Goal: Information Seeking & Learning: Learn about a topic

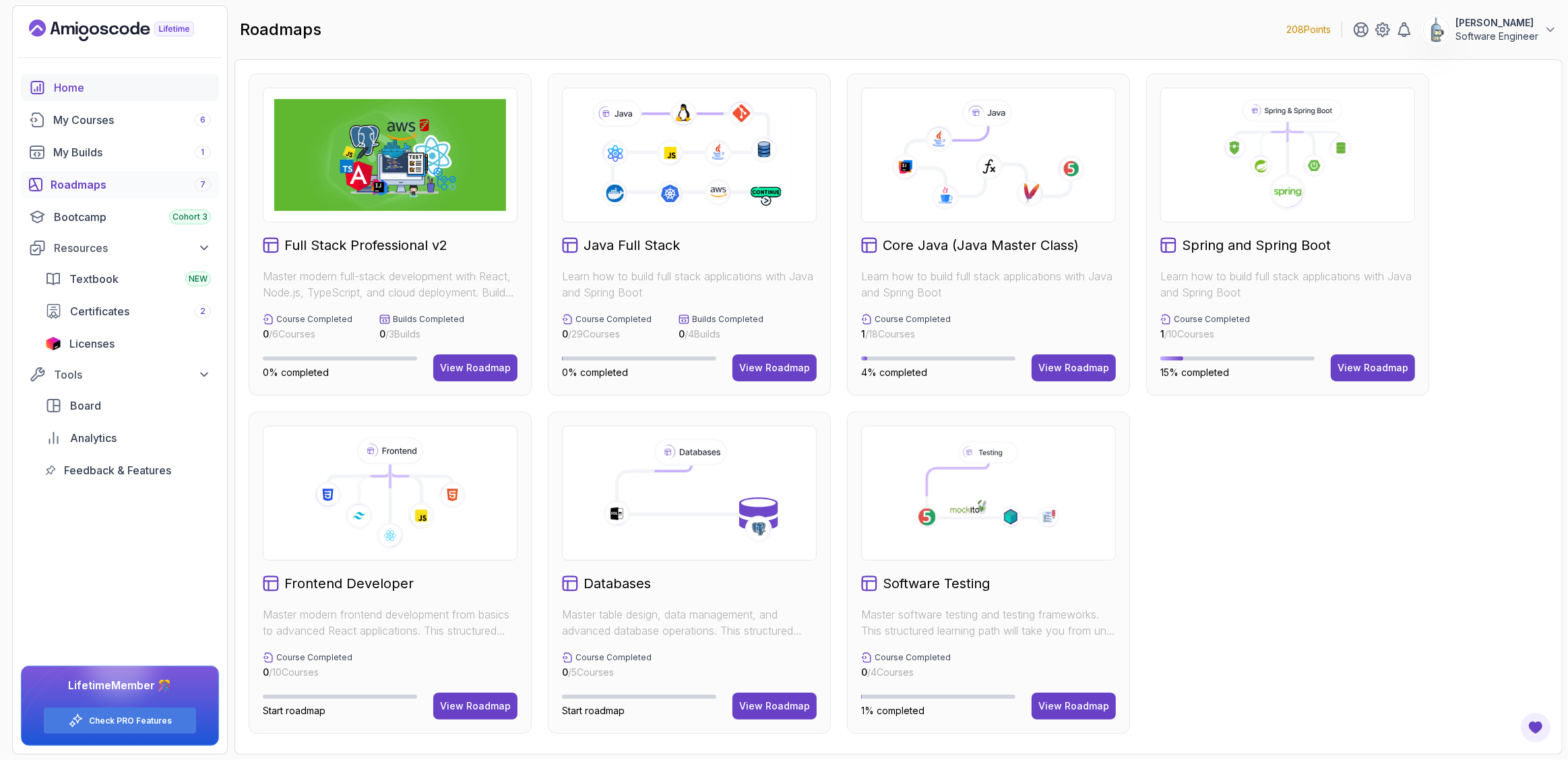
click at [94, 93] on div "Home" at bounding box center [132, 87] width 157 height 16
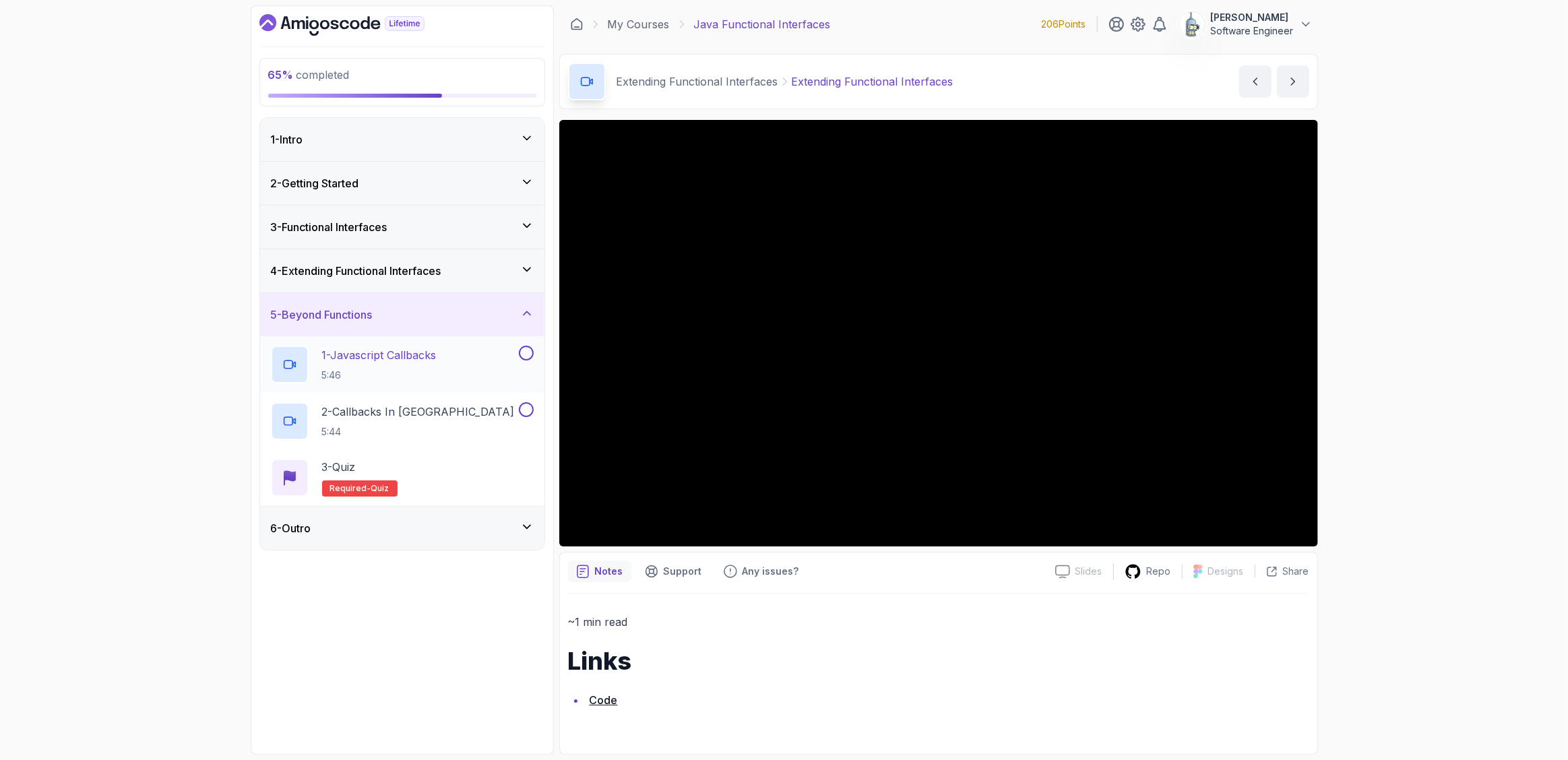
click at [420, 346] on div "1 - Javascript Callbacks 5:46" at bounding box center [393, 364] width 245 height 37
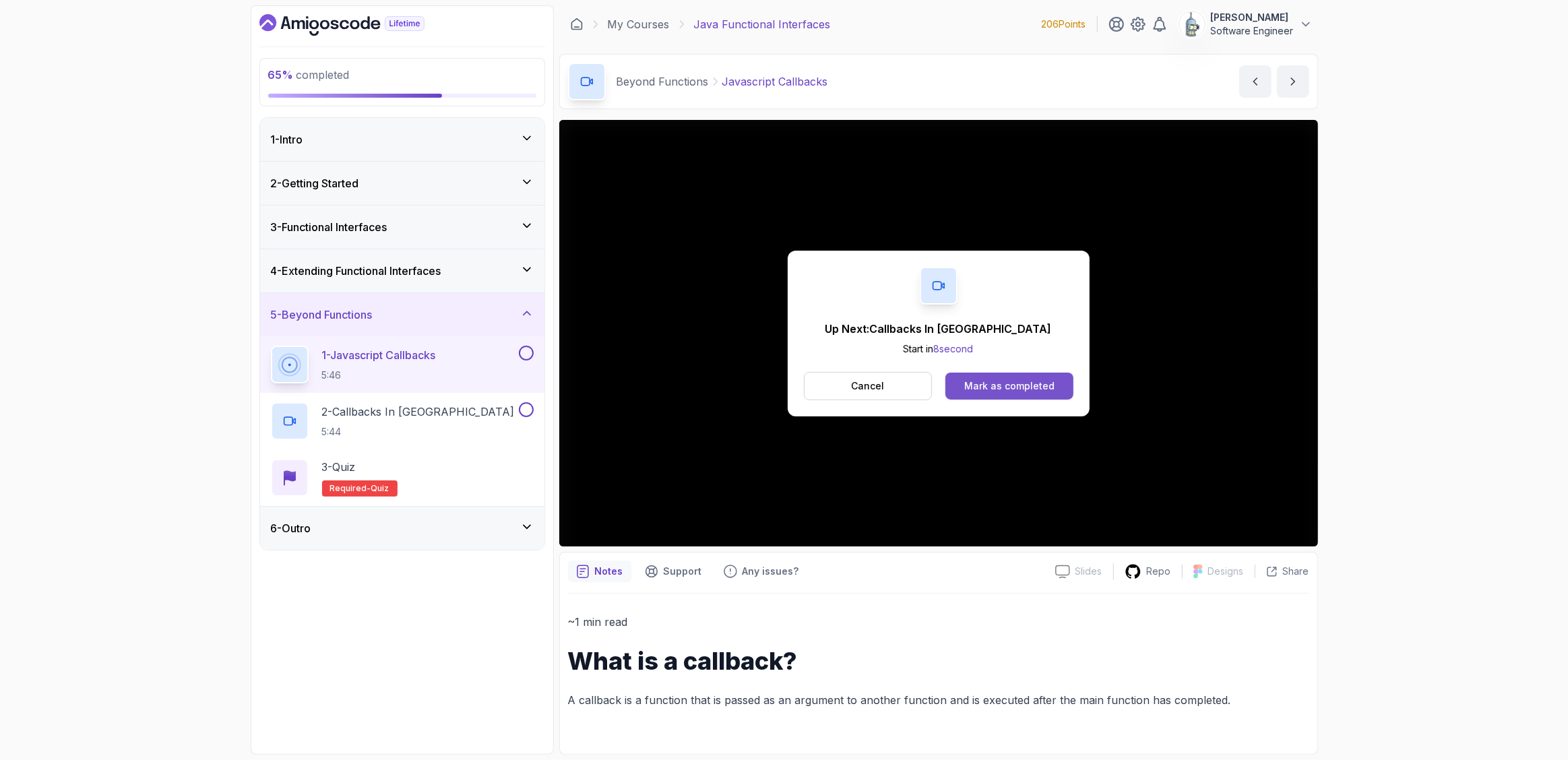
click at [1009, 373] on button "Mark as completed" at bounding box center [1009, 386] width 127 height 27
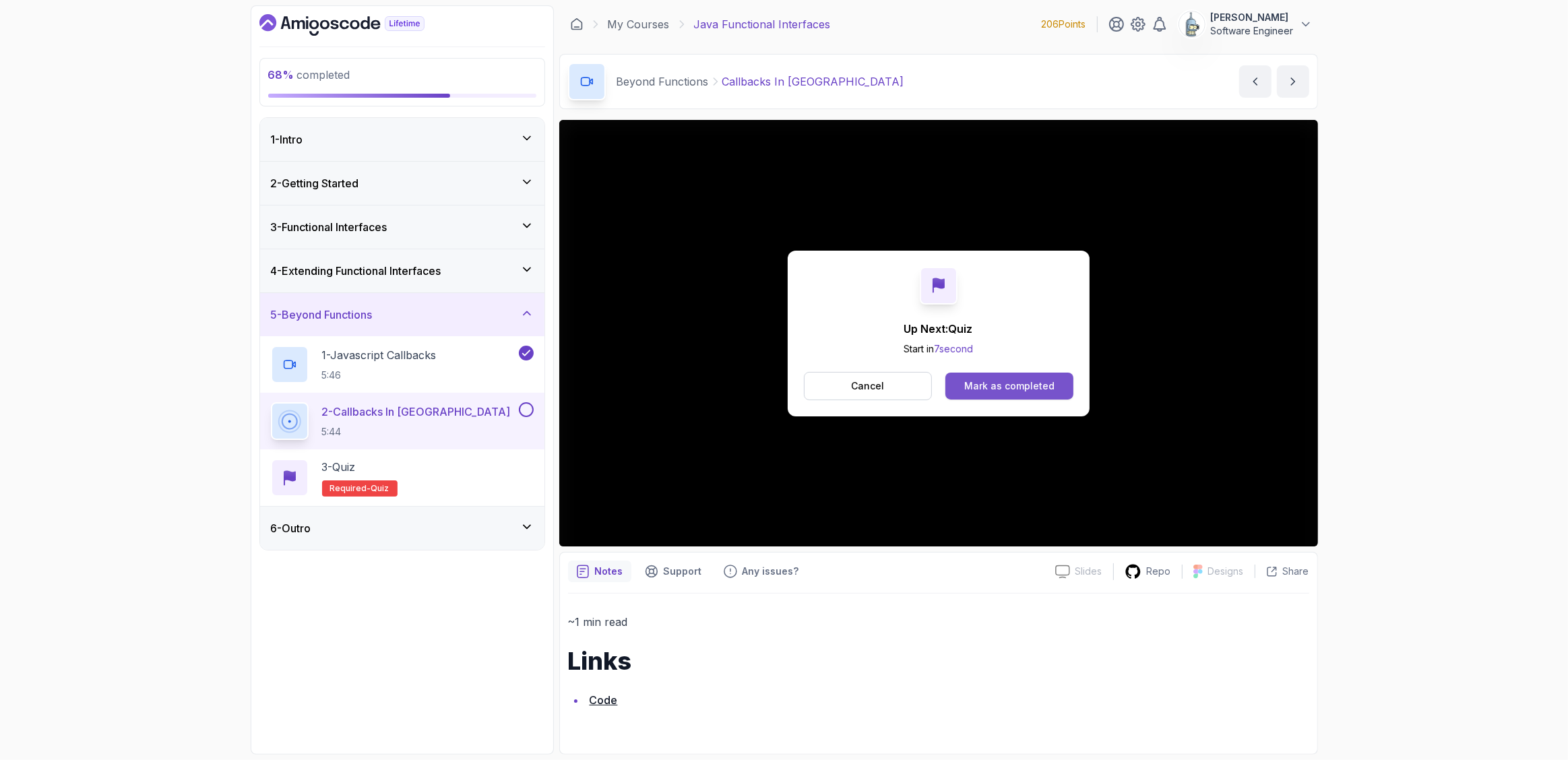
click at [1028, 391] on div "Mark as completed" at bounding box center [1009, 386] width 90 height 13
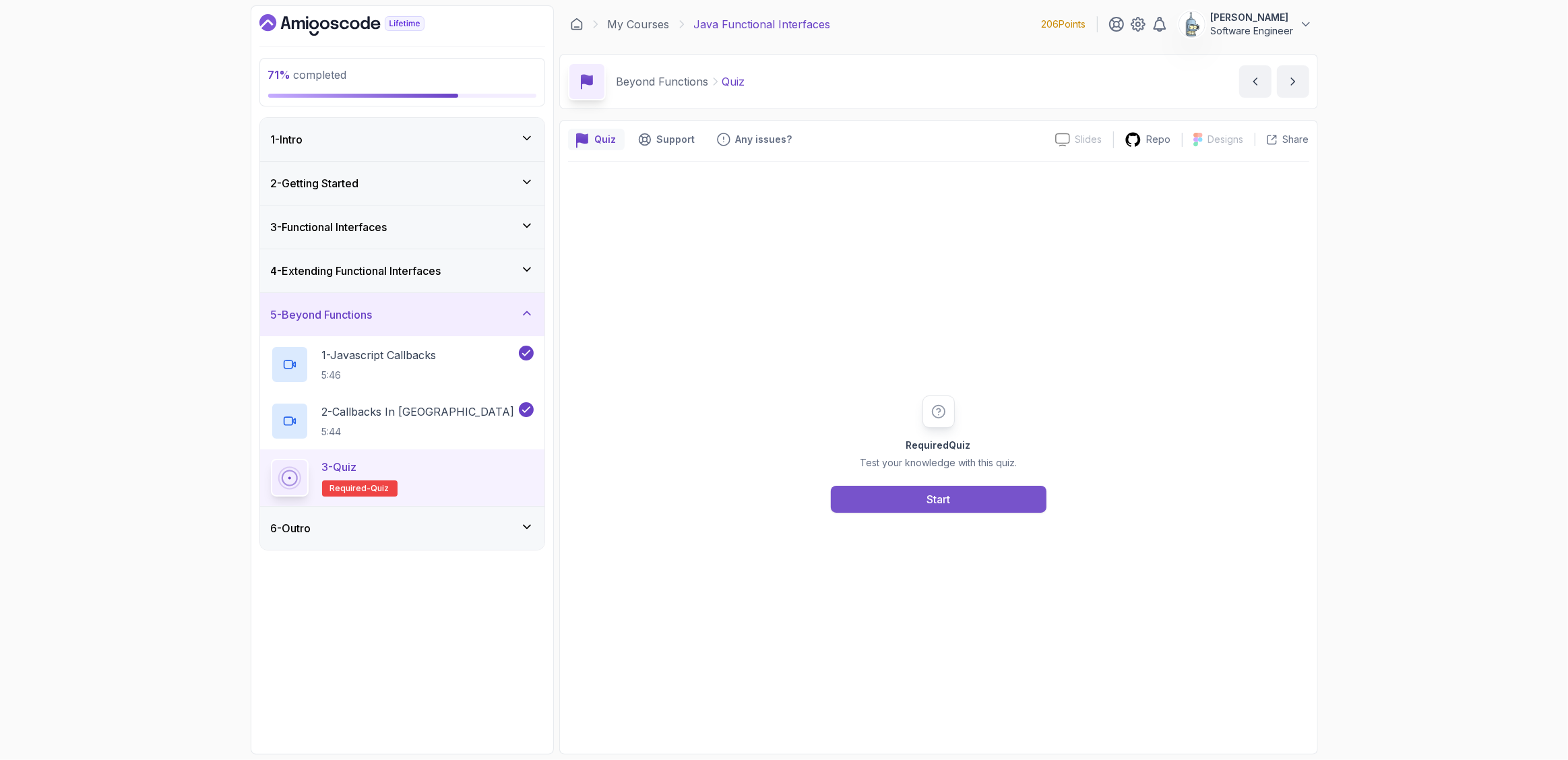
click at [962, 504] on button "Start" at bounding box center [939, 499] width 216 height 27
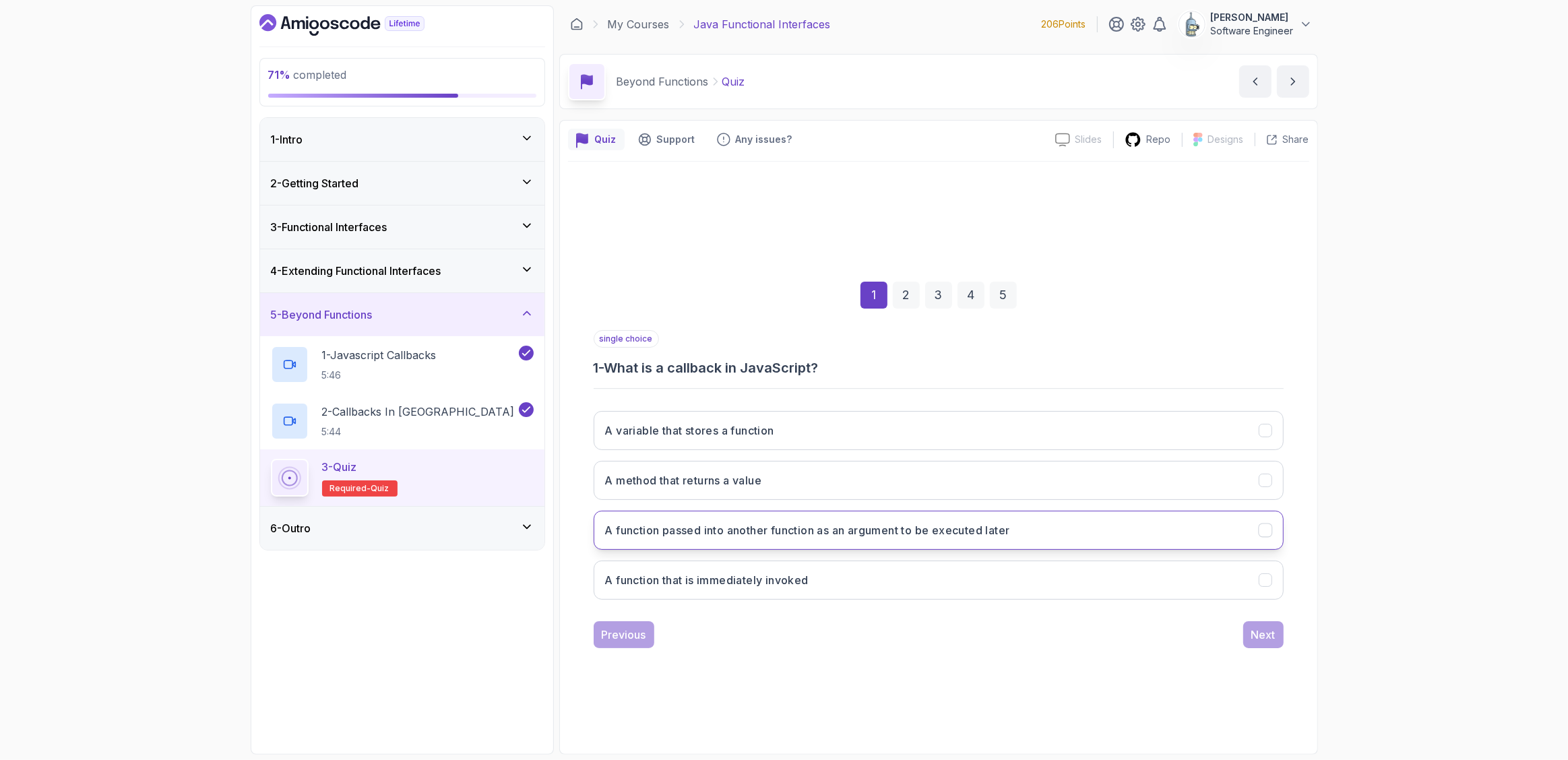
click at [935, 531] on h3 "A function passed into another function as an argument to be executed later" at bounding box center [807, 530] width 405 height 16
click at [1277, 637] on button "Next" at bounding box center [1263, 634] width 40 height 27
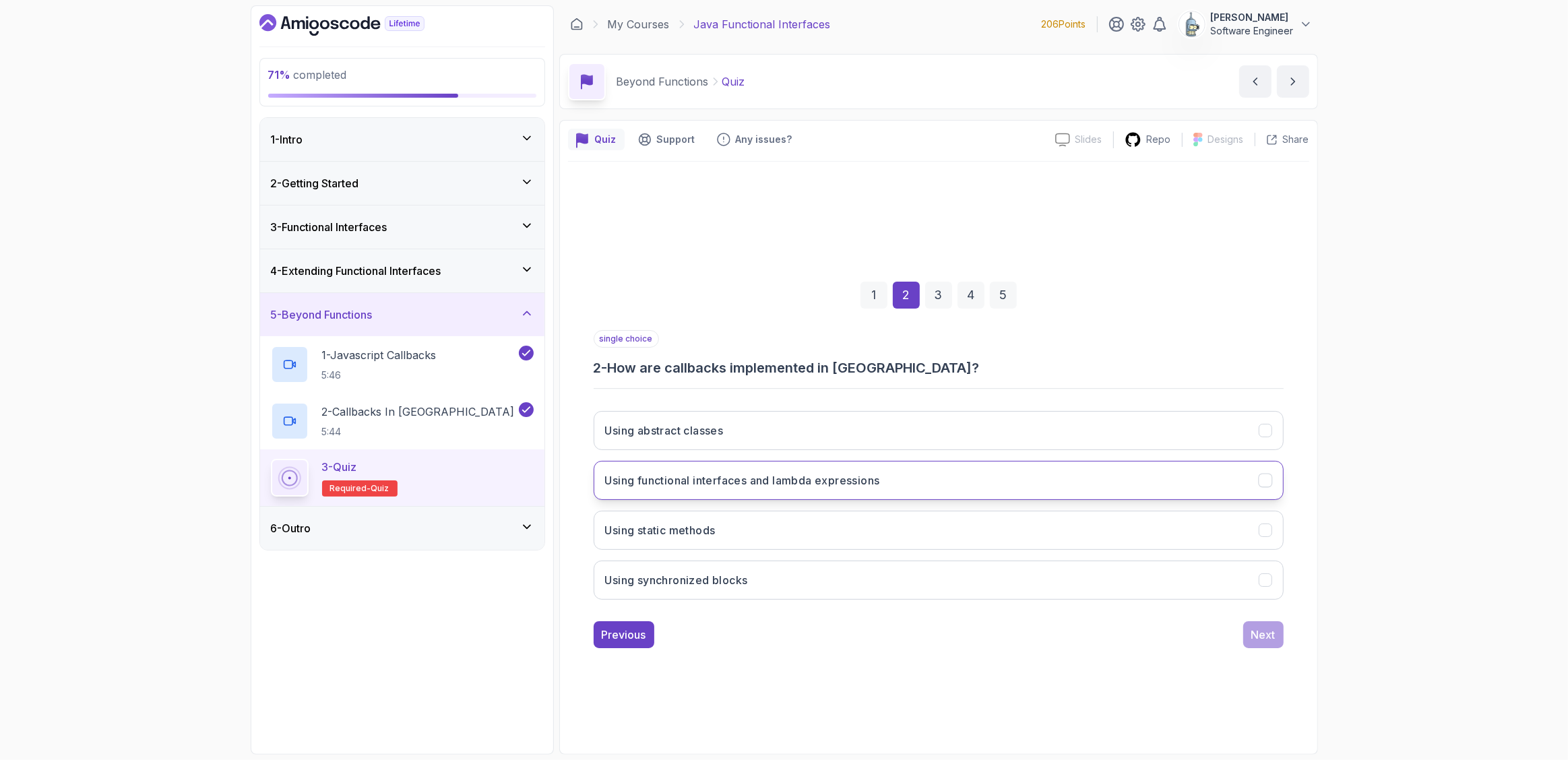
click at [891, 481] on button "Using functional interfaces and lambda expressions" at bounding box center [939, 480] width 690 height 39
click at [1271, 645] on button "Next" at bounding box center [1263, 634] width 40 height 27
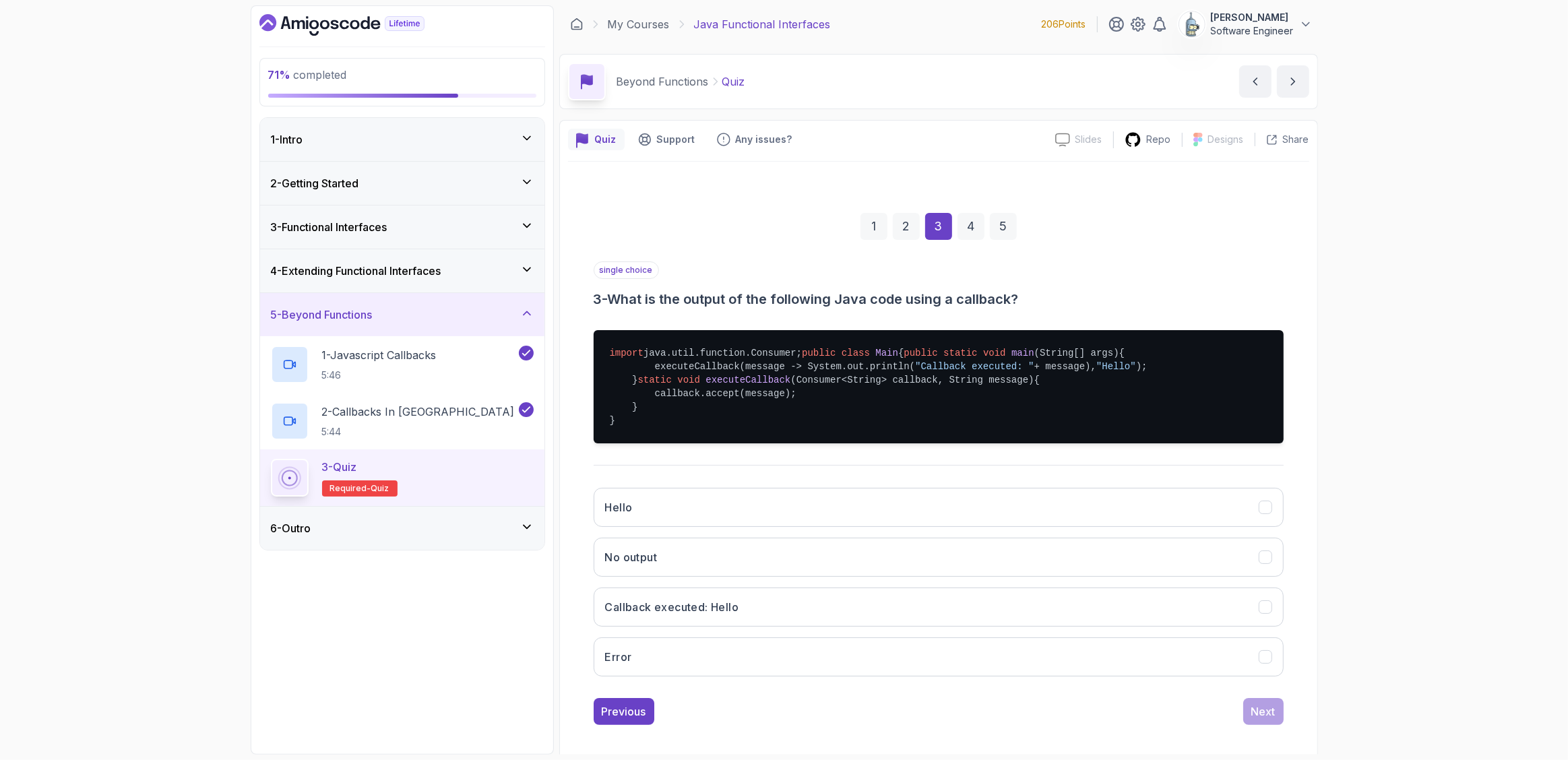
drag, startPoint x: 738, startPoint y: 366, endPoint x: 838, endPoint y: 430, distance: 118.7
click at [838, 430] on pre "import java.util.function.Consumer; public class Main { public static void main…" at bounding box center [939, 387] width 690 height 113
click at [1124, 444] on pre "import java.util.function.Consumer; public class Main { public static void main…" at bounding box center [939, 387] width 690 height 113
click at [719, 627] on button "Callback executed: Hello" at bounding box center [939, 607] width 690 height 39
click at [967, 228] on div "4" at bounding box center [970, 226] width 27 height 27
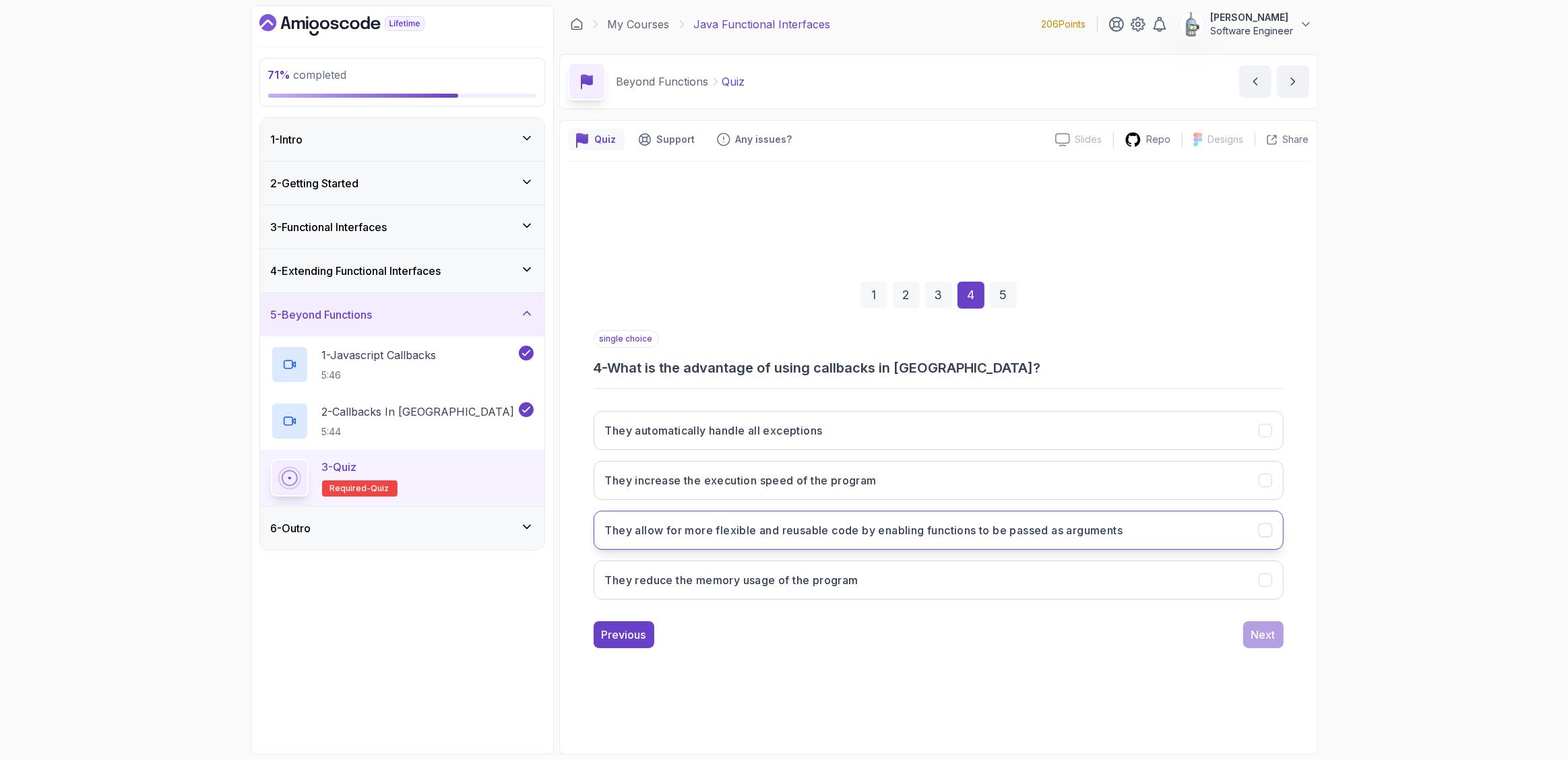
click at [1260, 529] on icon "They allow for more flexible and reusable code by enabling functions to be pass…" at bounding box center [1265, 529] width 12 height 12
click at [1268, 639] on div "Next" at bounding box center [1263, 635] width 24 height 16
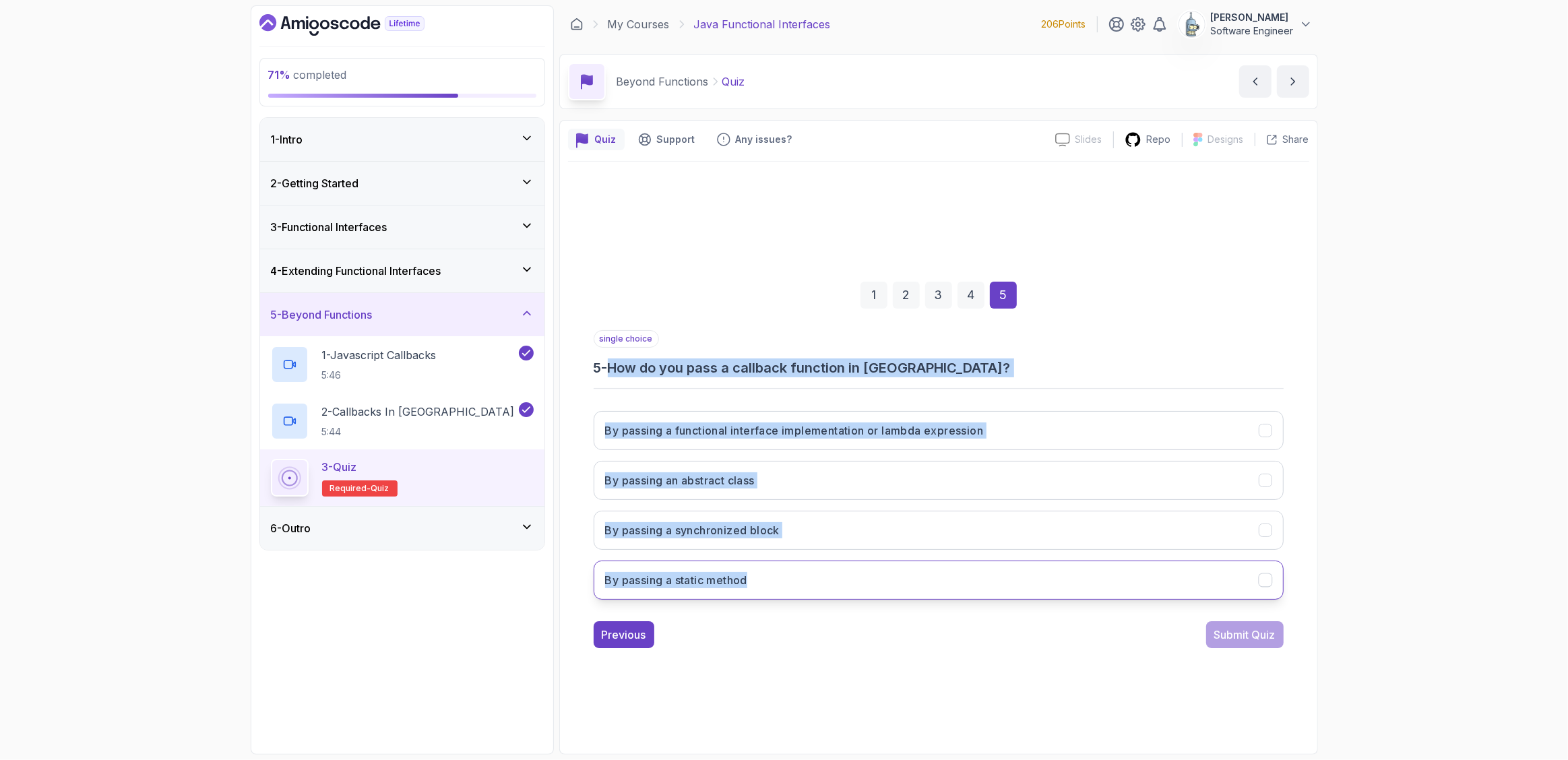
drag, startPoint x: 616, startPoint y: 367, endPoint x: 774, endPoint y: 582, distance: 266.8
click at [774, 582] on div "single choice 5 - How do you pass a callback function in Java? By passing a fun…" at bounding box center [939, 471] width 690 height 281
copy div "How do you pass a callback function in Java? By passing a functional interface …"
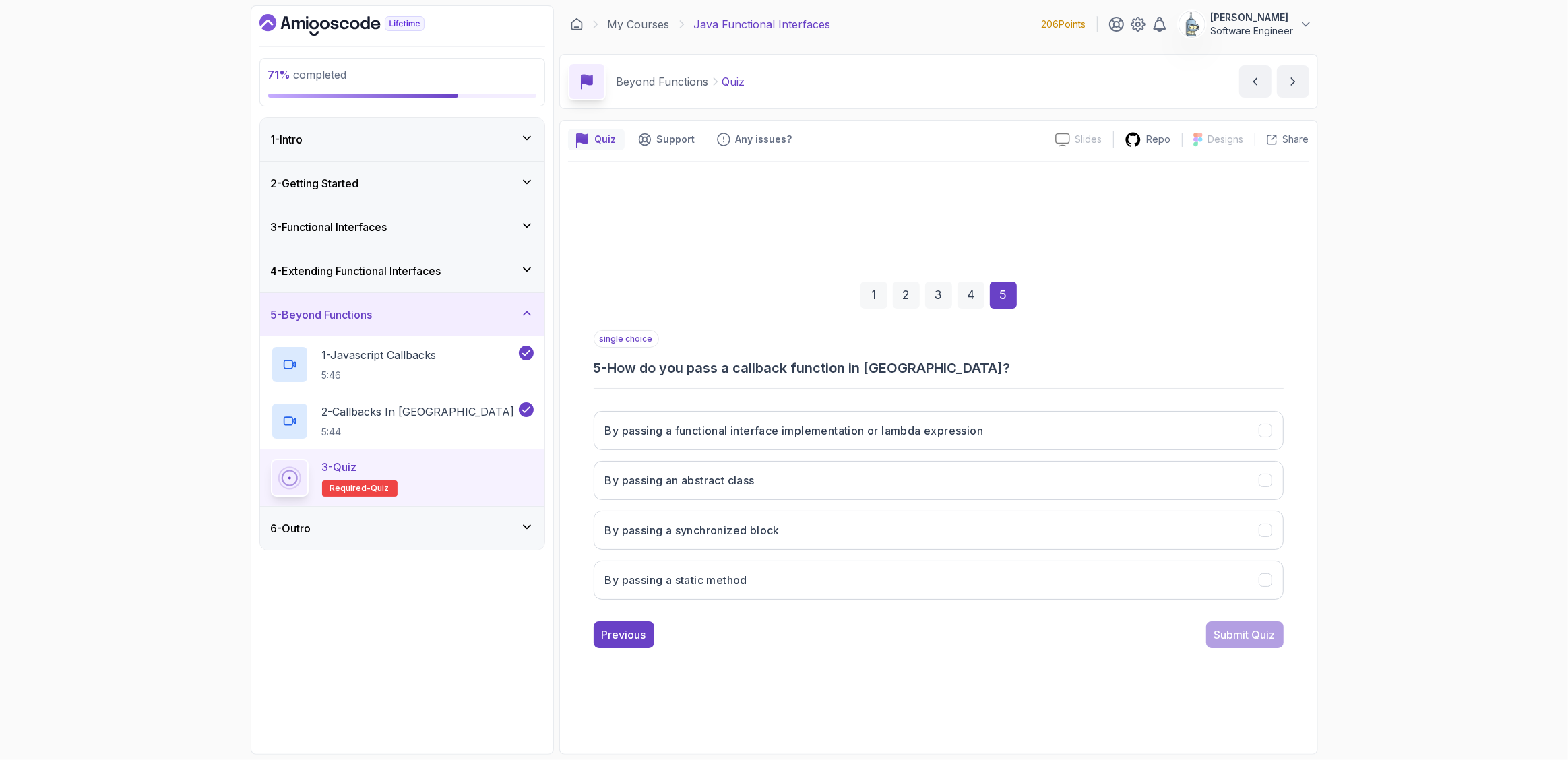
click at [802, 672] on div "1 2 3 4 5 single choice 5 - How do you pass a callback function in Java? By pas…" at bounding box center [939, 454] width 741 height 585
click at [768, 428] on h3 "By passing a functional interface implementation or lambda expression" at bounding box center [794, 431] width 379 height 16
click at [1249, 635] on div "Submit Quiz" at bounding box center [1245, 635] width 62 height 16
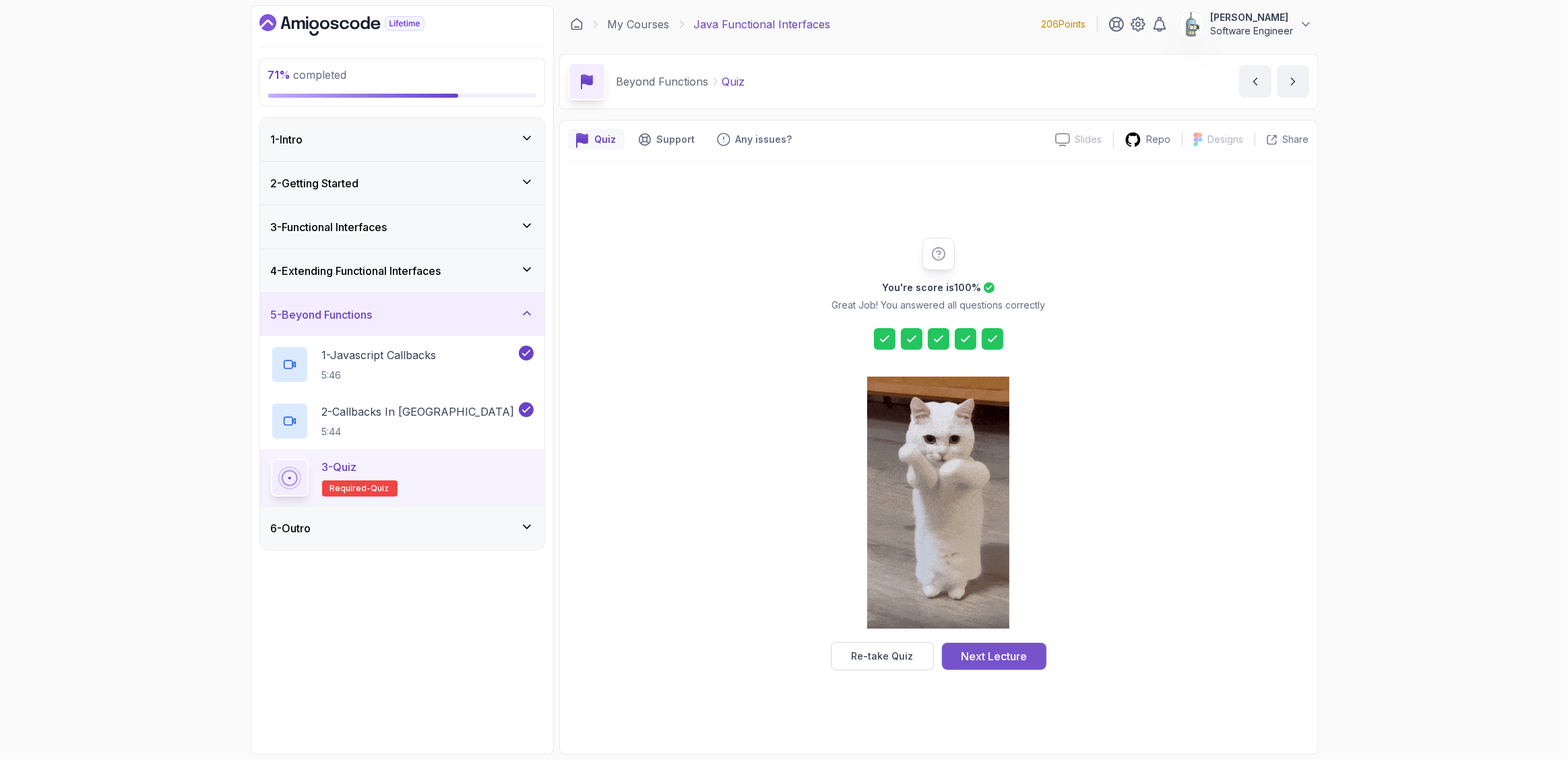
click at [987, 656] on div "Next Lecture" at bounding box center [994, 656] width 66 height 16
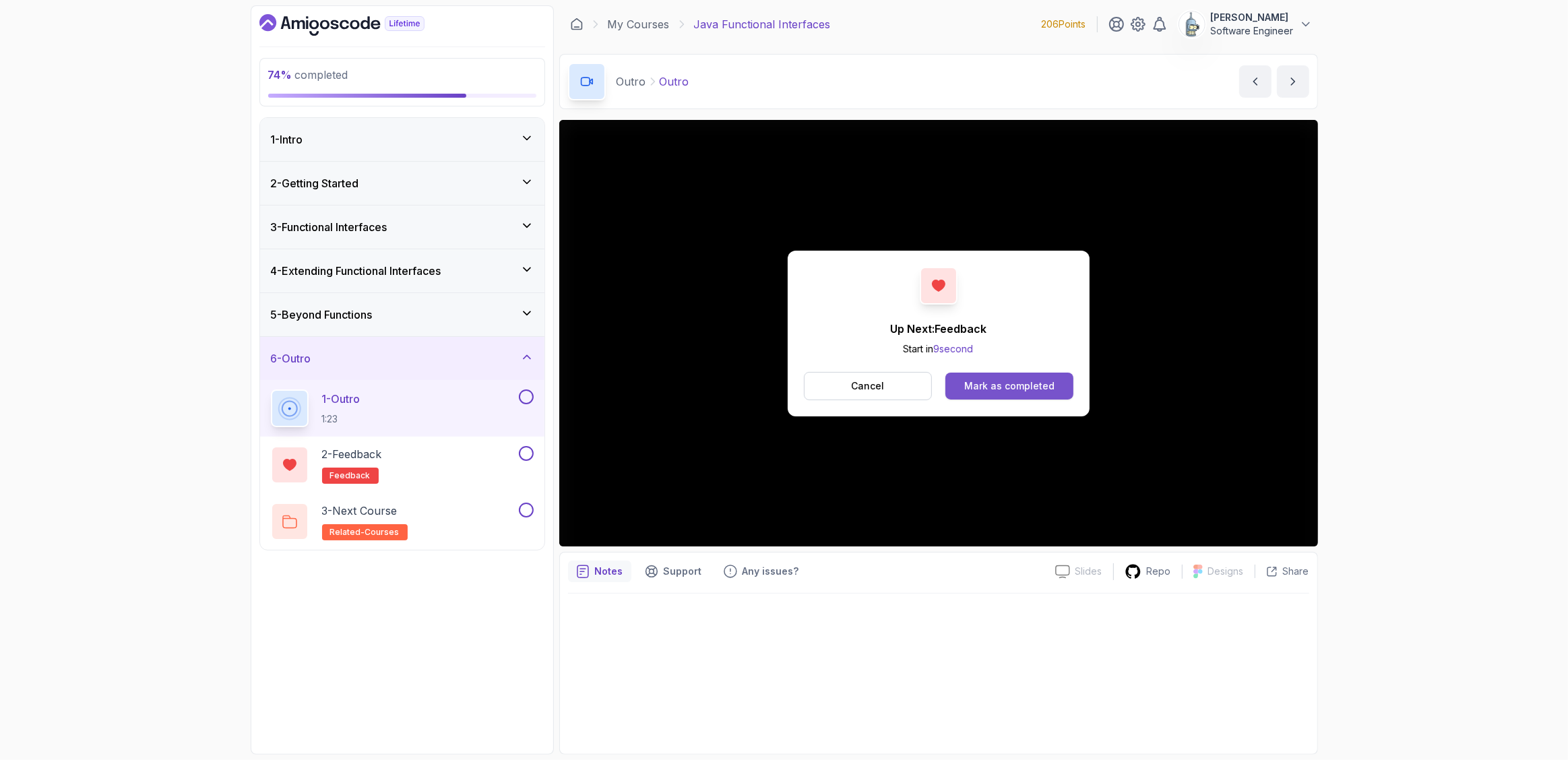
click at [1020, 382] on div "Mark as completed" at bounding box center [1009, 386] width 90 height 13
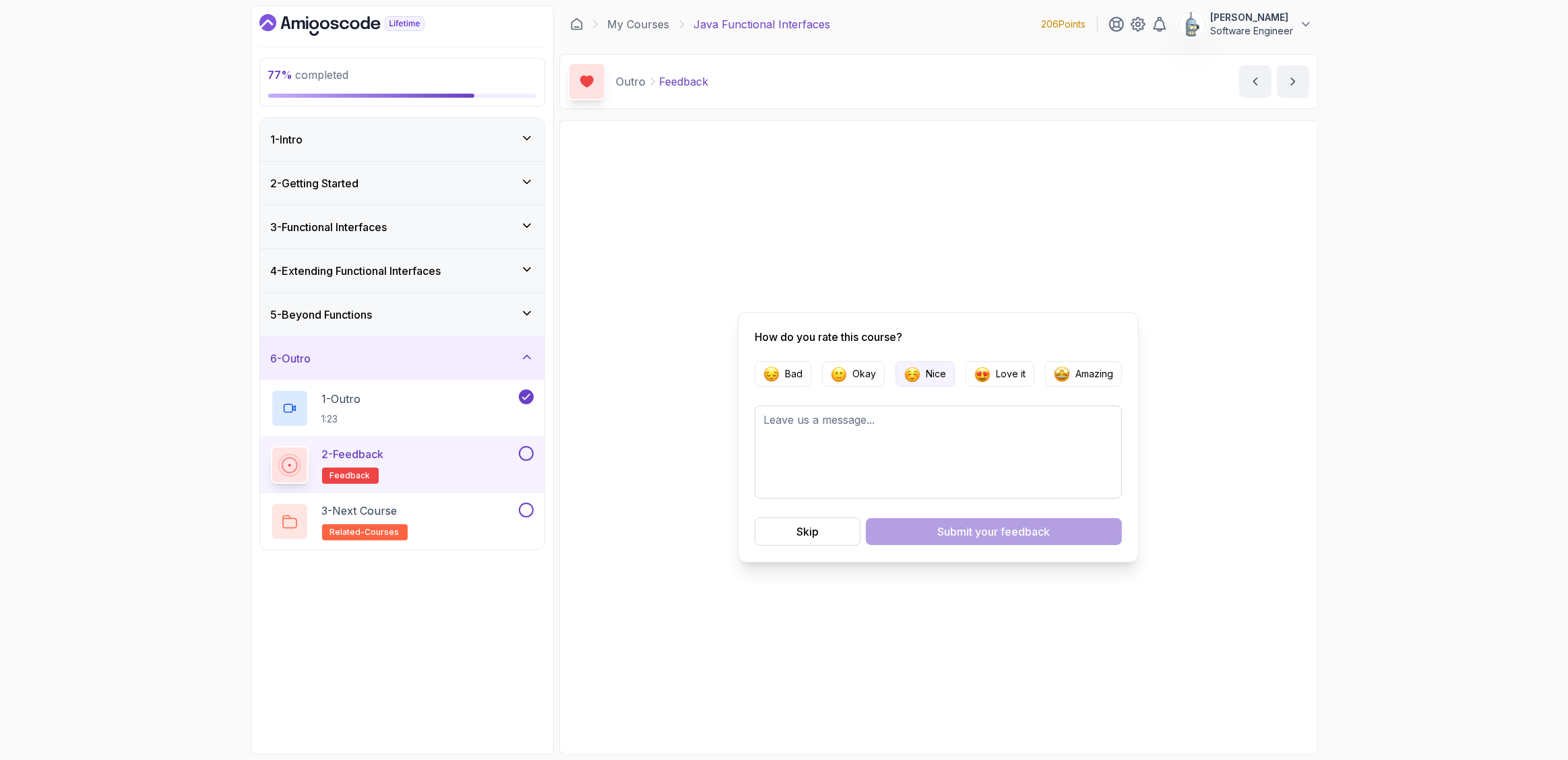
click at [916, 369] on img "button" at bounding box center [912, 374] width 16 height 16
click at [910, 534] on button "Submit your feedback" at bounding box center [994, 532] width 256 height 27
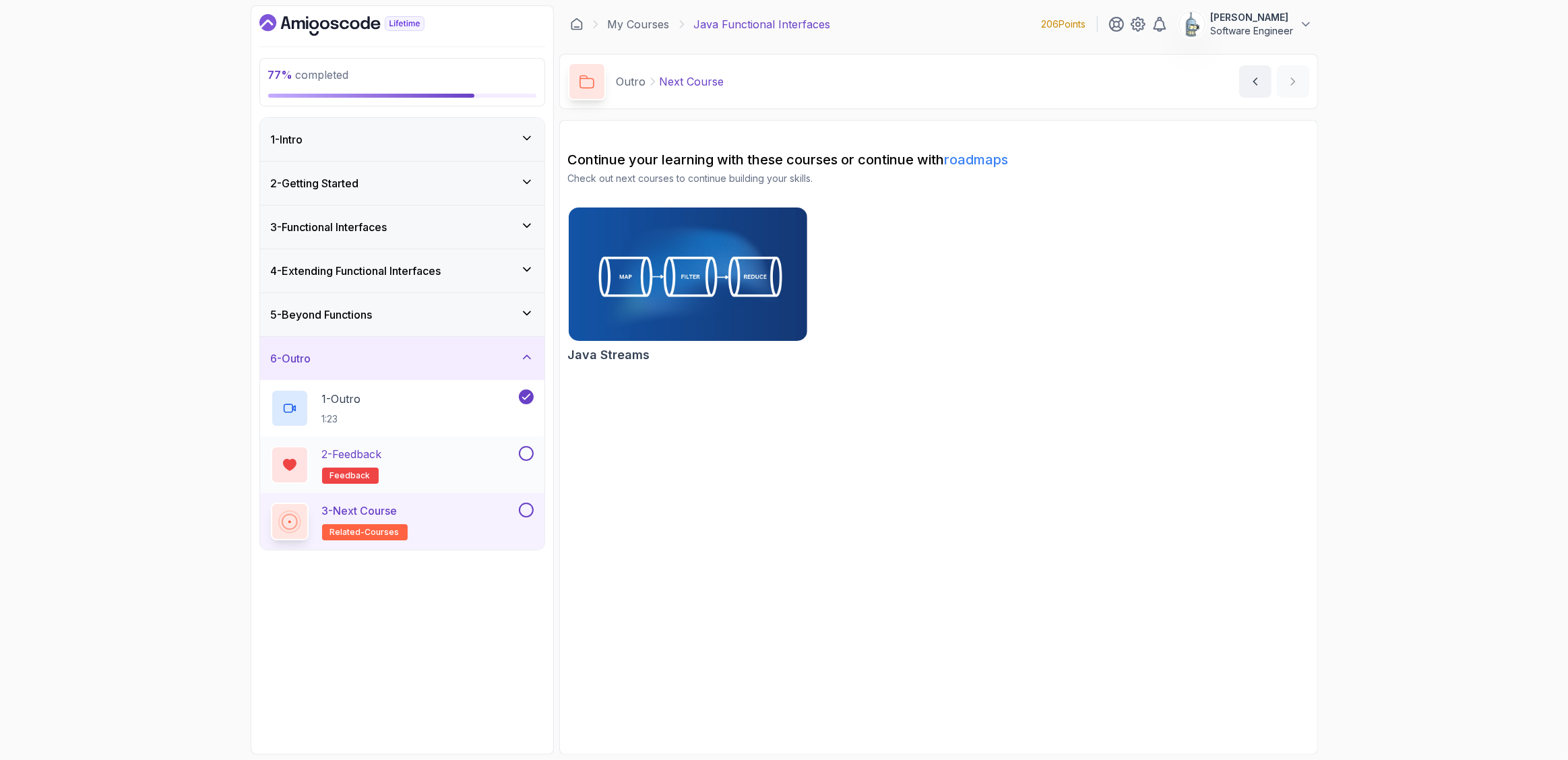
click at [528, 452] on button at bounding box center [526, 454] width 15 height 15
click at [479, 517] on div "3 - Next Course related-courses" at bounding box center [393, 521] width 245 height 37
click at [390, 508] on p "3 - Next Course" at bounding box center [360, 511] width 76 height 16
click at [521, 507] on button at bounding box center [526, 510] width 15 height 15
click at [331, 147] on div "1 - Intro" at bounding box center [402, 140] width 263 height 16
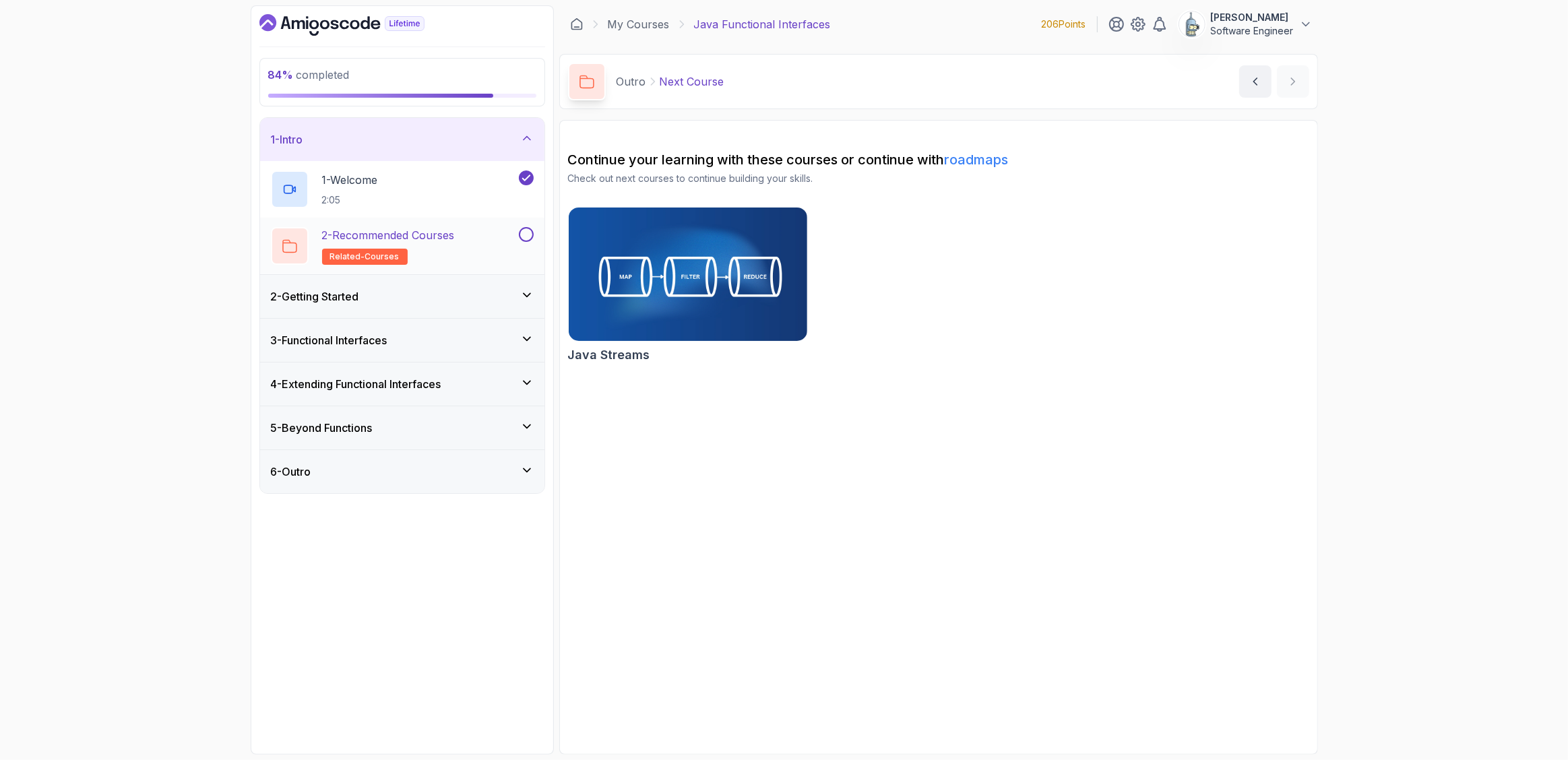
click at [442, 242] on p "2 - Recommended Courses" at bounding box center [388, 235] width 133 height 16
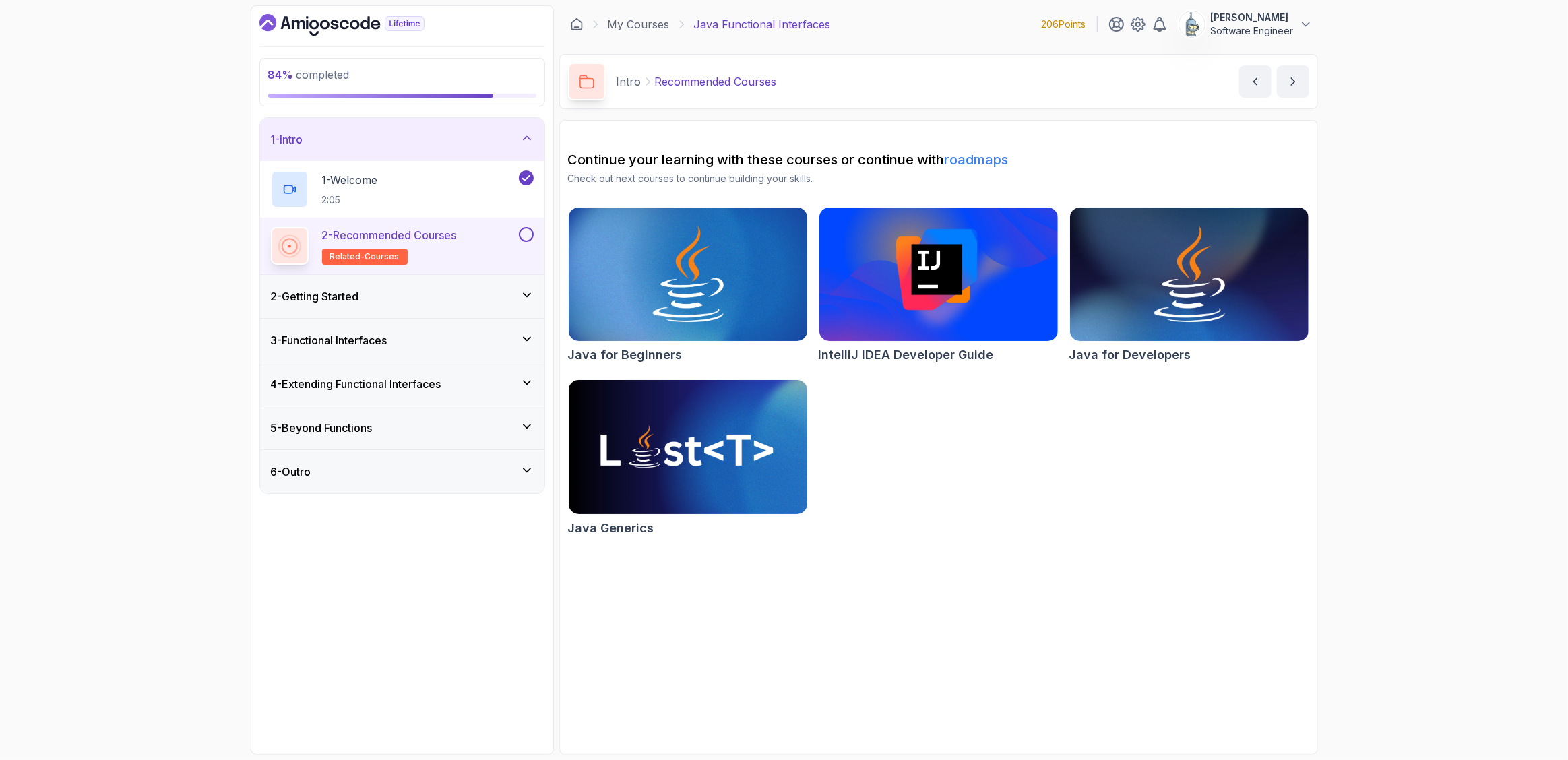
click at [523, 236] on button at bounding box center [526, 234] width 15 height 15
click at [410, 300] on div "2 - Getting Started" at bounding box center [402, 297] width 263 height 16
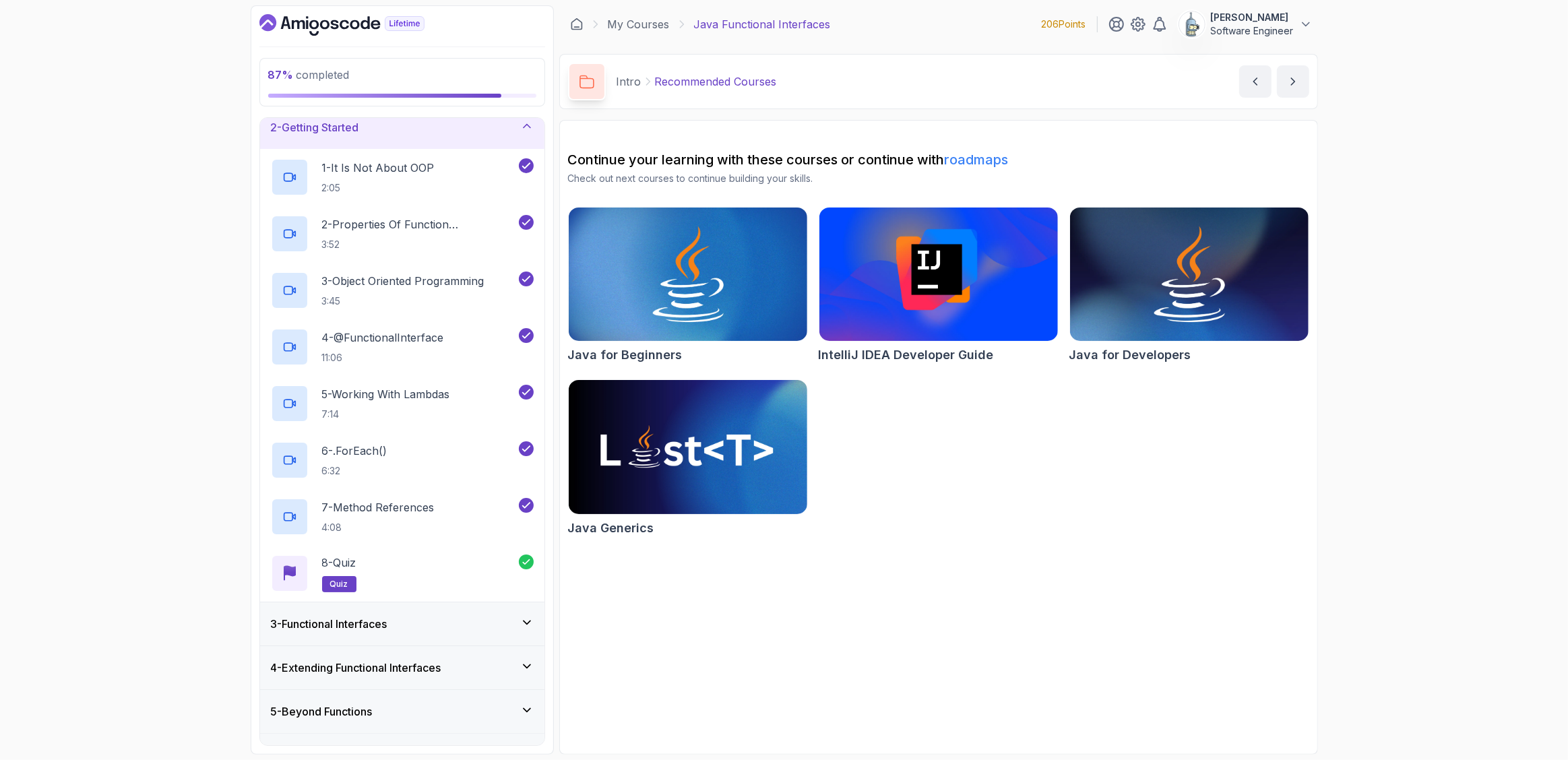
scroll to position [86, 0]
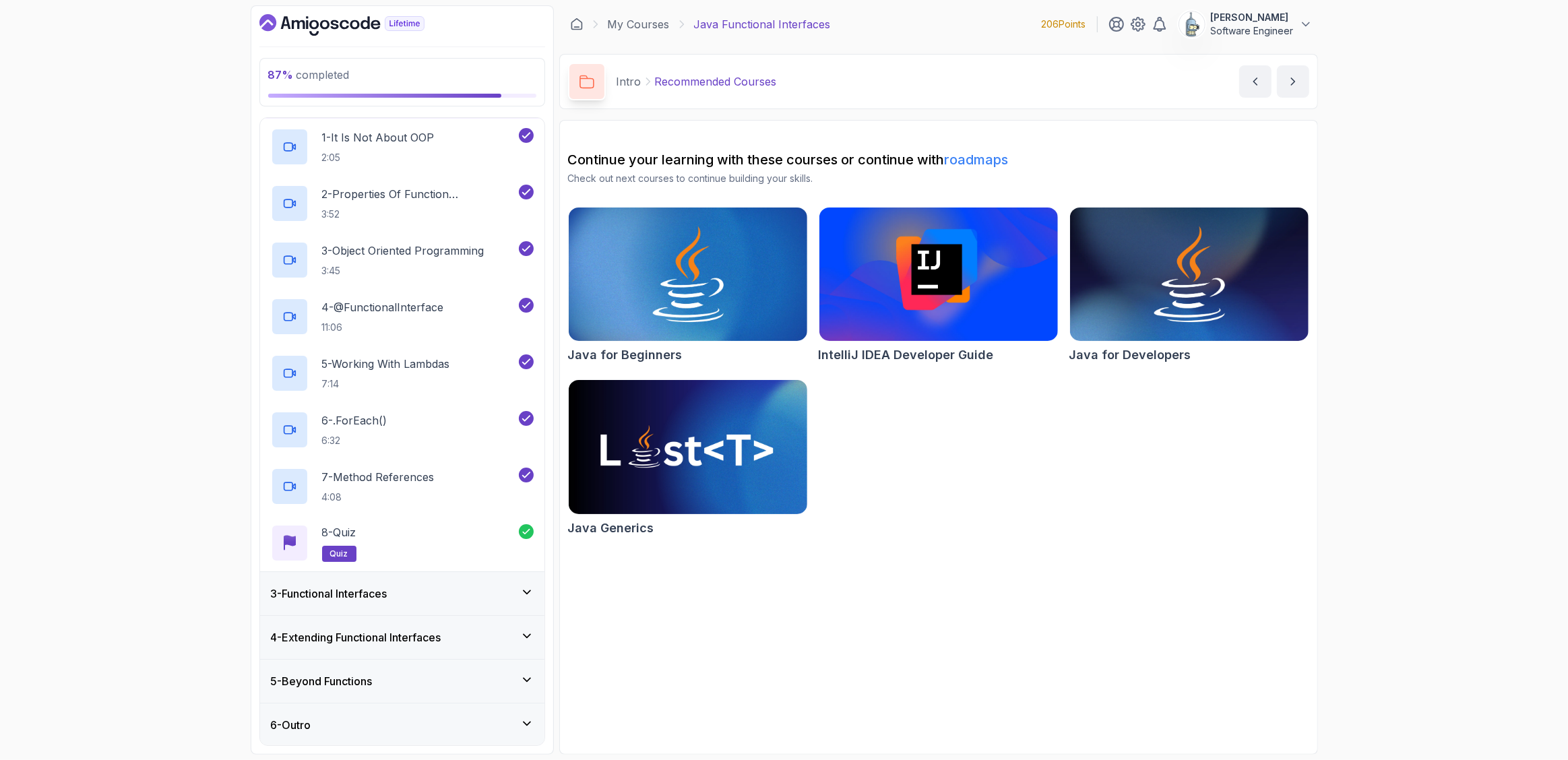
click at [388, 596] on h3 "3 - Functional Interfaces" at bounding box center [329, 594] width 117 height 16
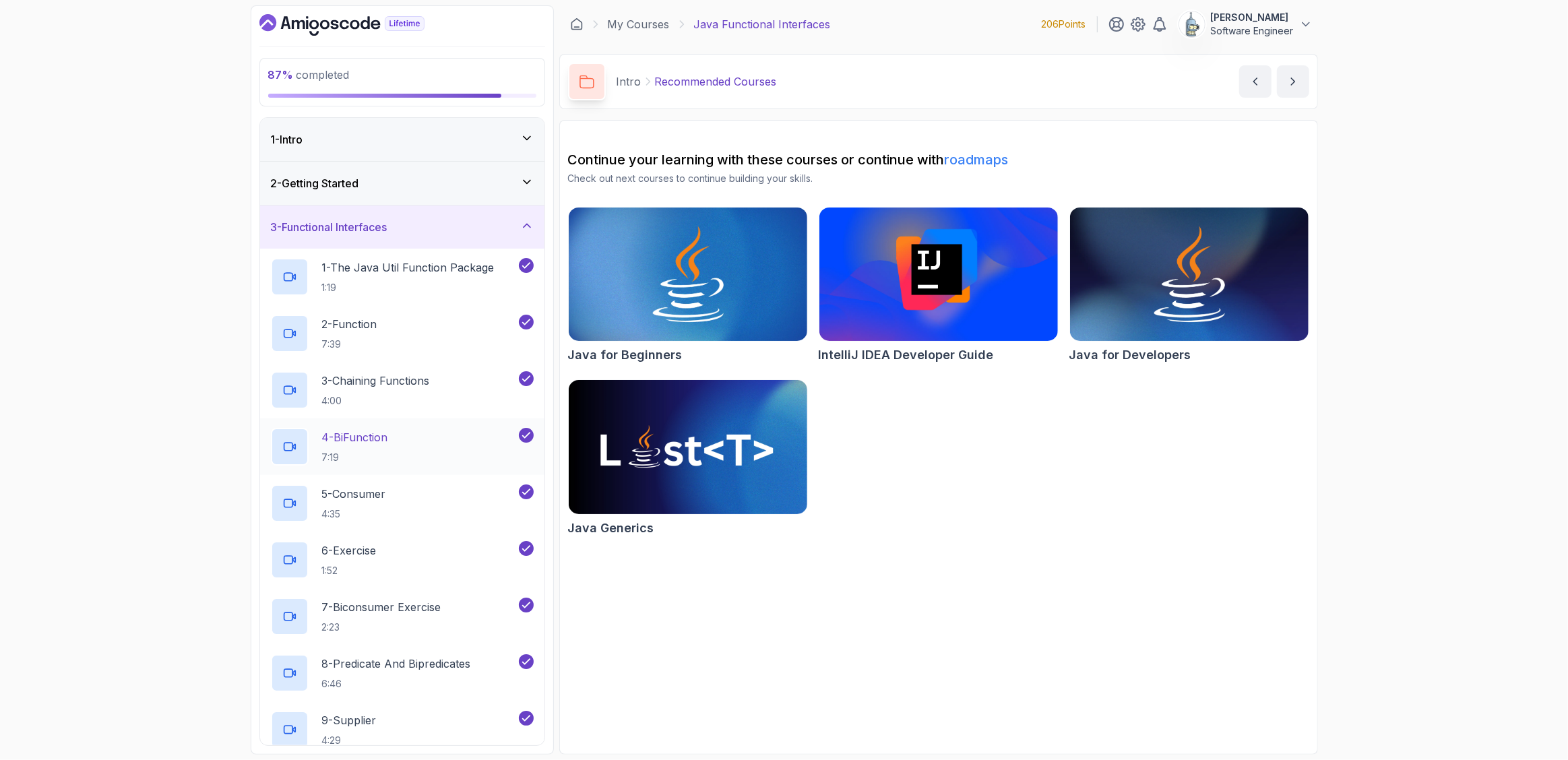
scroll to position [256, 0]
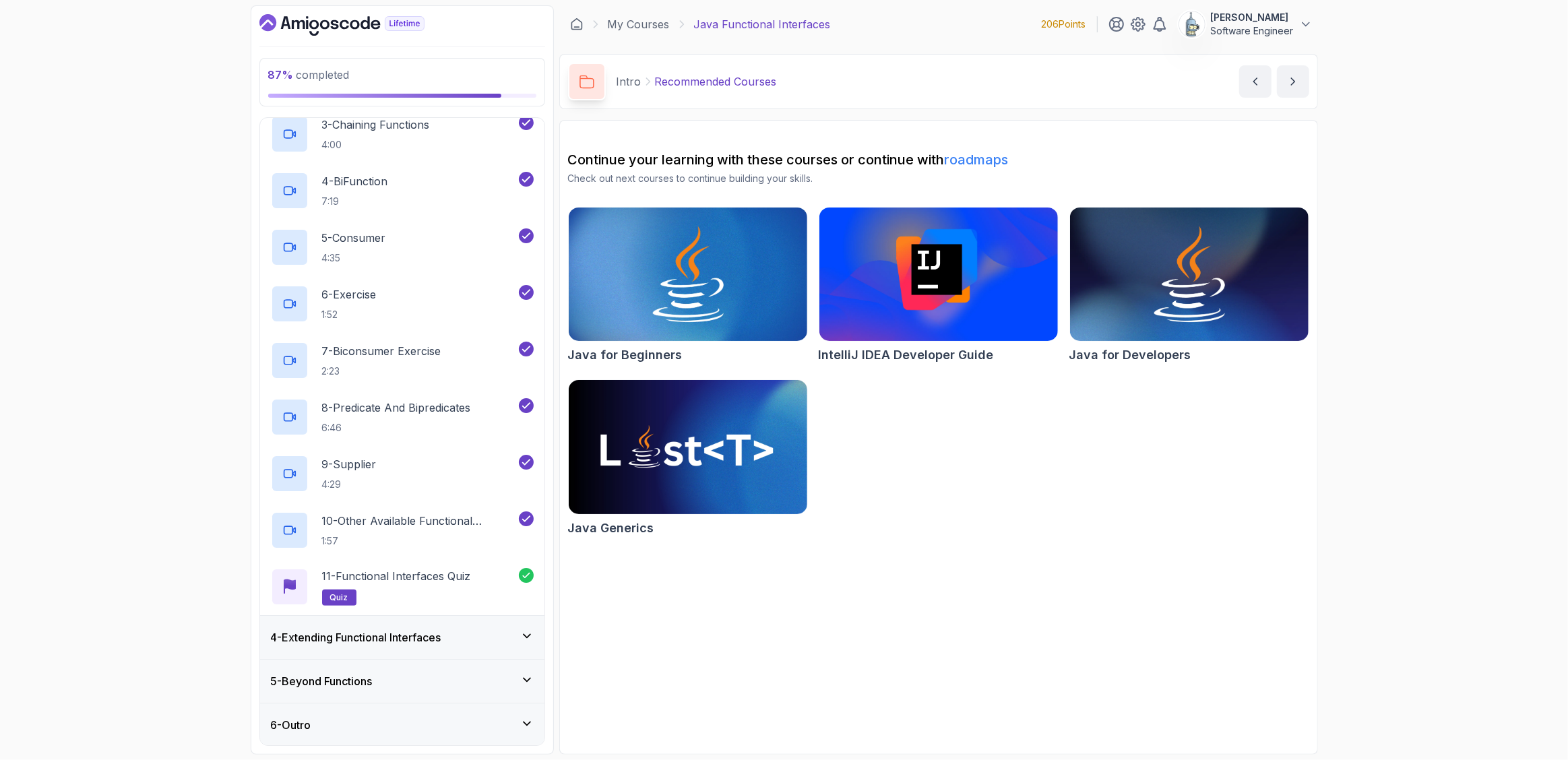
click at [389, 637] on h3 "4 - Extending Functional Interfaces" at bounding box center [356, 637] width 170 height 16
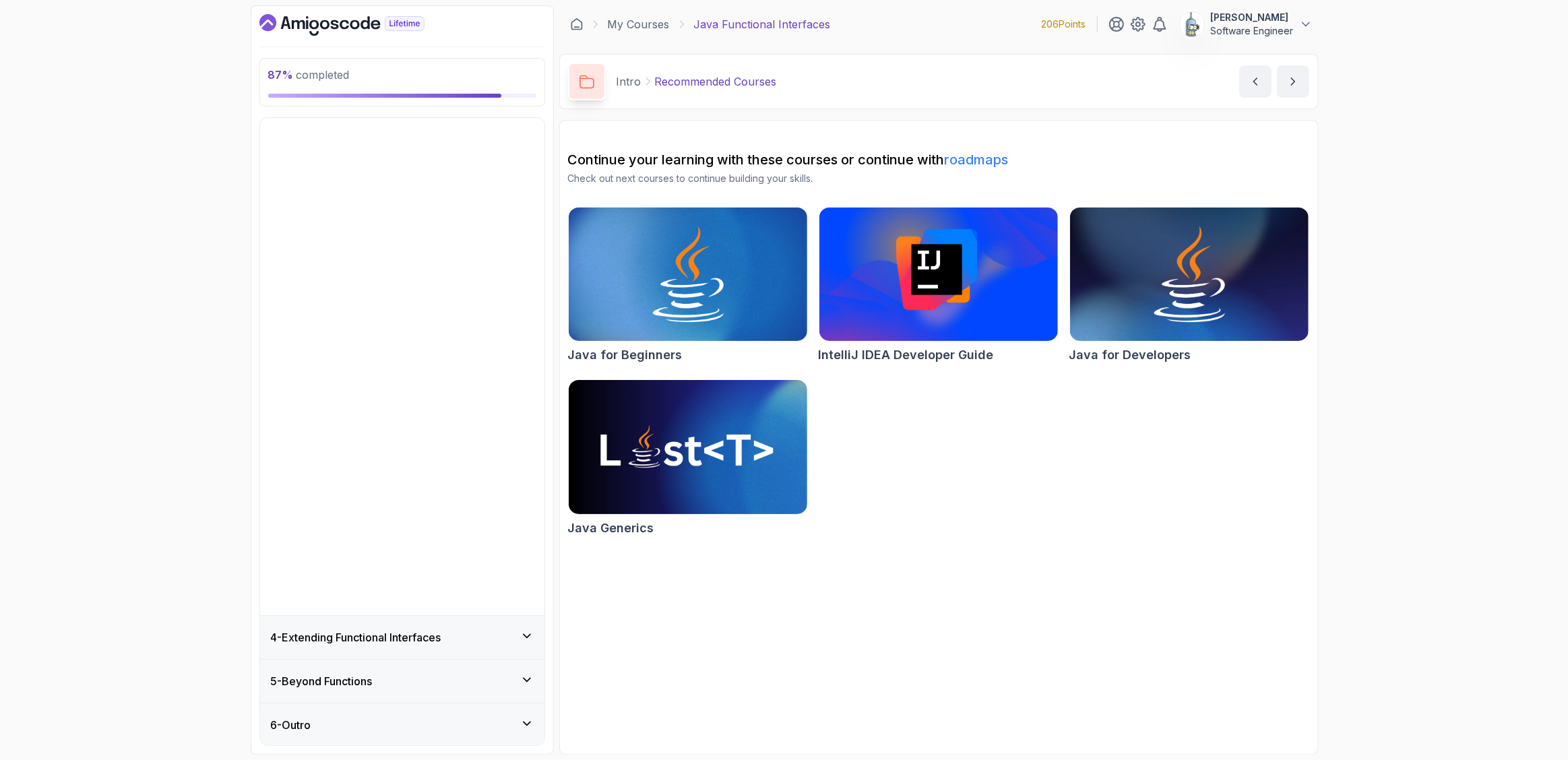
scroll to position [0, 0]
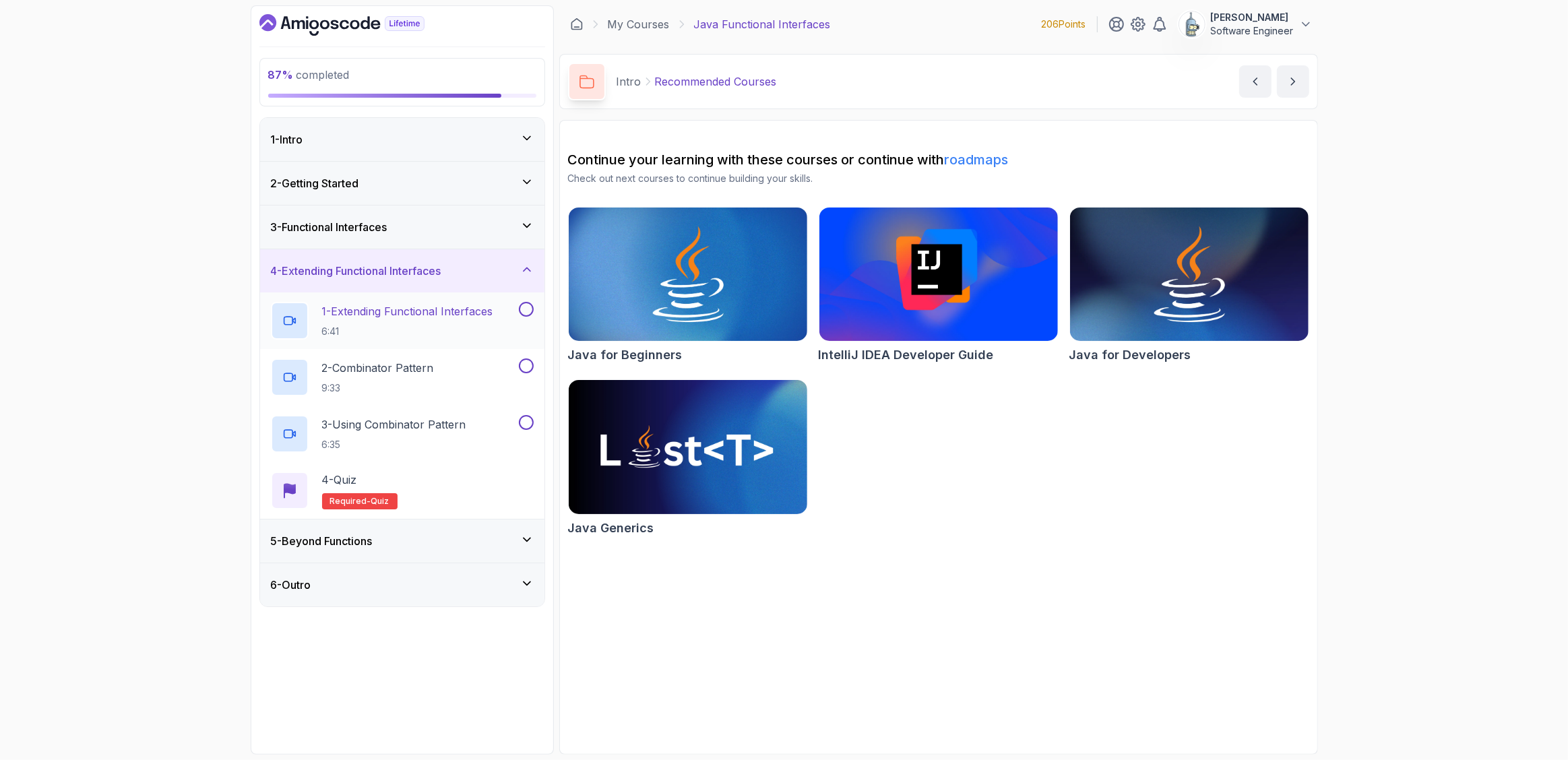
click at [527, 308] on button at bounding box center [526, 309] width 15 height 15
click at [527, 369] on button at bounding box center [526, 366] width 15 height 15
click at [529, 427] on button at bounding box center [526, 422] width 15 height 15
click at [378, 504] on span "quiz" at bounding box center [380, 502] width 18 height 11
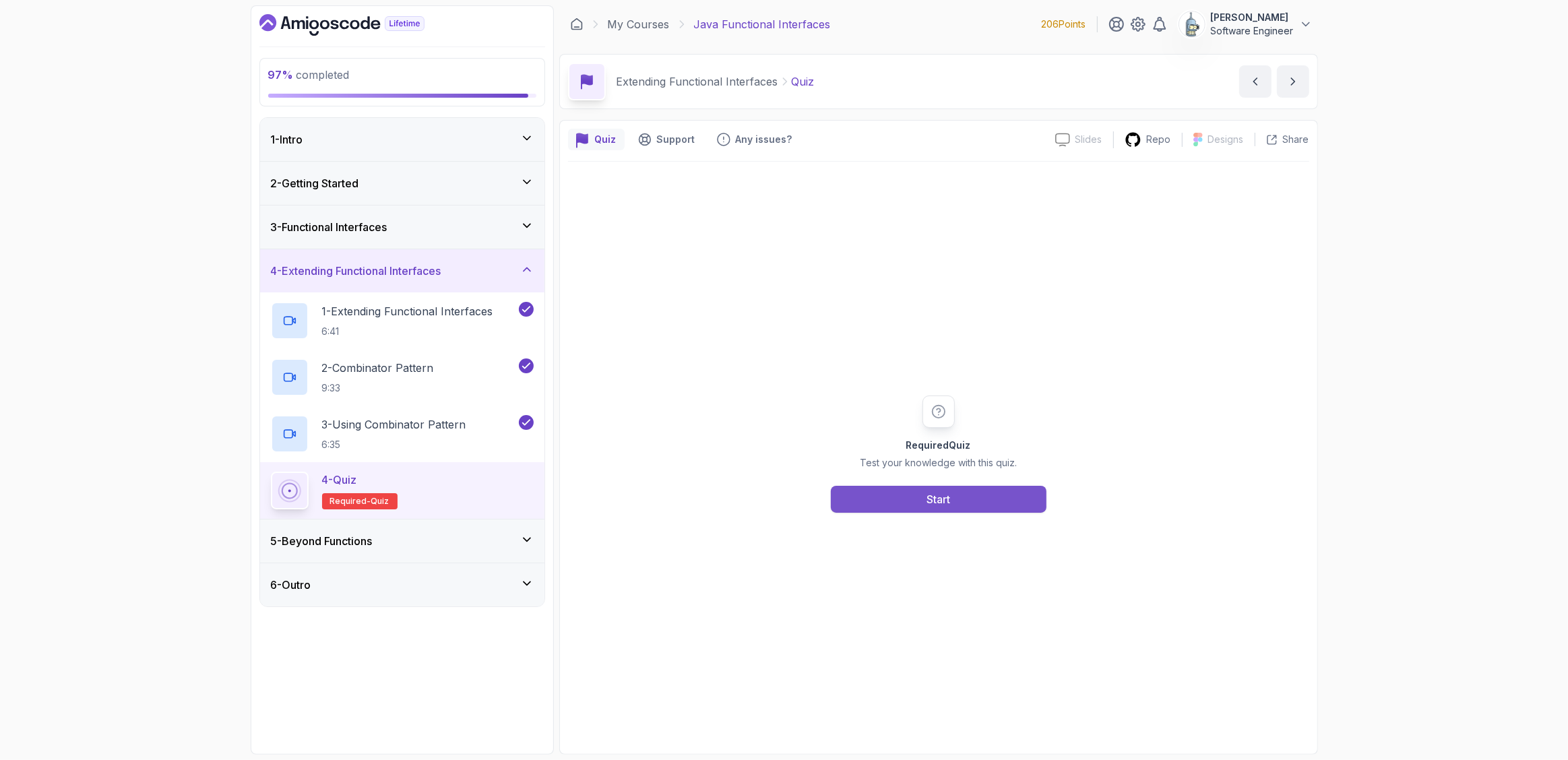
click at [877, 493] on button "Start" at bounding box center [939, 499] width 216 height 27
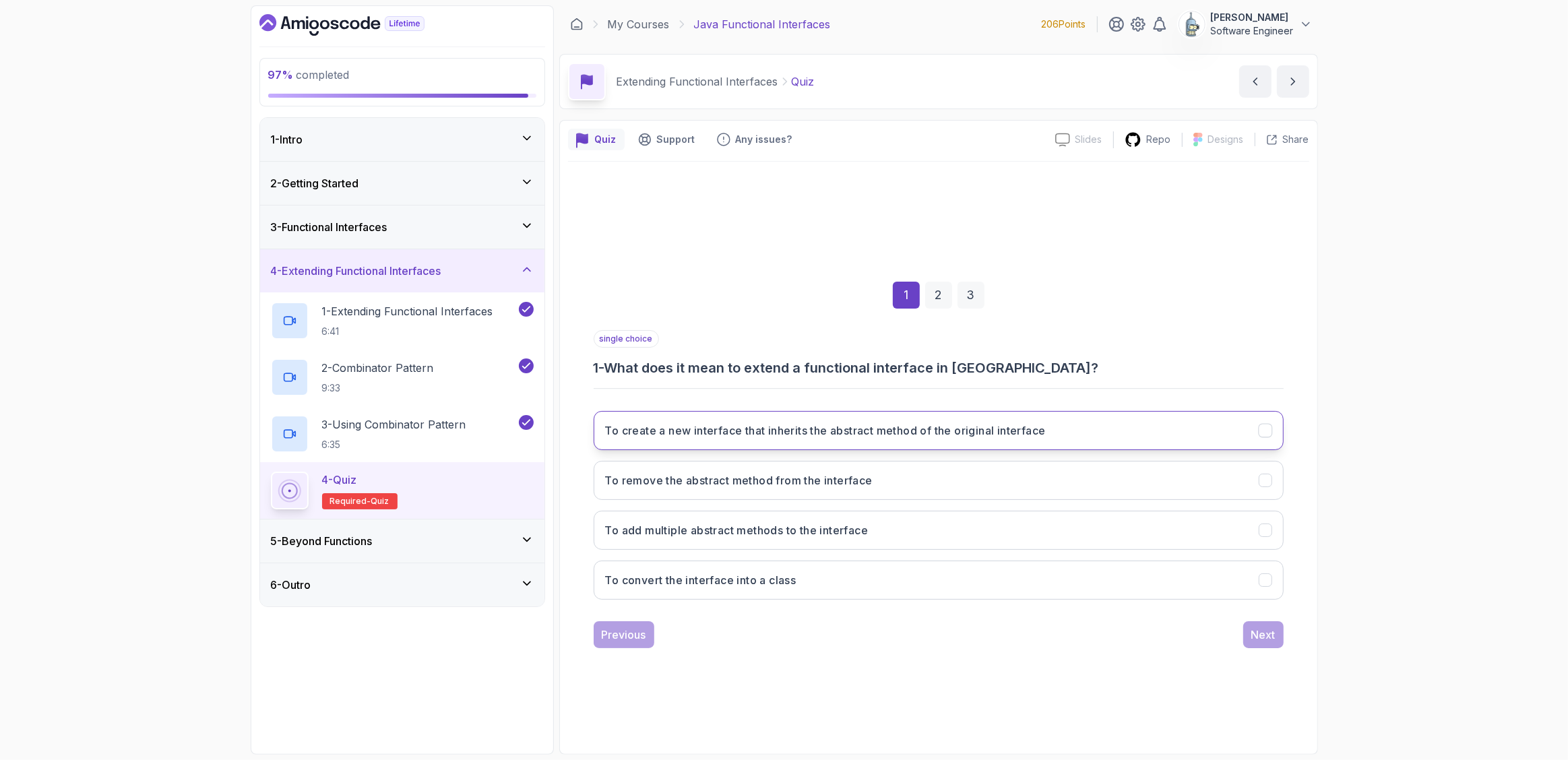
click at [1114, 427] on button "To create a new interface that inherits the abstract method of the original int…" at bounding box center [939, 430] width 690 height 39
click at [1261, 637] on div "Next" at bounding box center [1263, 635] width 24 height 16
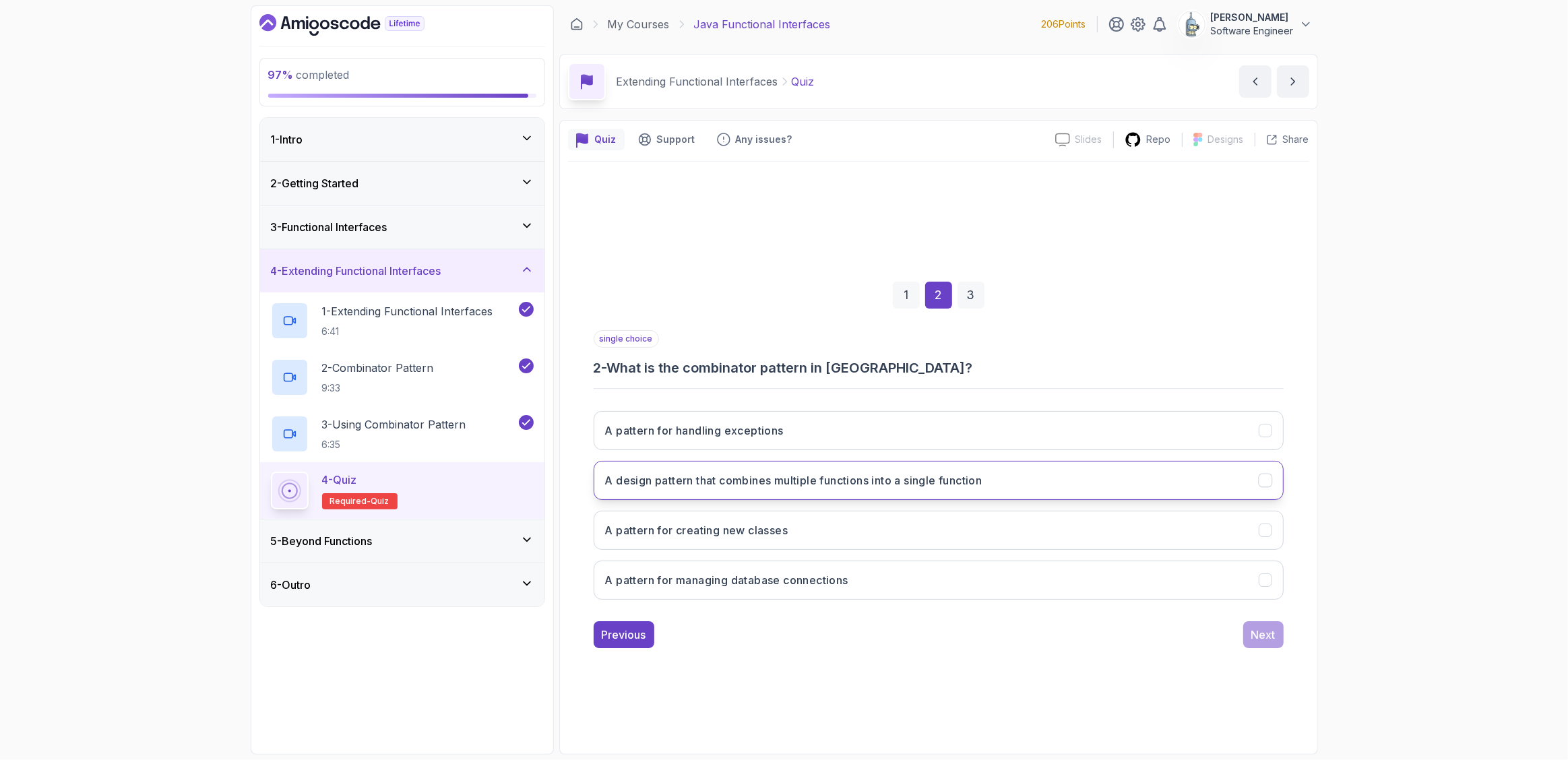
click at [1103, 495] on button "A design pattern that combines multiple functions into a single function" at bounding box center [939, 480] width 690 height 39
click at [1257, 642] on div "Next" at bounding box center [1263, 635] width 24 height 16
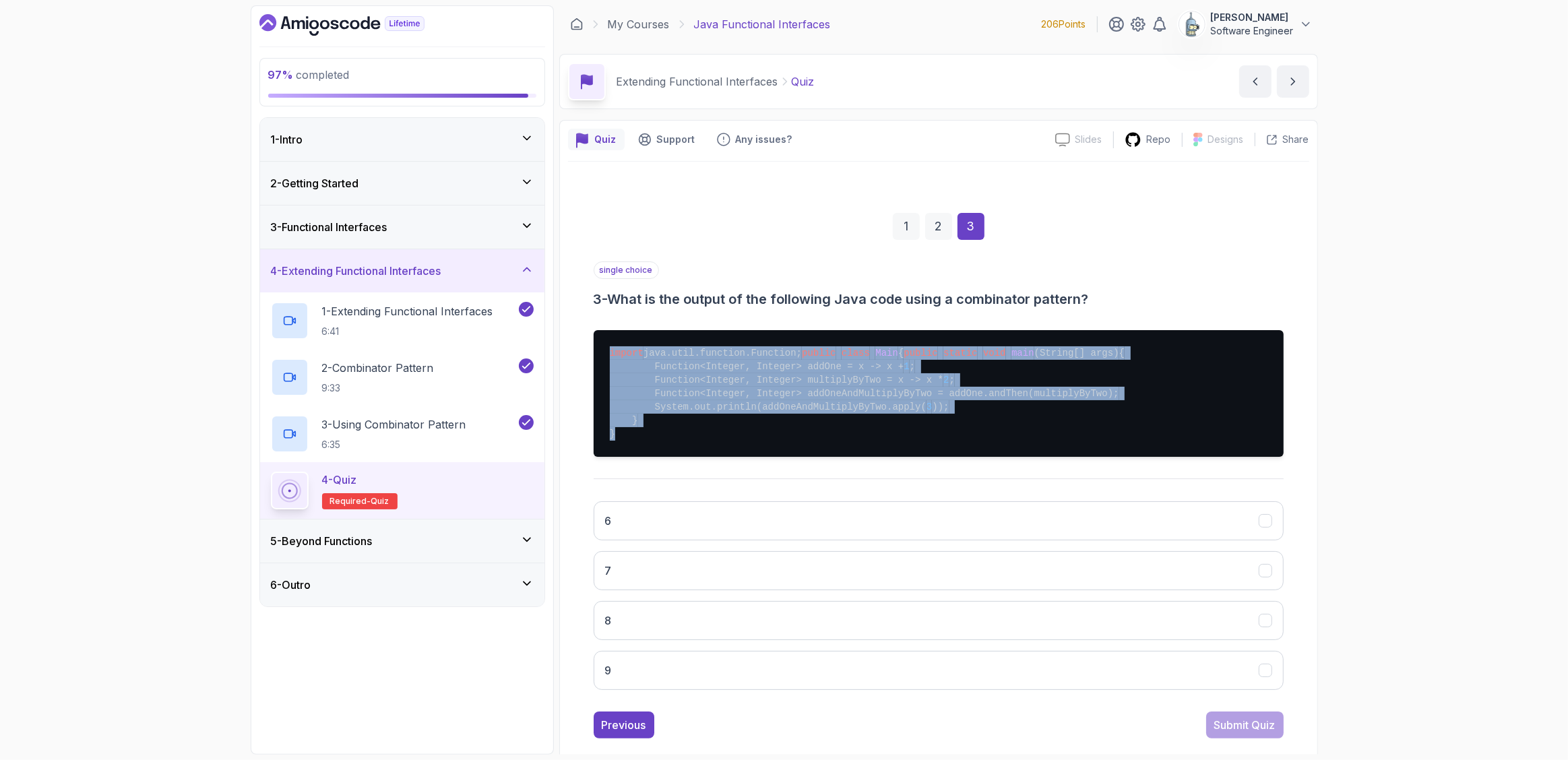
drag, startPoint x: 611, startPoint y: 352, endPoint x: 686, endPoint y: 471, distance: 140.7
click at [686, 457] on pre "import java.util.function.Function; public class Main { public static void main…" at bounding box center [939, 394] width 690 height 127
copy pre "import java.util.function.Function; public class Main { public static void main…"
click at [702, 640] on button "8" at bounding box center [939, 620] width 690 height 39
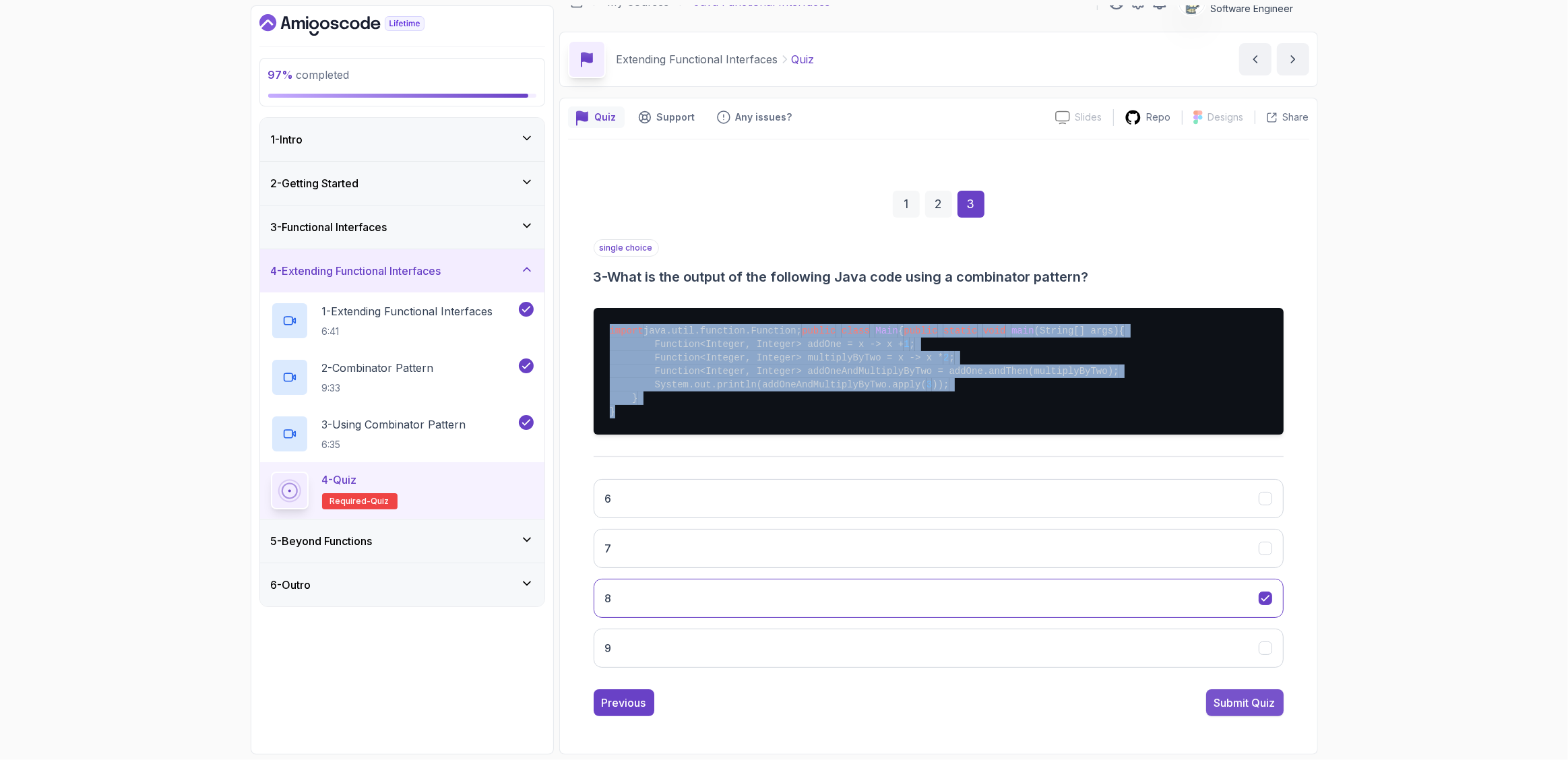
click at [1242, 704] on div "Submit Quiz" at bounding box center [1245, 703] width 62 height 16
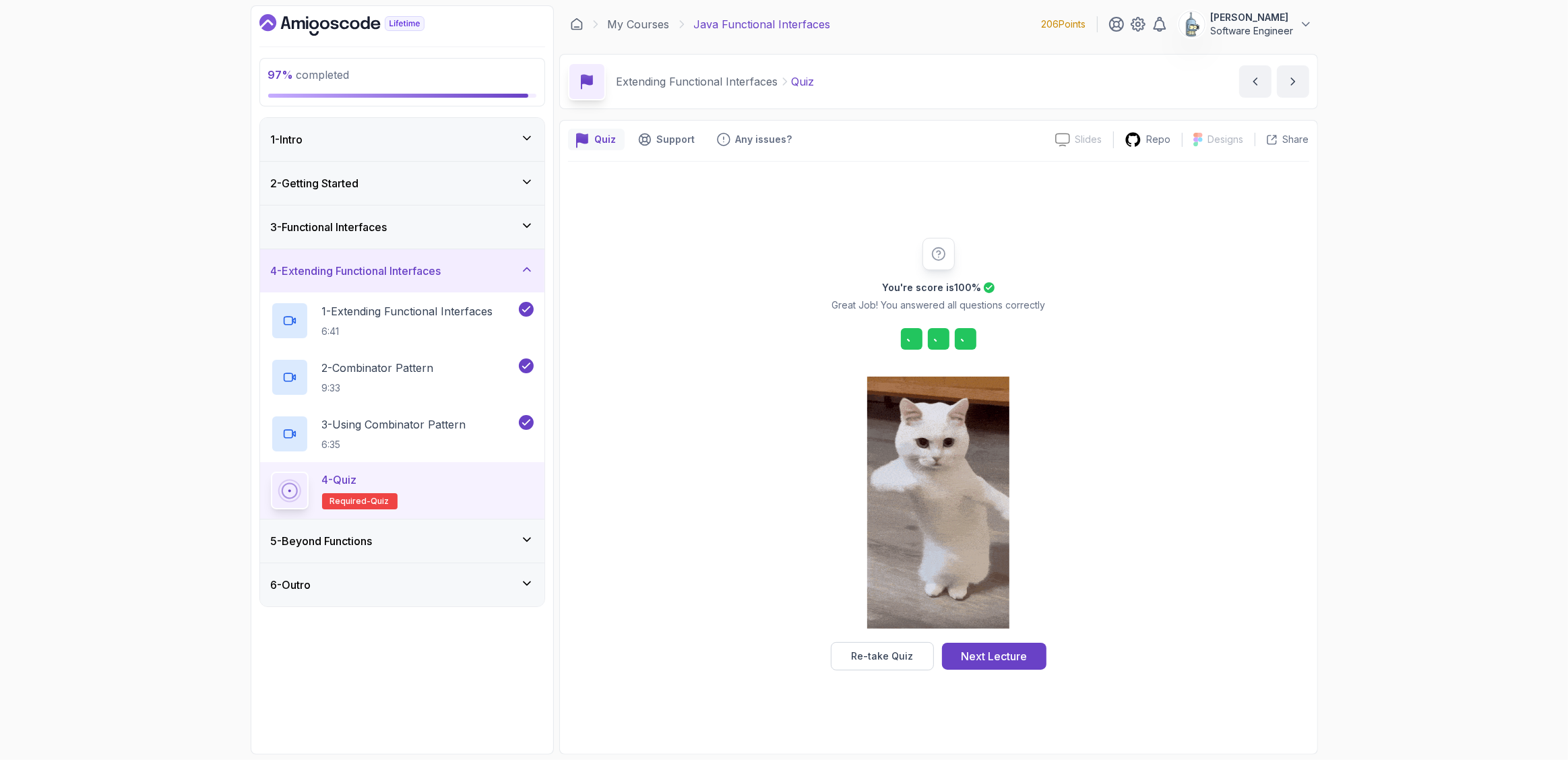
scroll to position [0, 0]
click at [973, 662] on div "Next Lecture" at bounding box center [994, 656] width 66 height 16
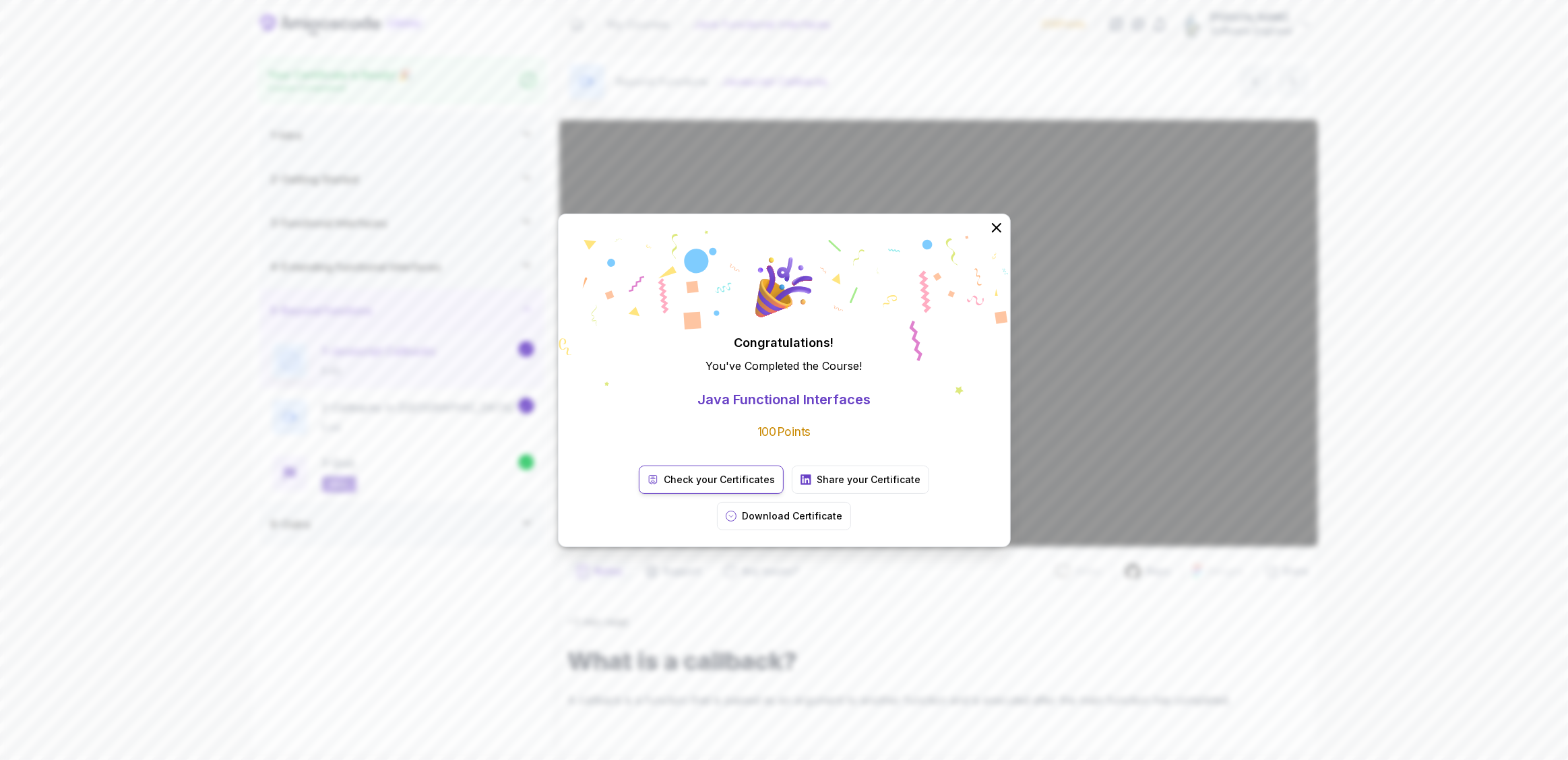
click at [672, 488] on link "Check your Certificates" at bounding box center [711, 479] width 145 height 29
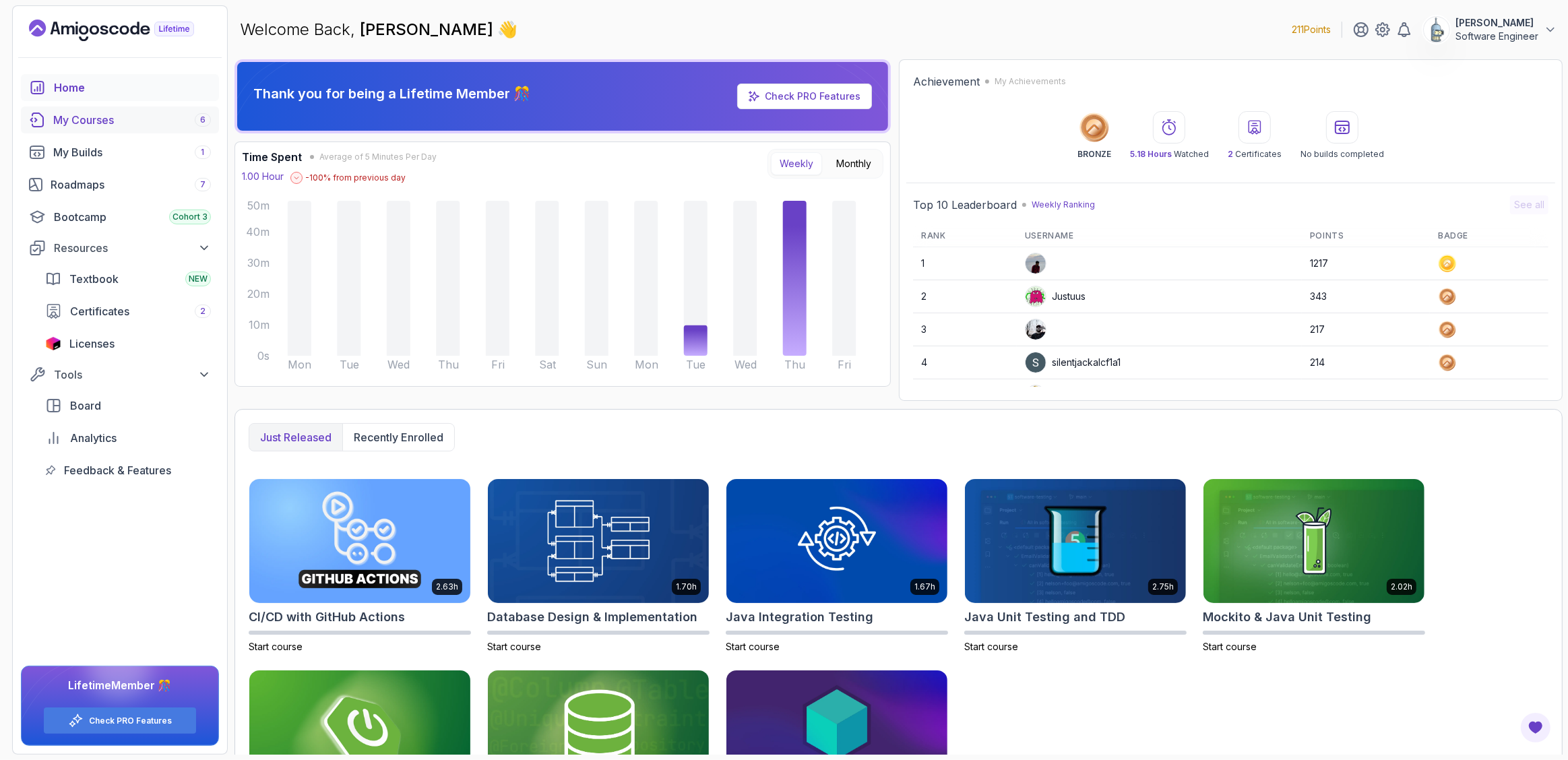
click at [92, 118] on div "My Courses 6" at bounding box center [132, 120] width 158 height 16
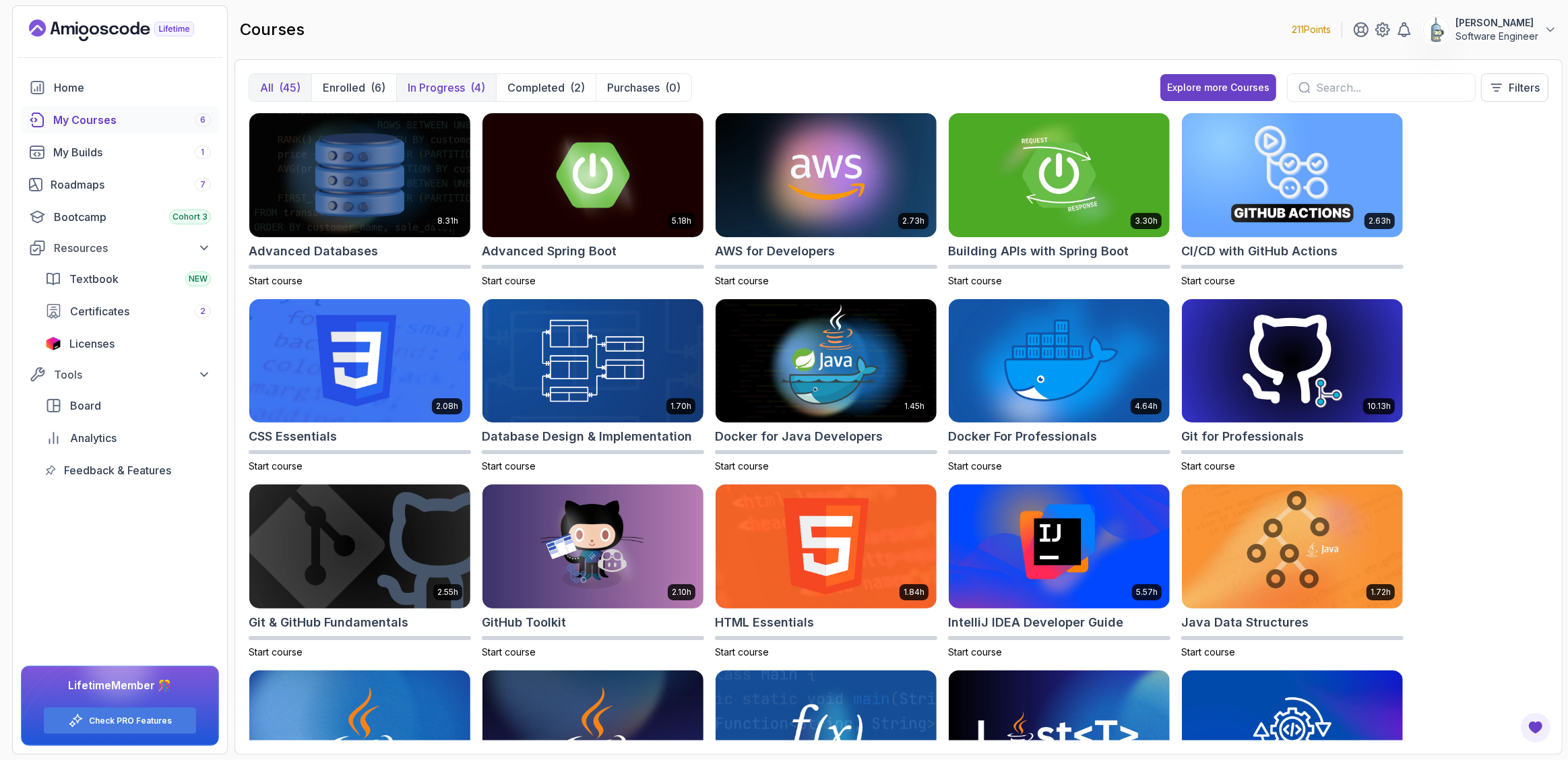
click at [418, 95] on button "In Progress (4)" at bounding box center [446, 87] width 100 height 27
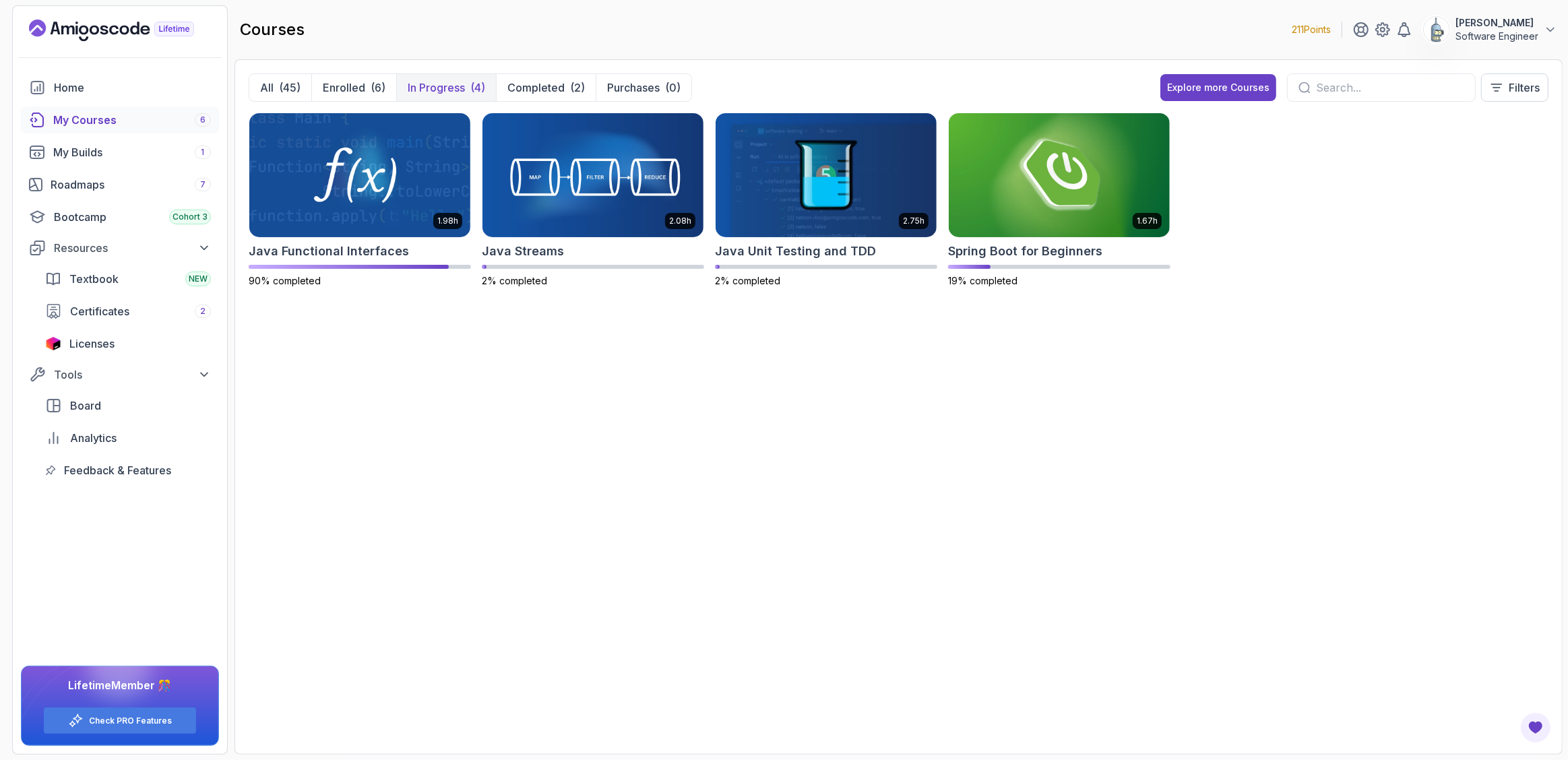
click at [1343, 607] on div "1.98h Java Functional Interfaces 90% completed 2.08h Java Streams 2% completed …" at bounding box center [899, 427] width 1300 height 629
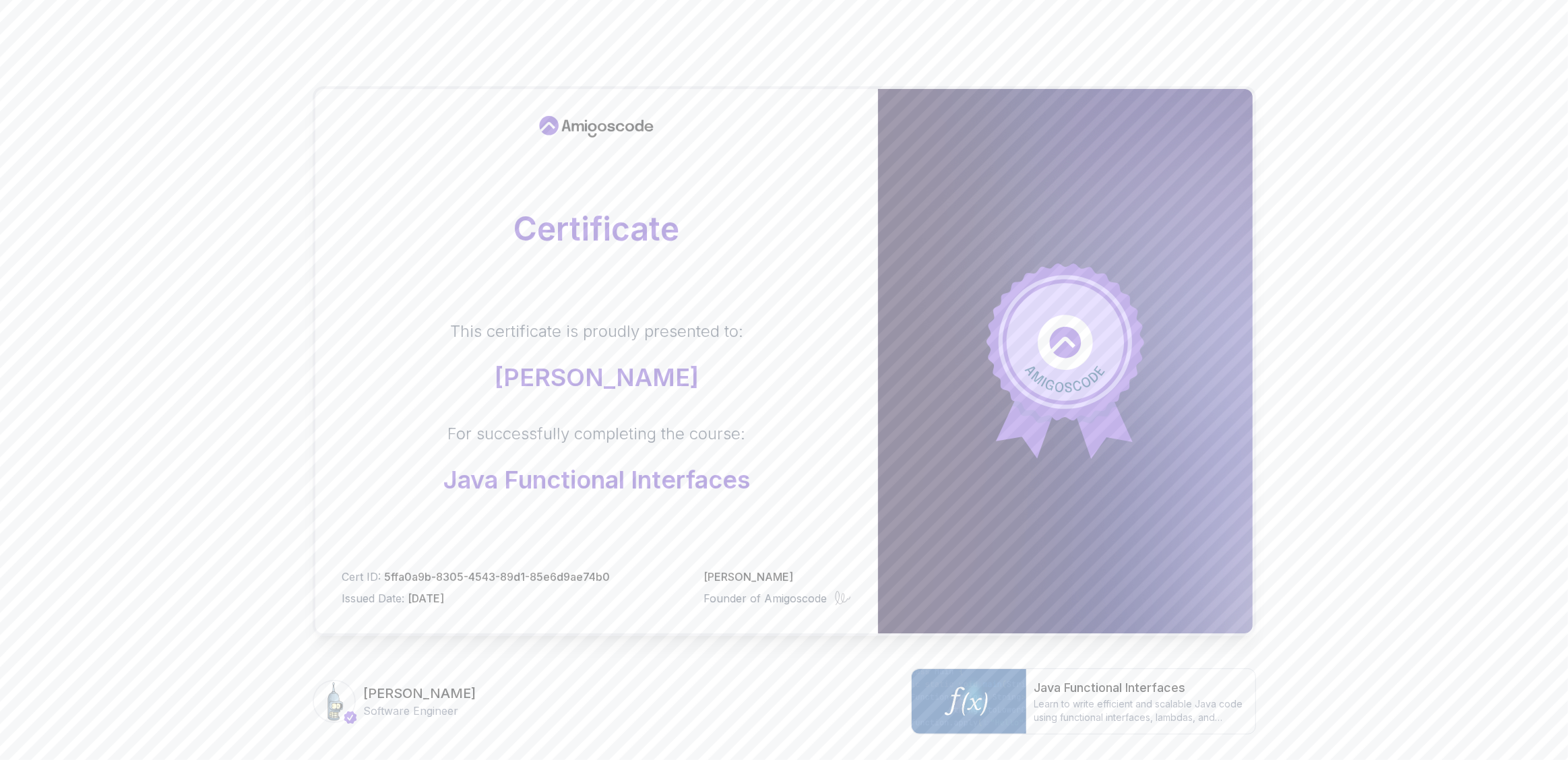
click at [233, 404] on div "Certificate This certificate is proudly presented to: [PERSON_NAME] For success…" at bounding box center [784, 427] width 1568 height 853
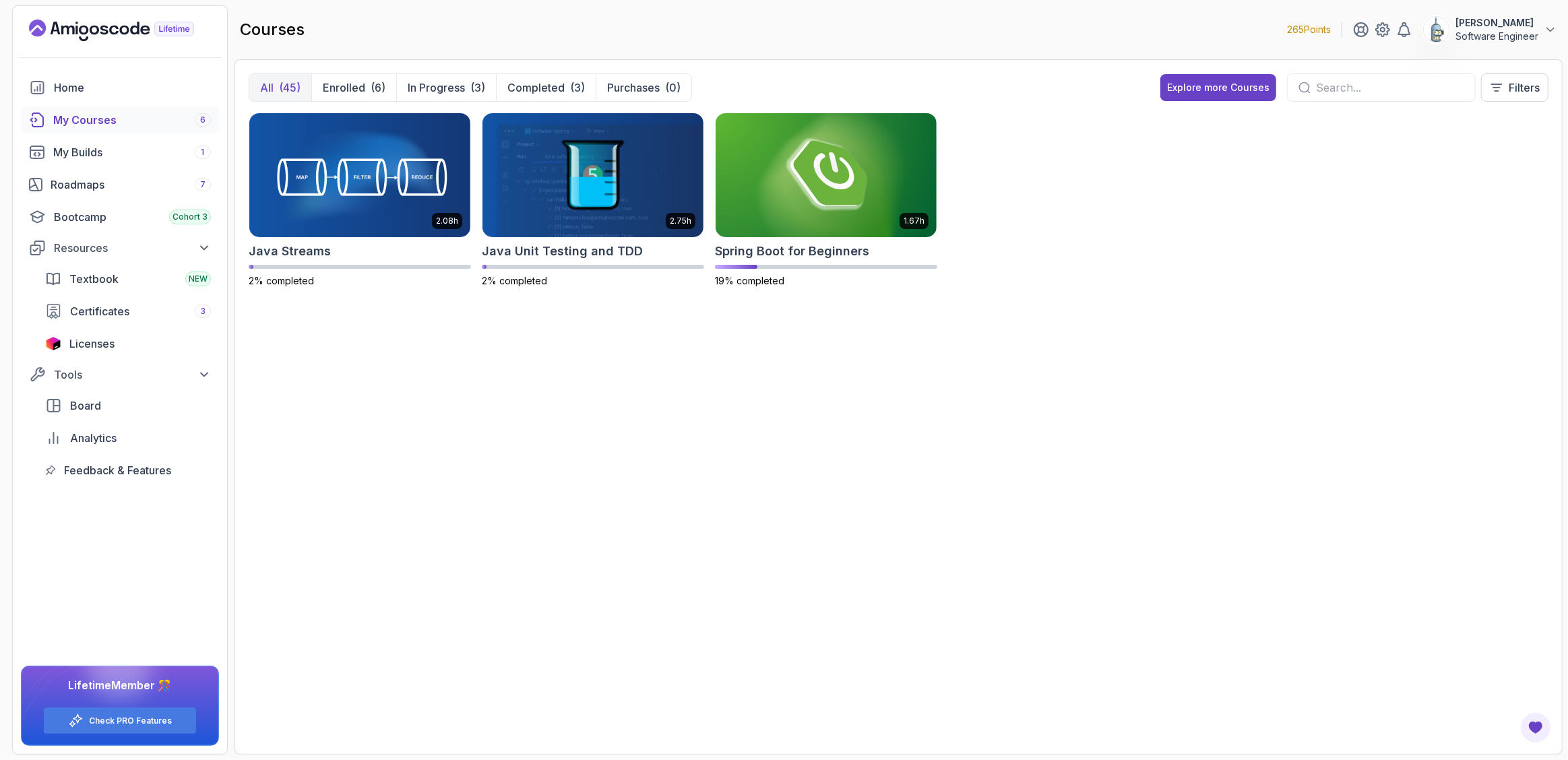
click at [1337, 318] on div "2.08h Java Streams 2% completed 2.75h Java Unit Testing and TDD 2% completed 1.…" at bounding box center [899, 427] width 1300 height 629
click at [83, 93] on div "Home" at bounding box center [132, 87] width 157 height 16
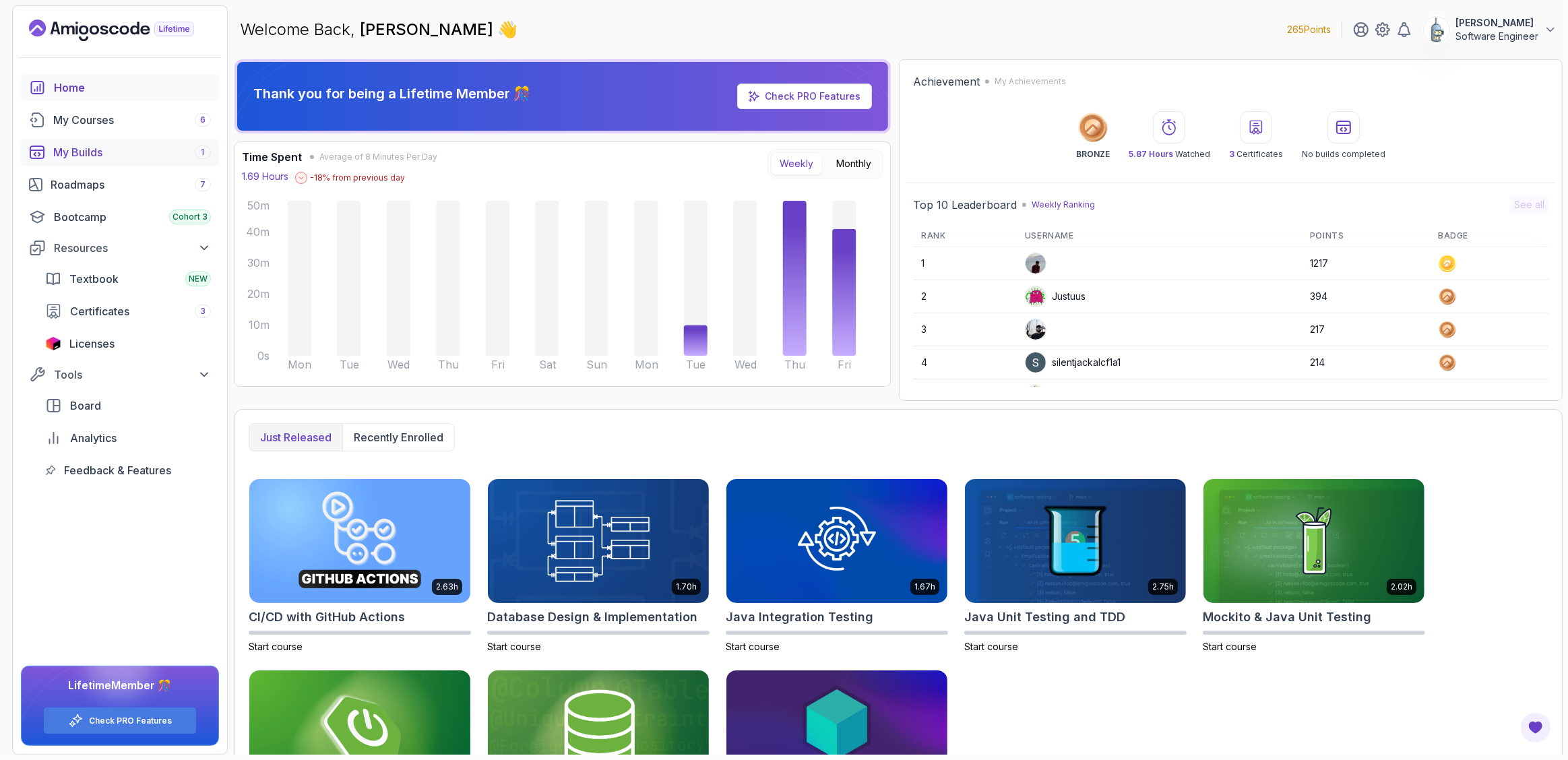
click at [95, 149] on div "My Builds 1" at bounding box center [132, 152] width 158 height 16
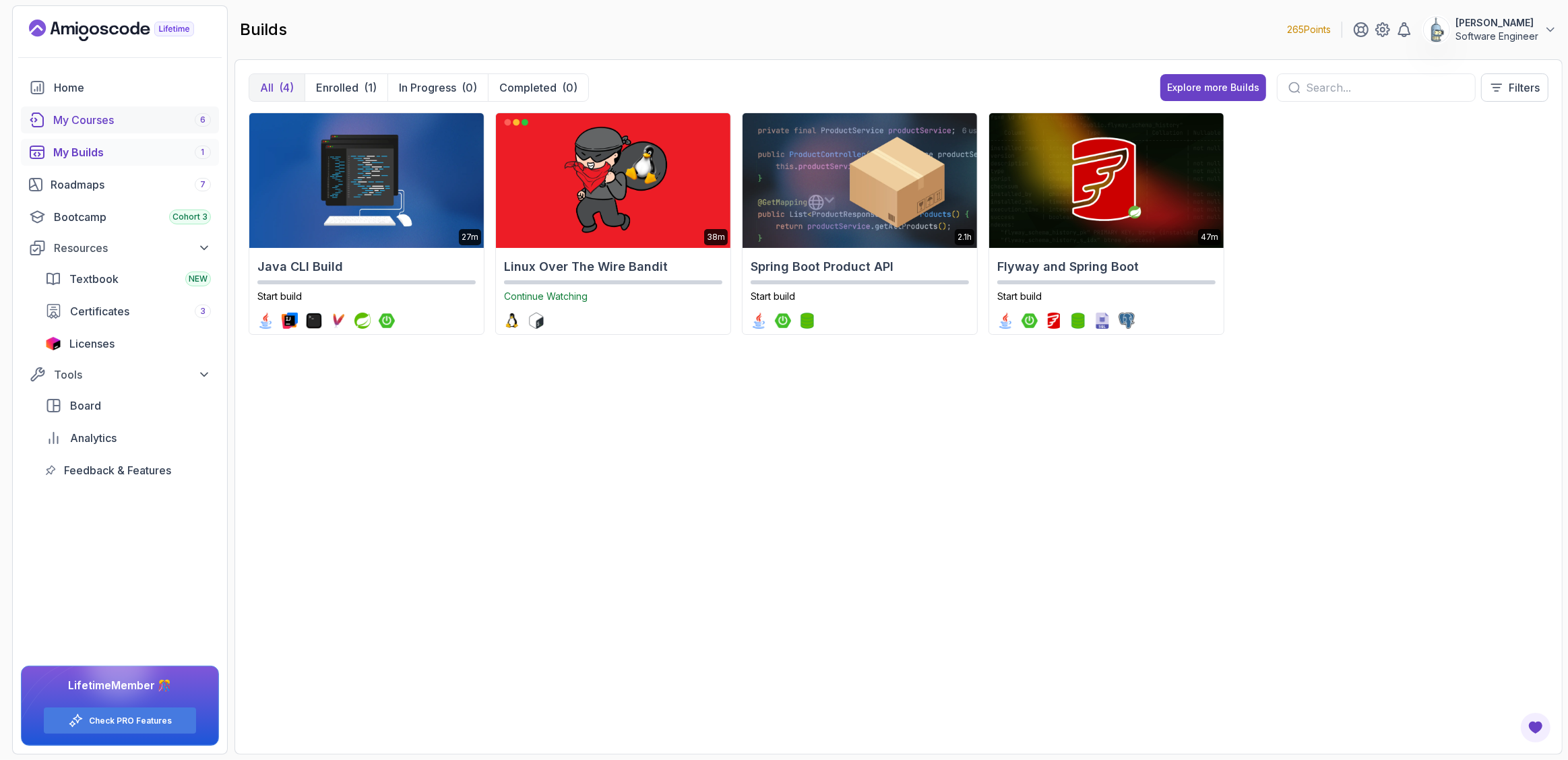
click at [94, 115] on div "My Courses 6" at bounding box center [132, 120] width 158 height 16
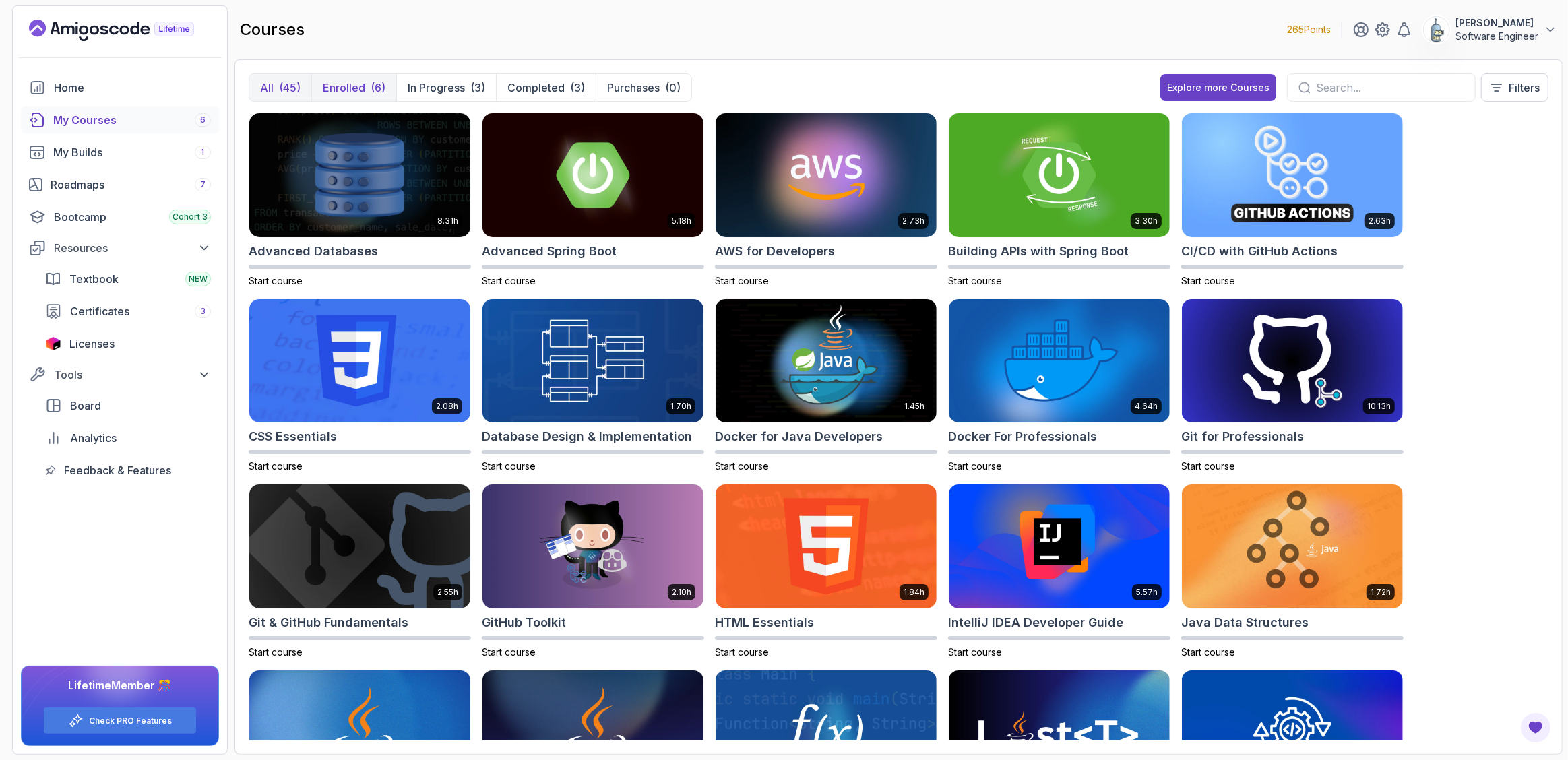
click at [357, 86] on p "Enrolled" at bounding box center [344, 87] width 43 height 16
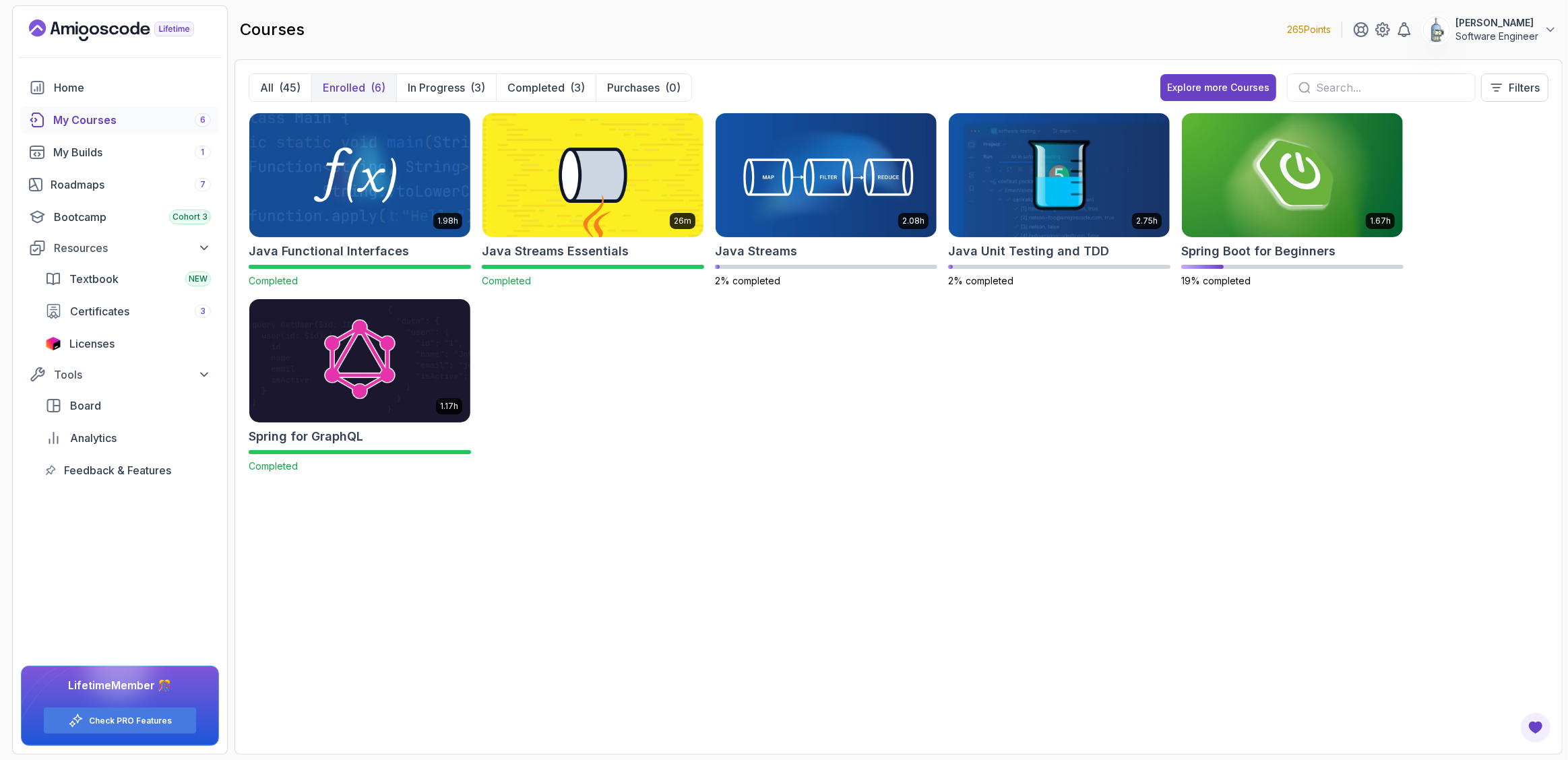
click at [658, 409] on div "1.98h Java Functional Interfaces Completed 26m Java Streams Essentials Complete…" at bounding box center [899, 300] width 1300 height 377
click at [808, 195] on img at bounding box center [826, 175] width 232 height 130
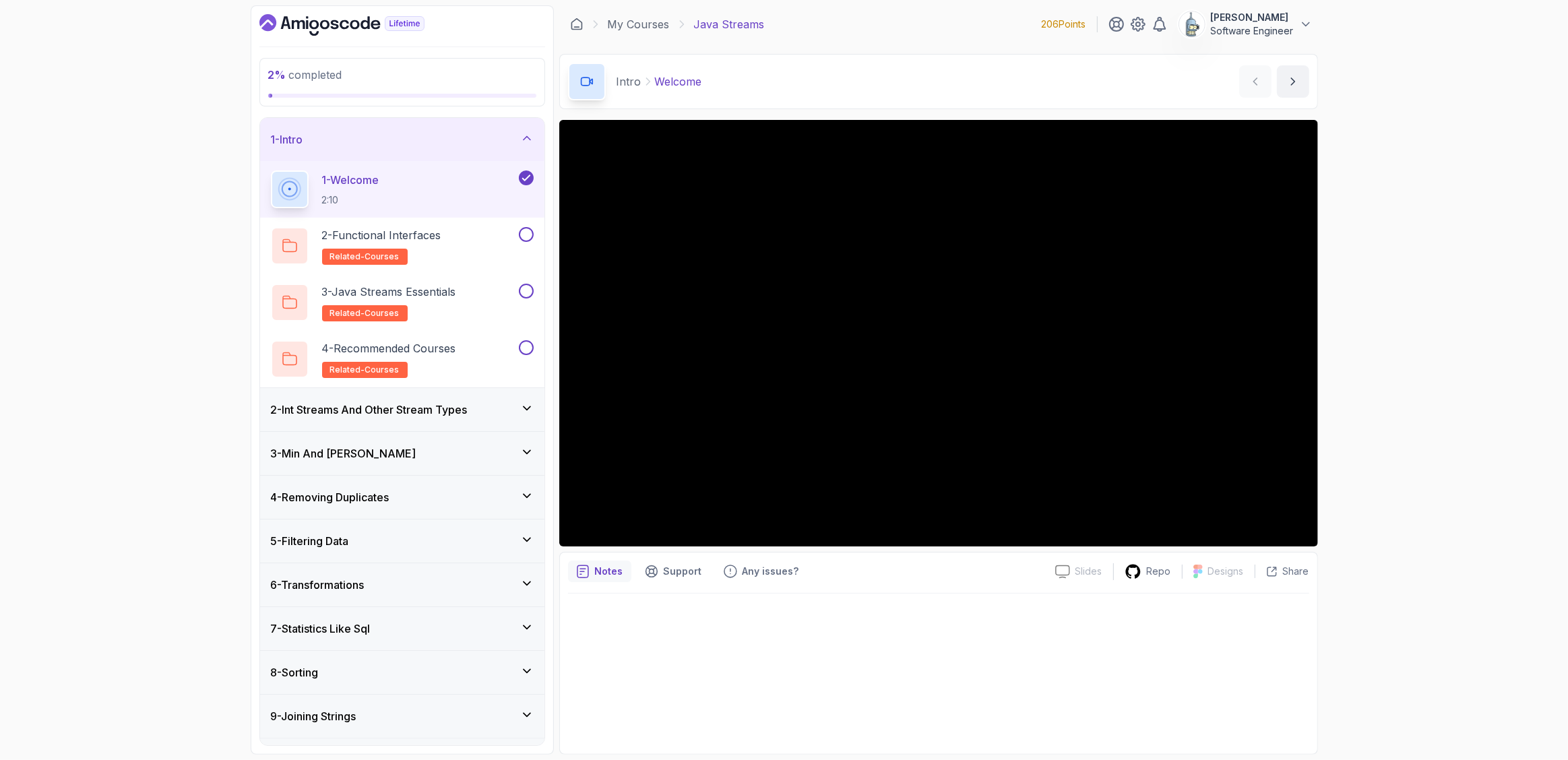
click at [502, 412] on div "2 - Int Streams And Other Stream Types" at bounding box center [402, 410] width 263 height 16
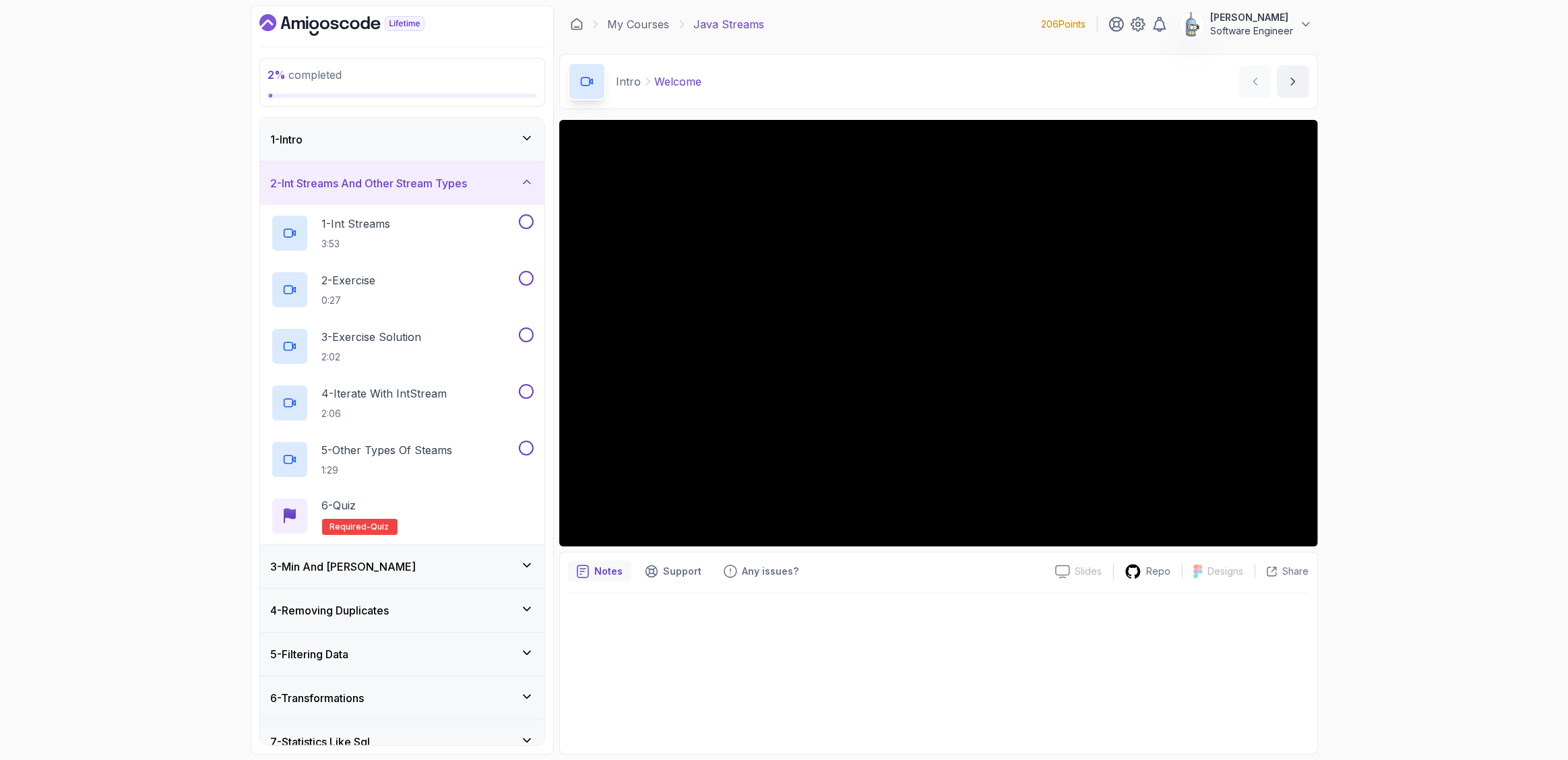
click at [506, 559] on div "3 - Min And Max" at bounding box center [402, 567] width 263 height 16
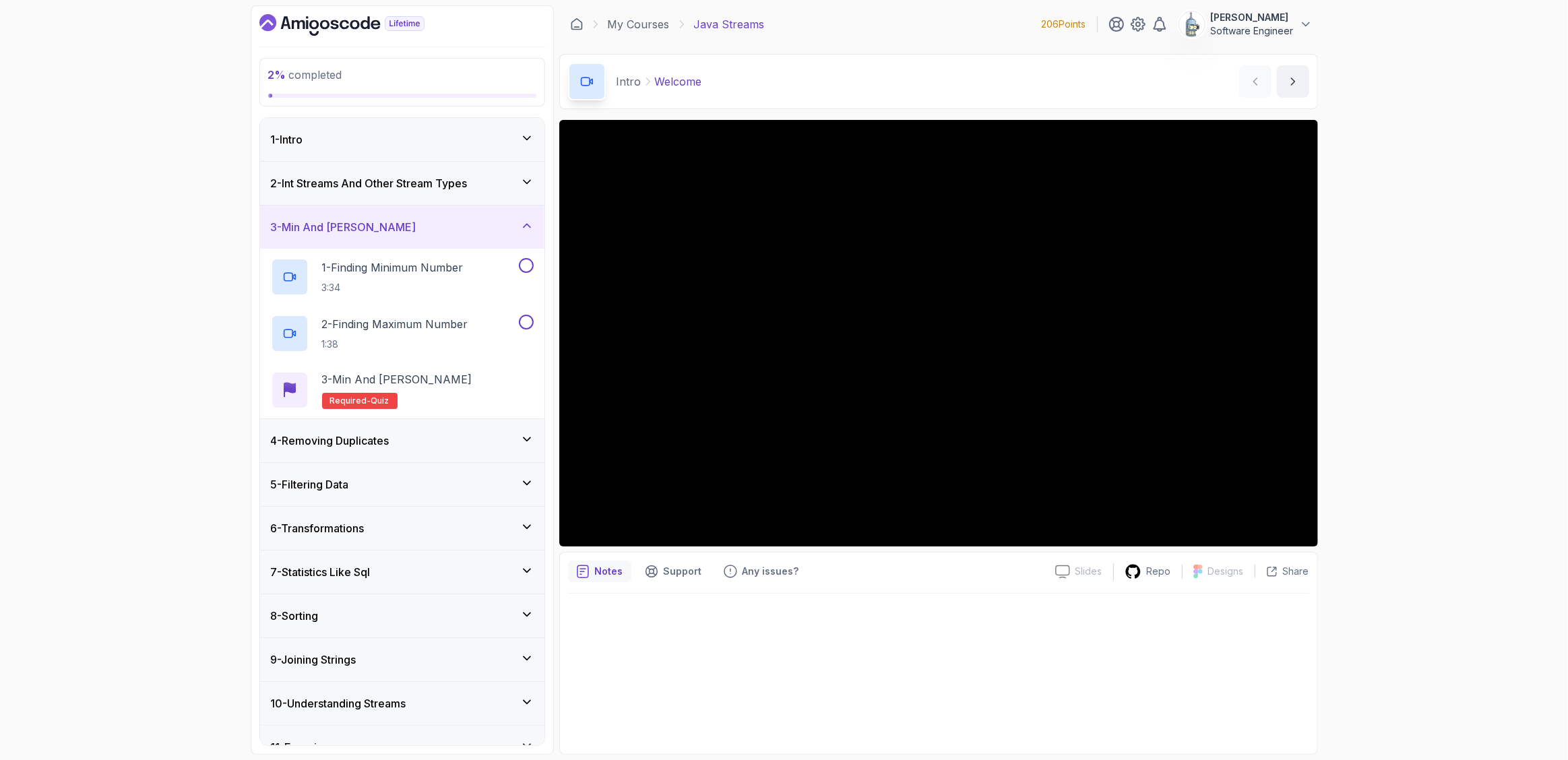
click at [479, 443] on div "4 - Removing Duplicates" at bounding box center [402, 441] width 263 height 16
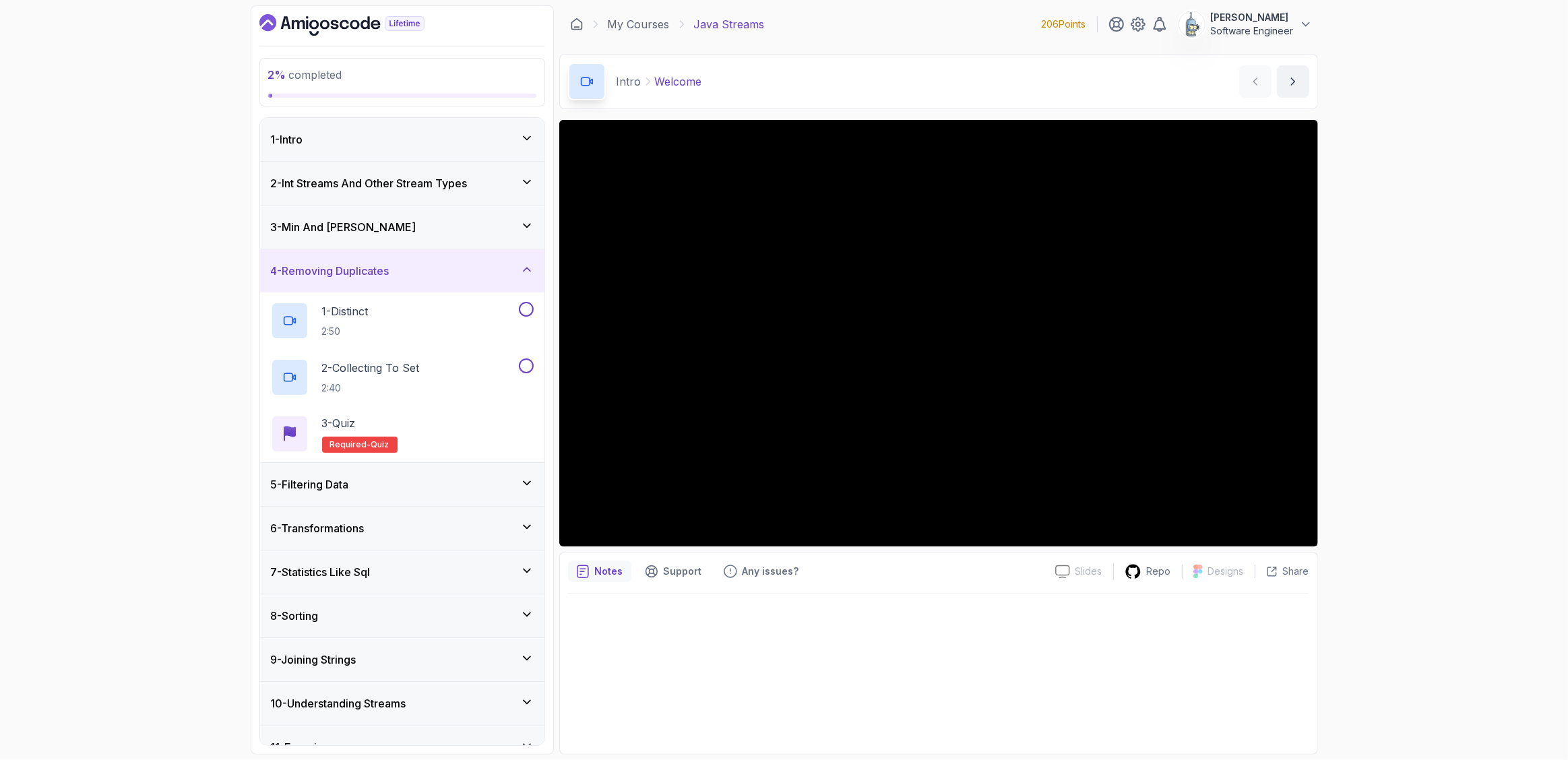
click at [479, 491] on div "5 - Filtering Data" at bounding box center [402, 485] width 263 height 16
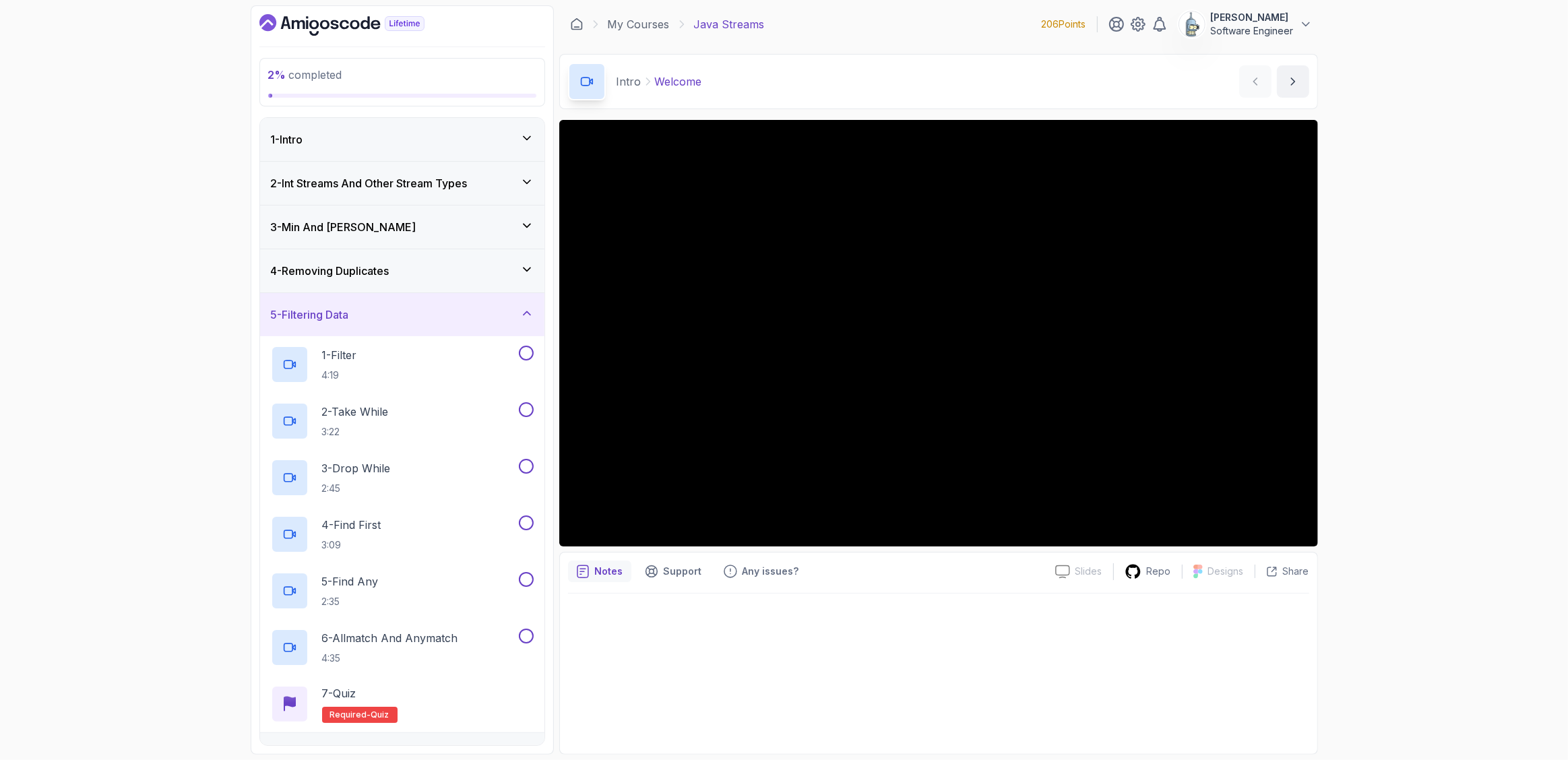
click at [431, 140] on div "1 - Intro" at bounding box center [402, 140] width 263 height 16
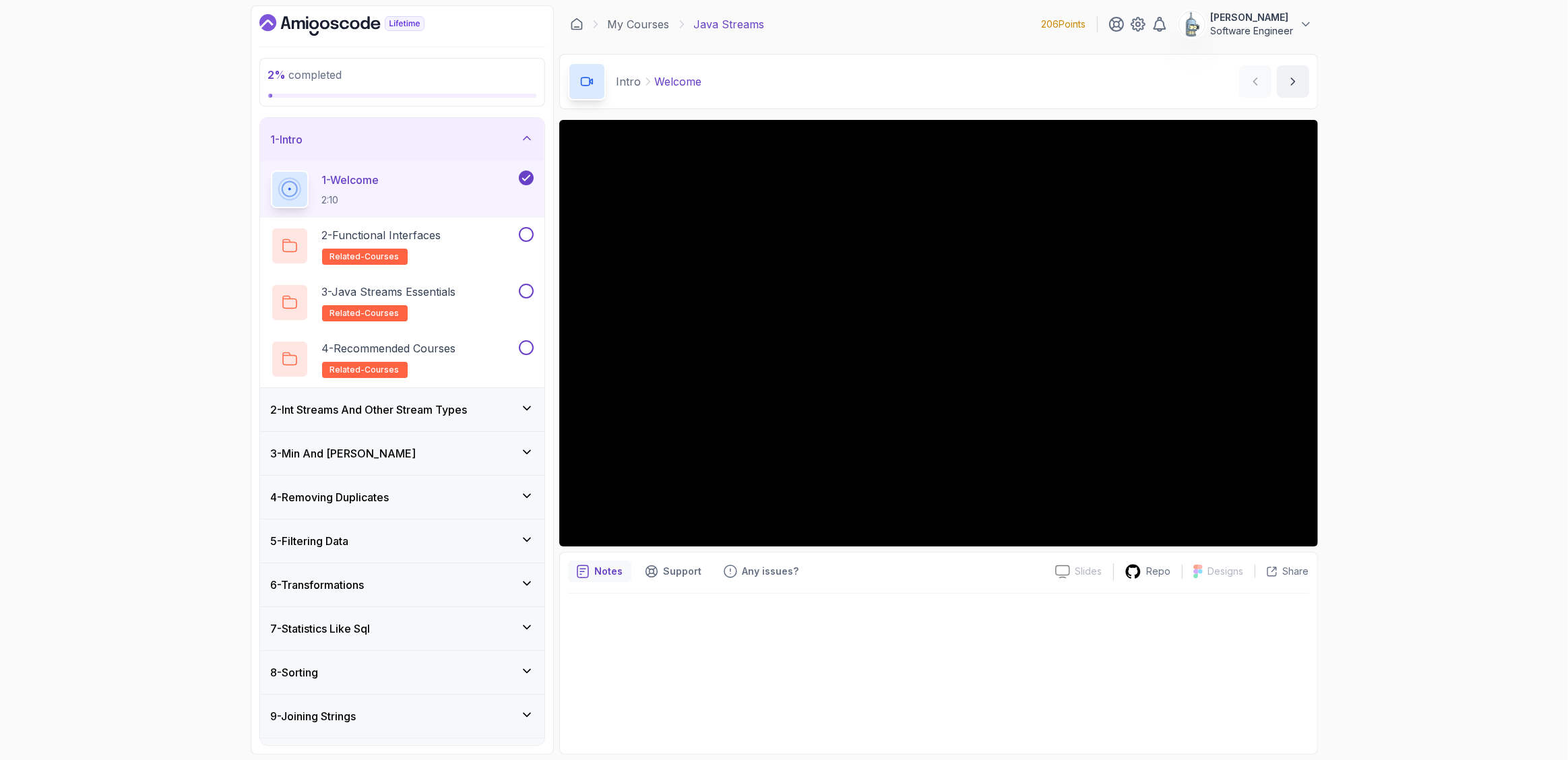
click at [438, 178] on div "1 - Welcome 2:10" at bounding box center [393, 189] width 245 height 37
click at [457, 241] on div "2 - Functional Interfaces related-courses" at bounding box center [393, 245] width 245 height 37
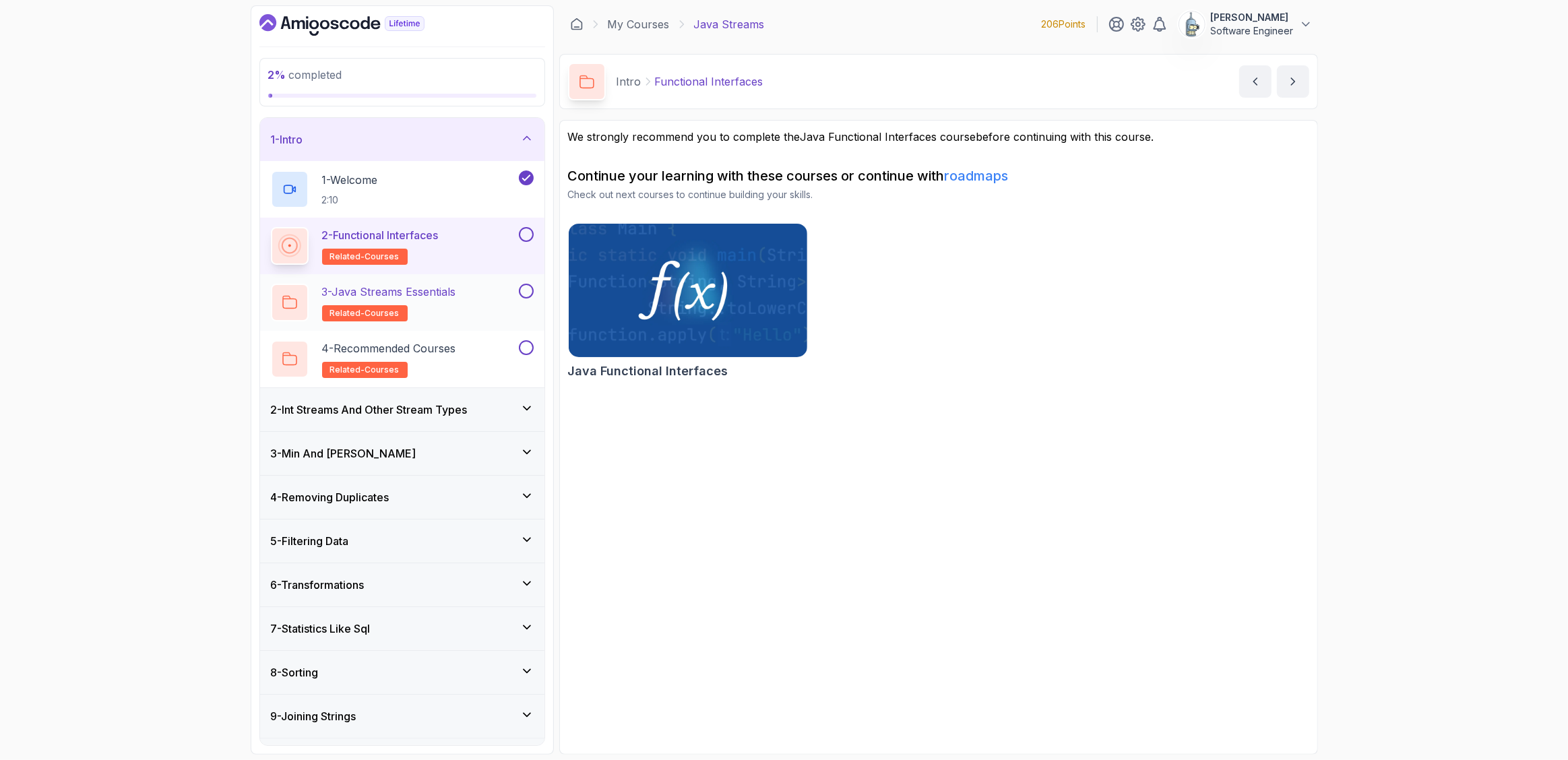
click at [450, 300] on h2 "3 - Java Streams Essentials related-courses" at bounding box center [389, 302] width 134 height 37
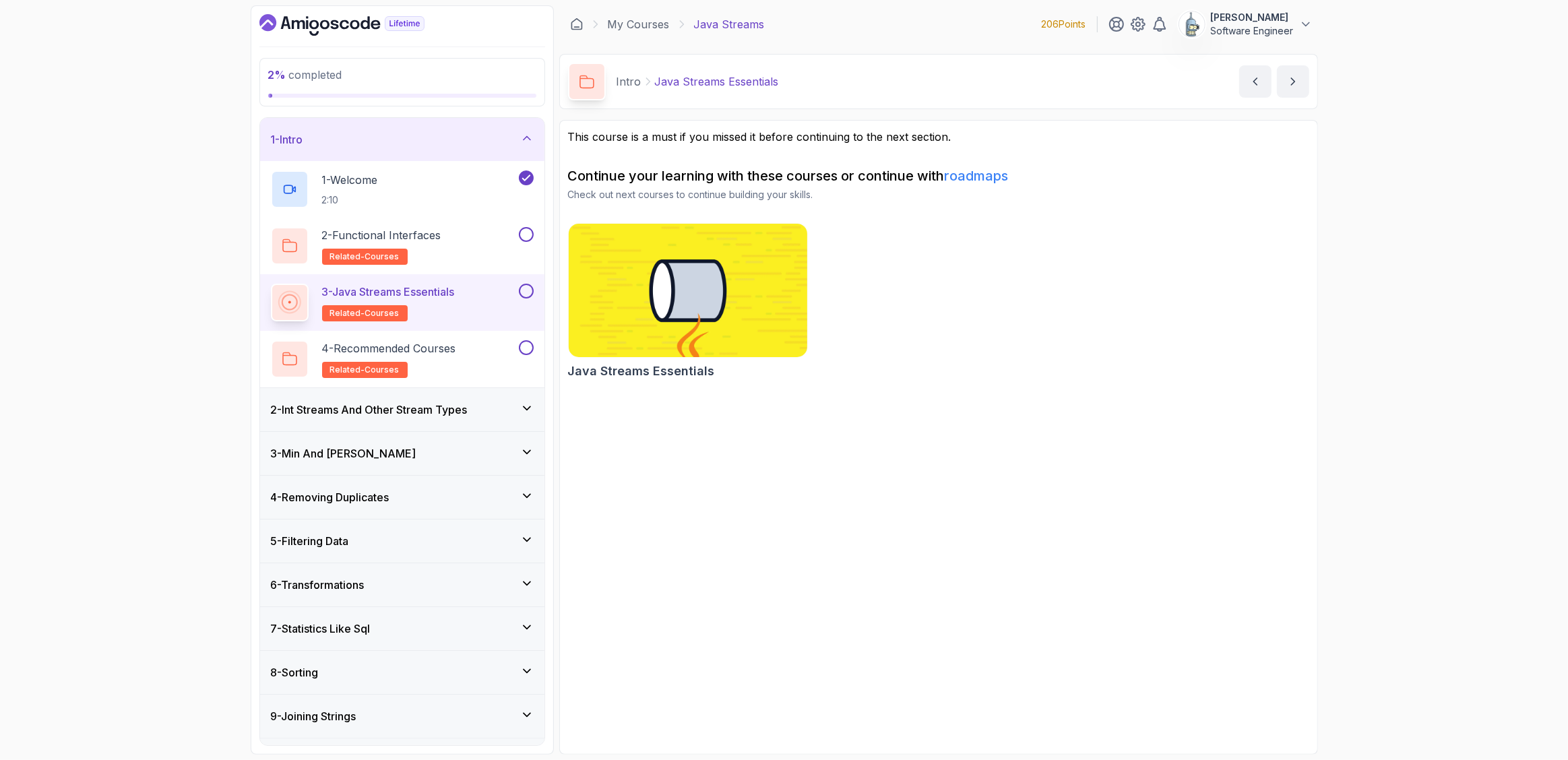
click at [658, 303] on img at bounding box center [687, 290] width 250 height 140
click at [525, 233] on button at bounding box center [526, 234] width 15 height 15
click at [528, 292] on button at bounding box center [526, 291] width 15 height 15
click at [456, 346] on p "4 - Recommended Courses" at bounding box center [389, 349] width 134 height 16
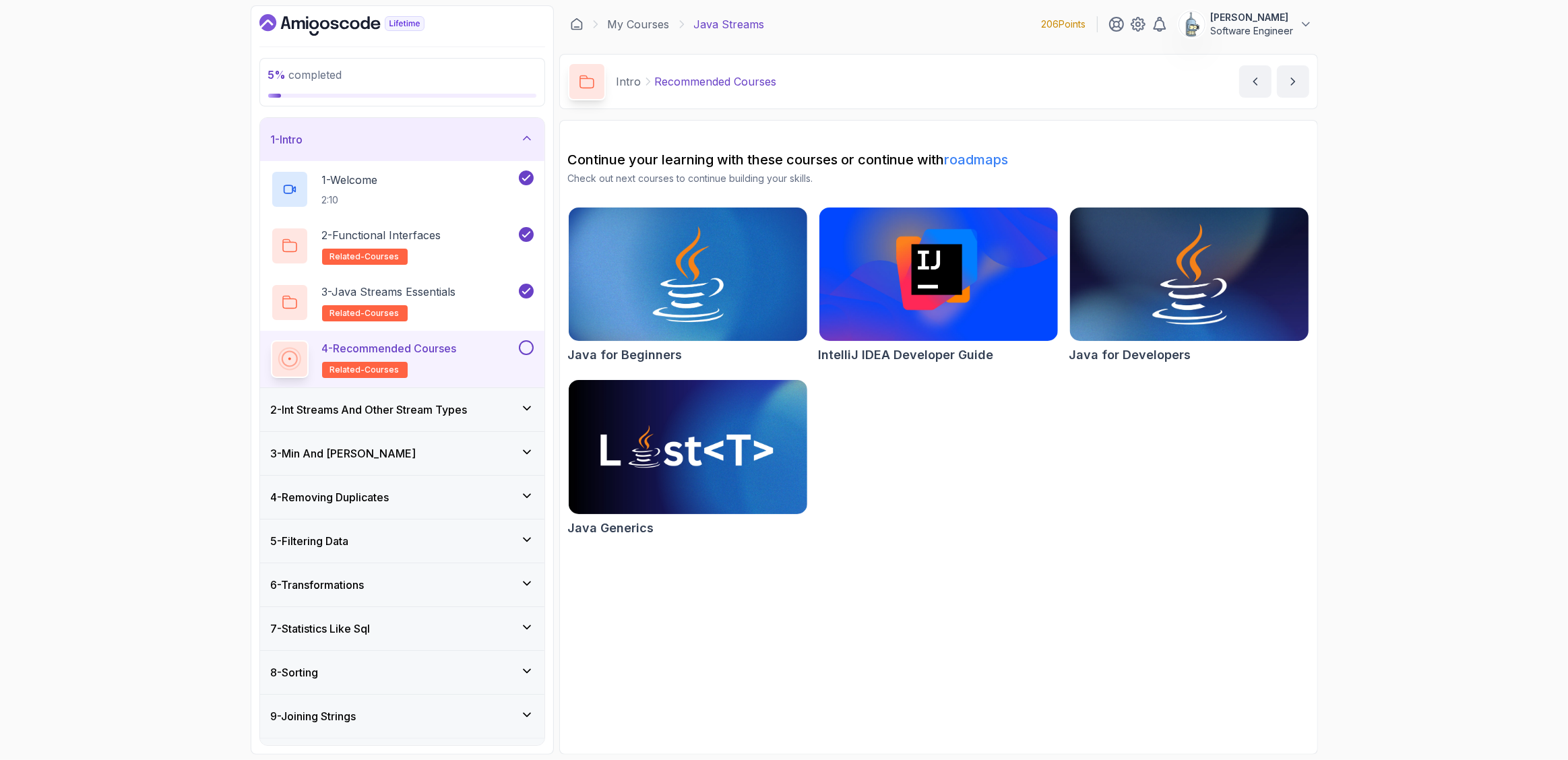
click at [1208, 272] on img at bounding box center [1188, 274] width 250 height 140
click at [710, 401] on img at bounding box center [687, 446] width 250 height 140
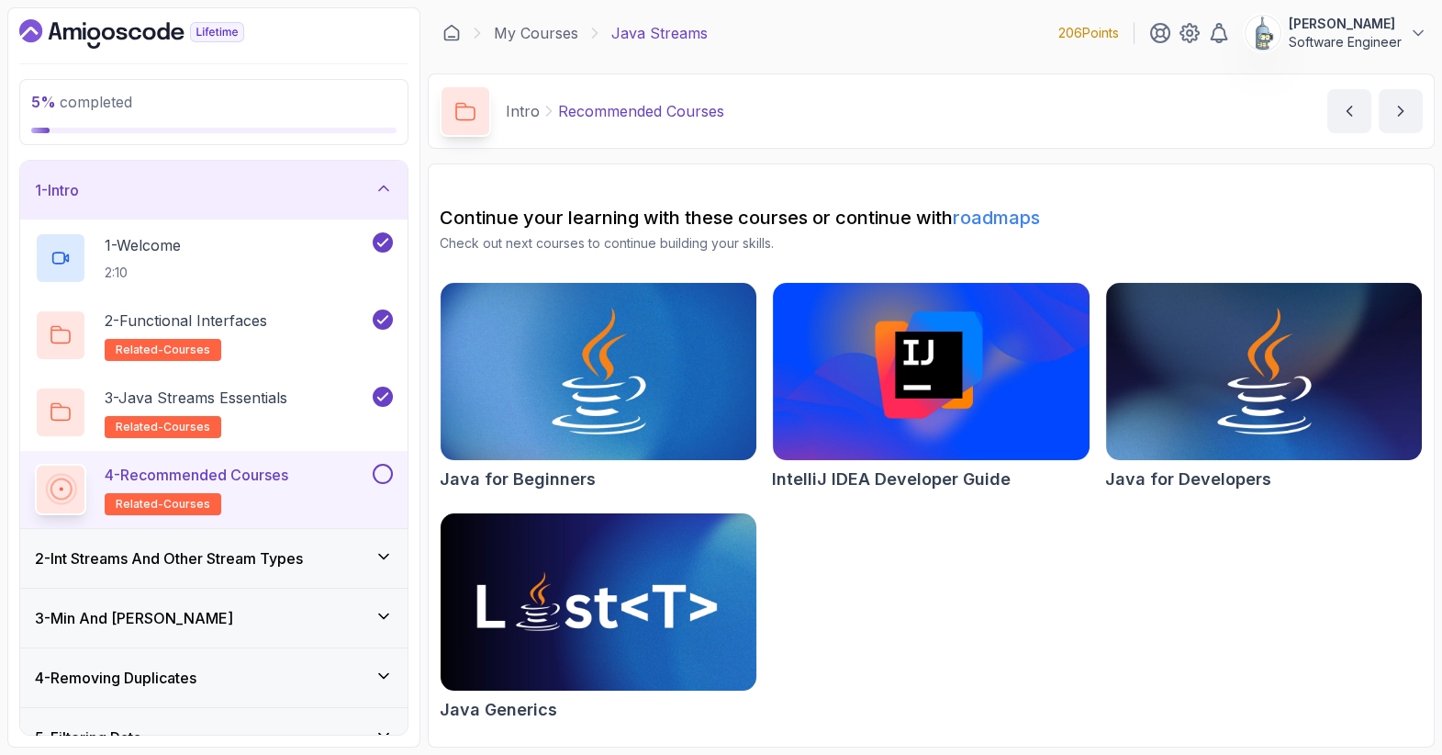
click at [631, 562] on img at bounding box center [598, 601] width 332 height 185
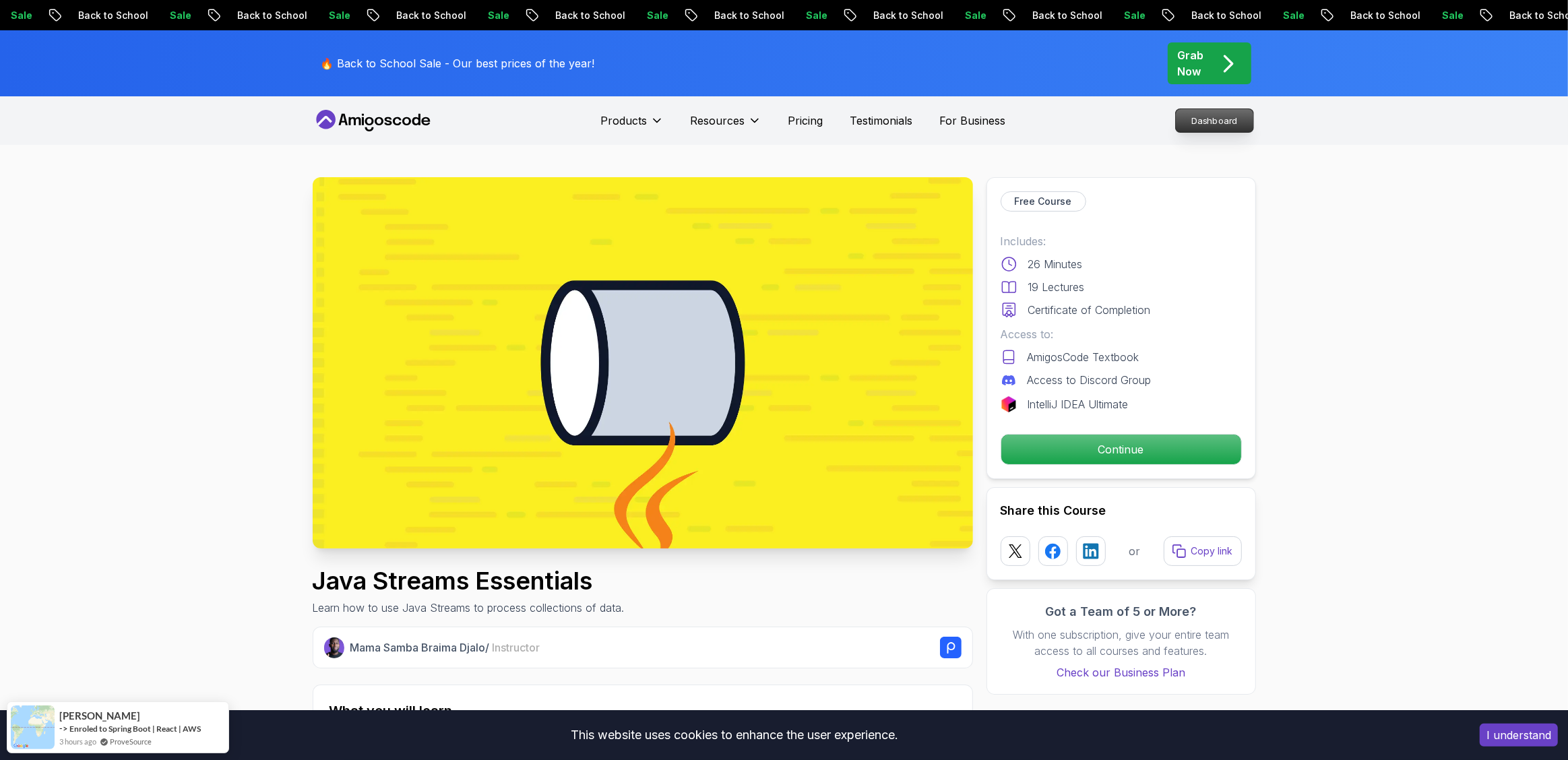
click at [1213, 116] on p "Dashboard" at bounding box center [1215, 120] width 78 height 23
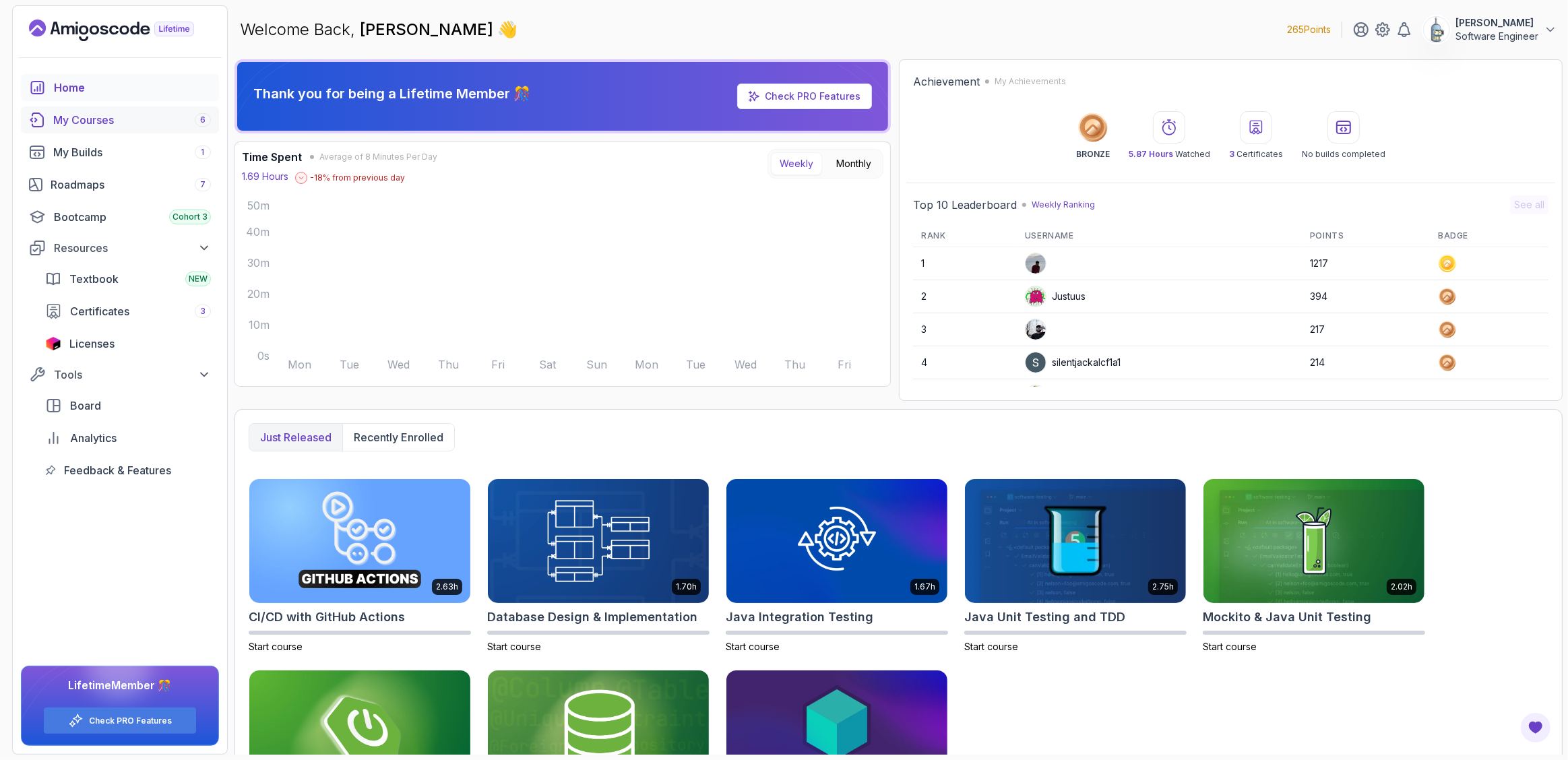
click at [97, 124] on div "My Courses 6" at bounding box center [132, 120] width 158 height 16
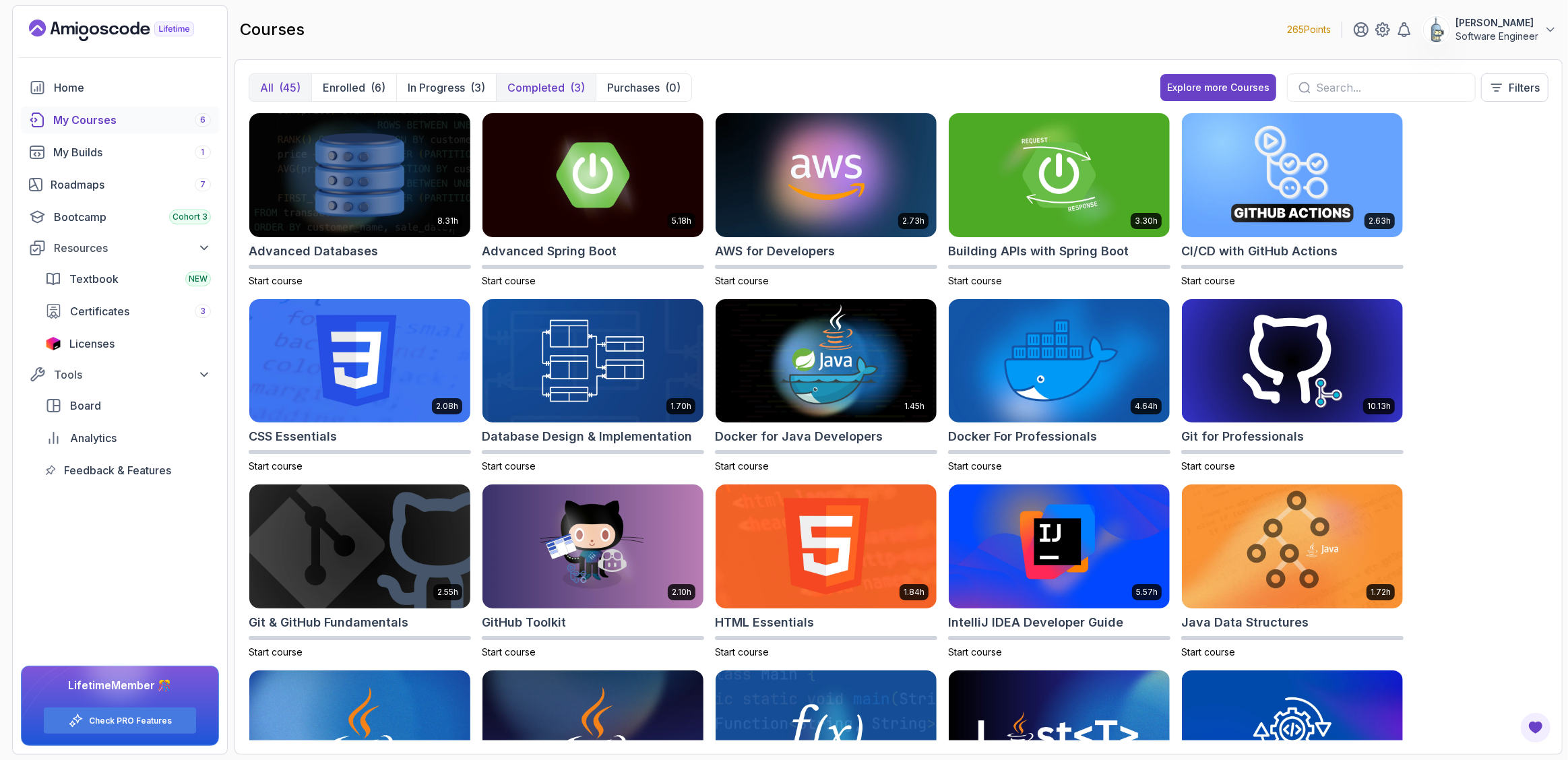
click at [531, 82] on p "Completed" at bounding box center [536, 87] width 57 height 16
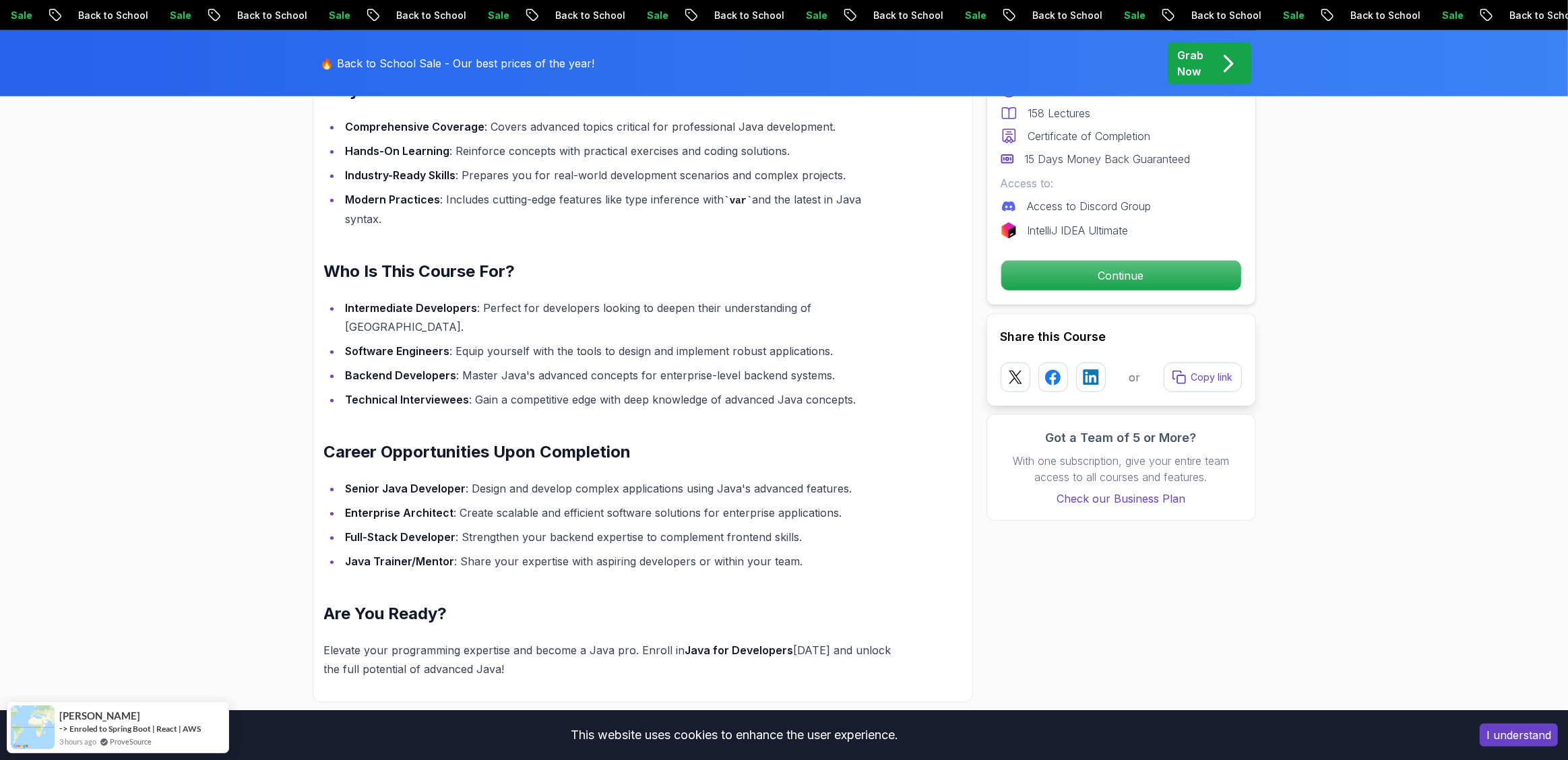
scroll to position [1806, 0]
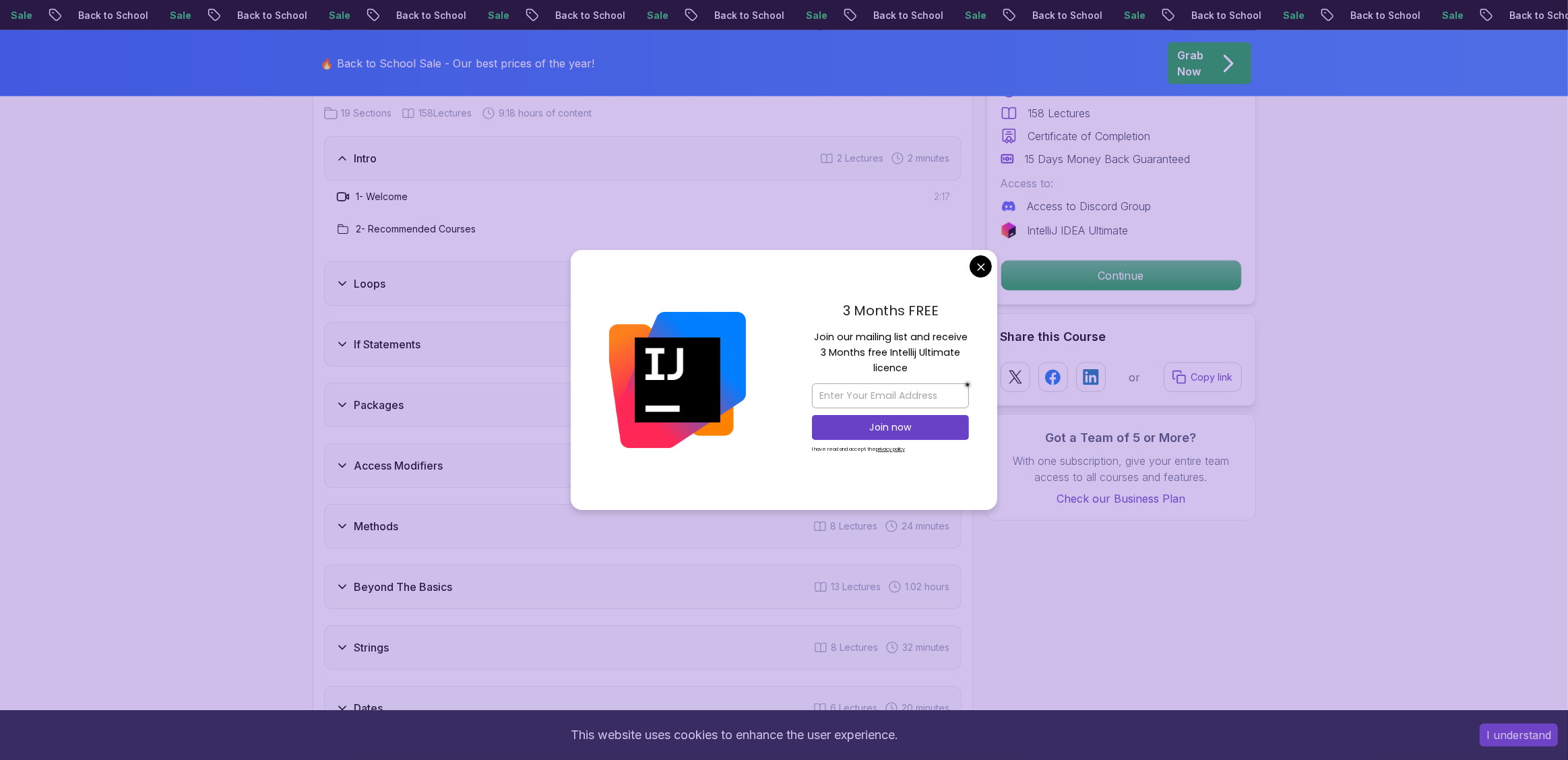
click at [976, 277] on div "3 Months FREE Join our mailing list and receive 3 Months free Intellij Ultimate…" at bounding box center [890, 380] width 214 height 260
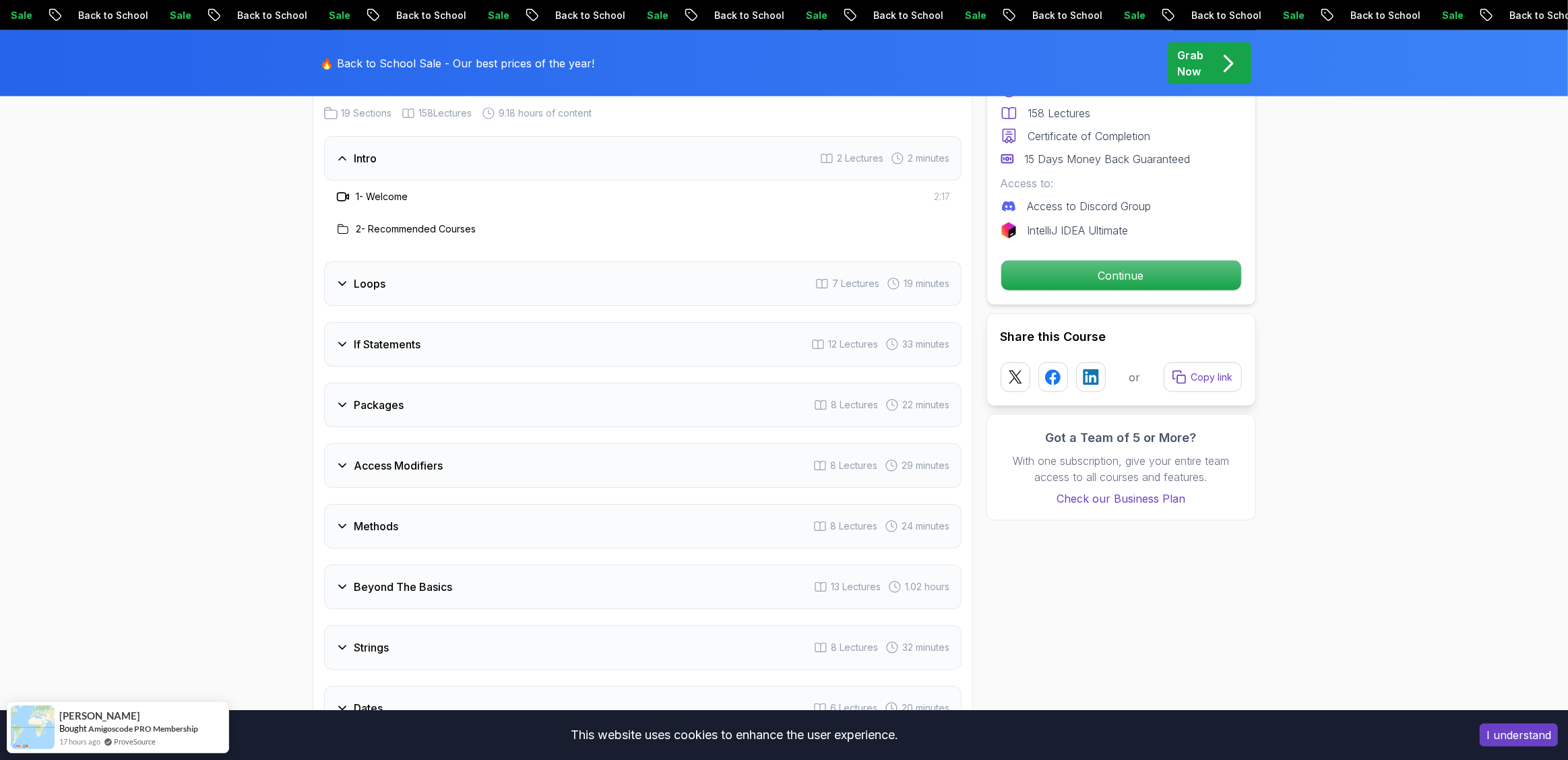
click at [322, 320] on div "Course Curriculum 19 Sections 158 Lectures 9.18 hours of content Intro 2 Lectur…" at bounding box center [643, 702] width 661 height 1316
click at [331, 322] on div "If Statements 12 Lectures 33 minutes" at bounding box center [643, 344] width 637 height 45
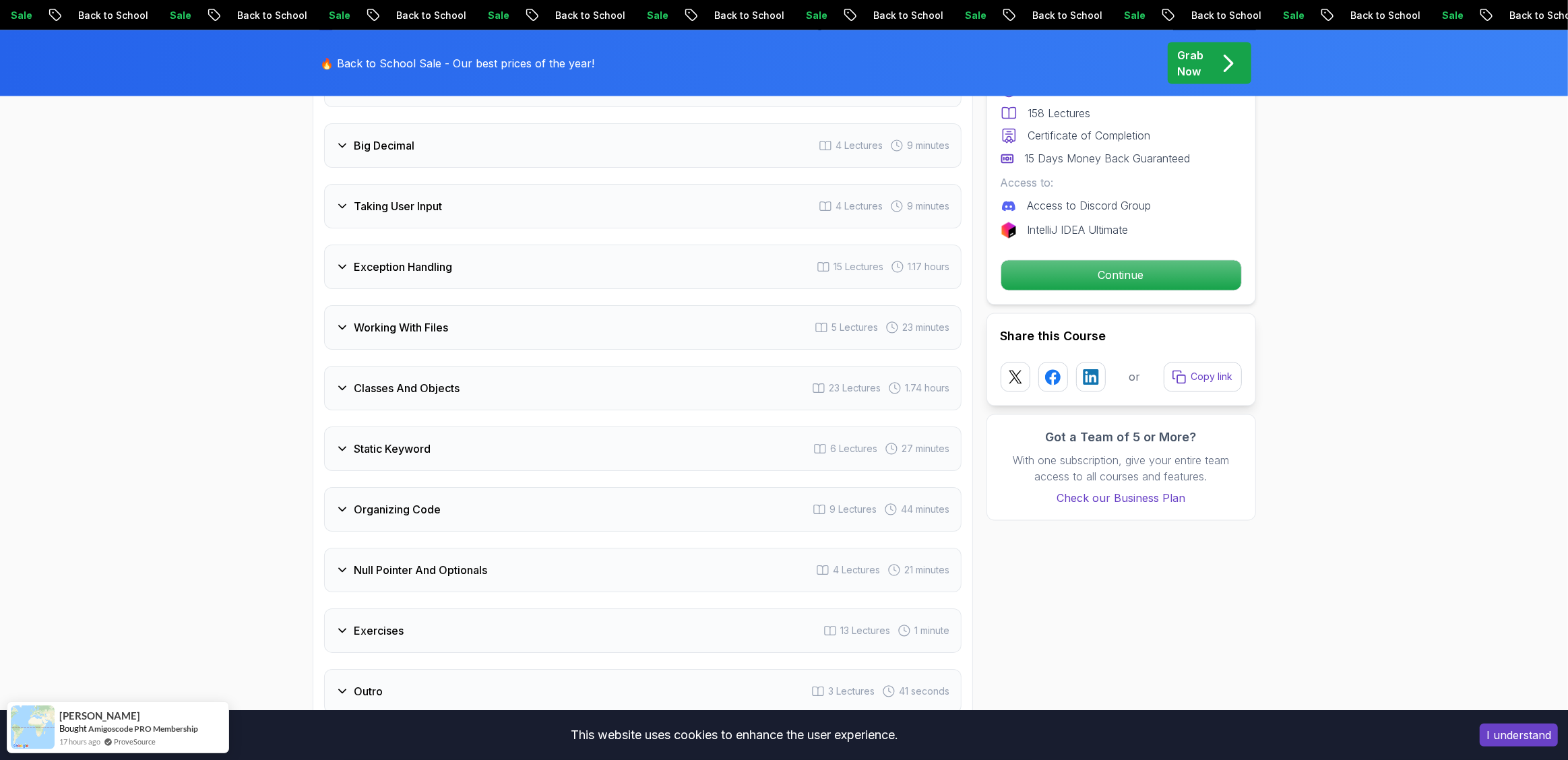
scroll to position [2914, 0]
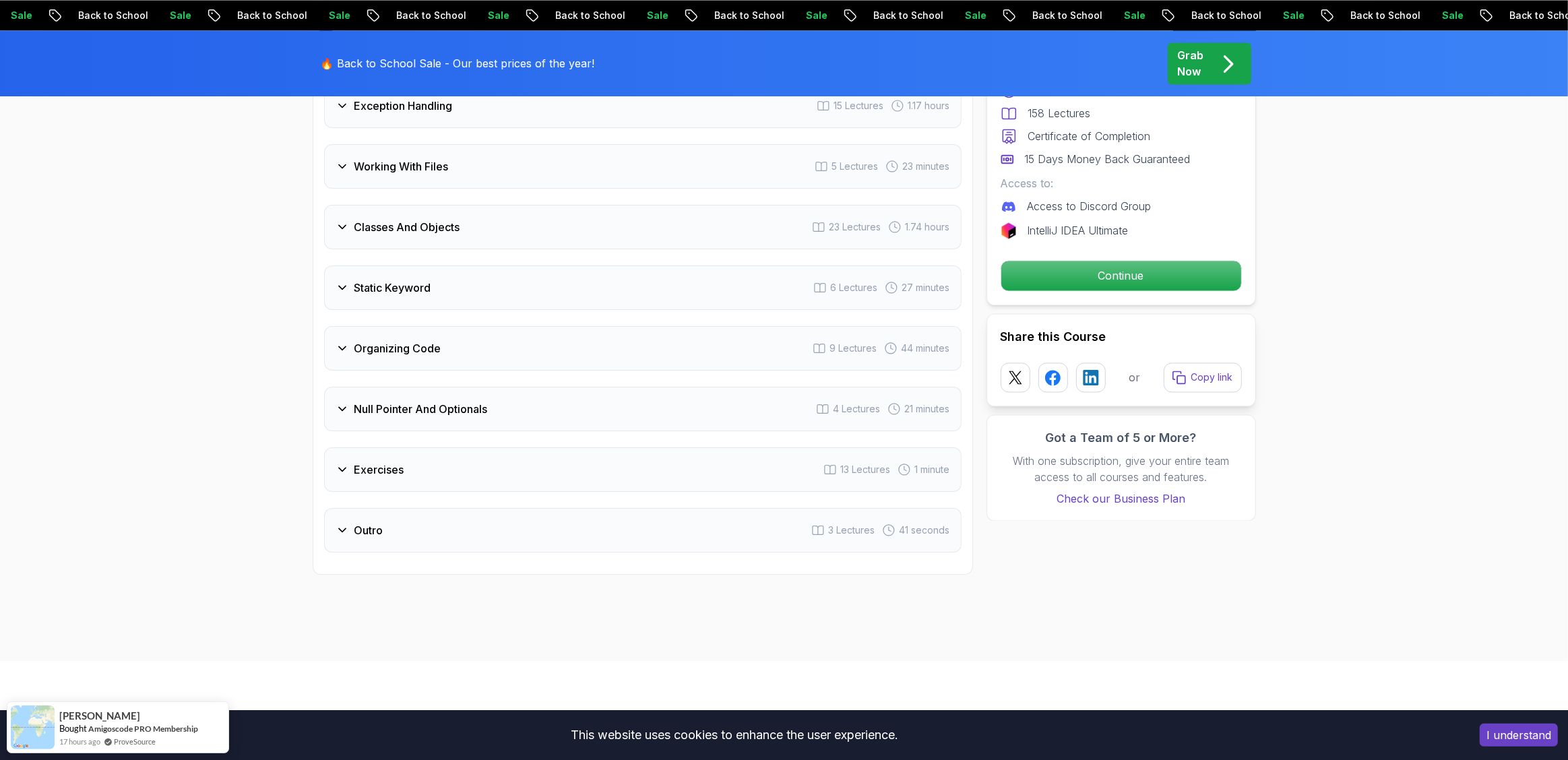
click at [335, 402] on icon at bounding box center [342, 409] width 13 height 13
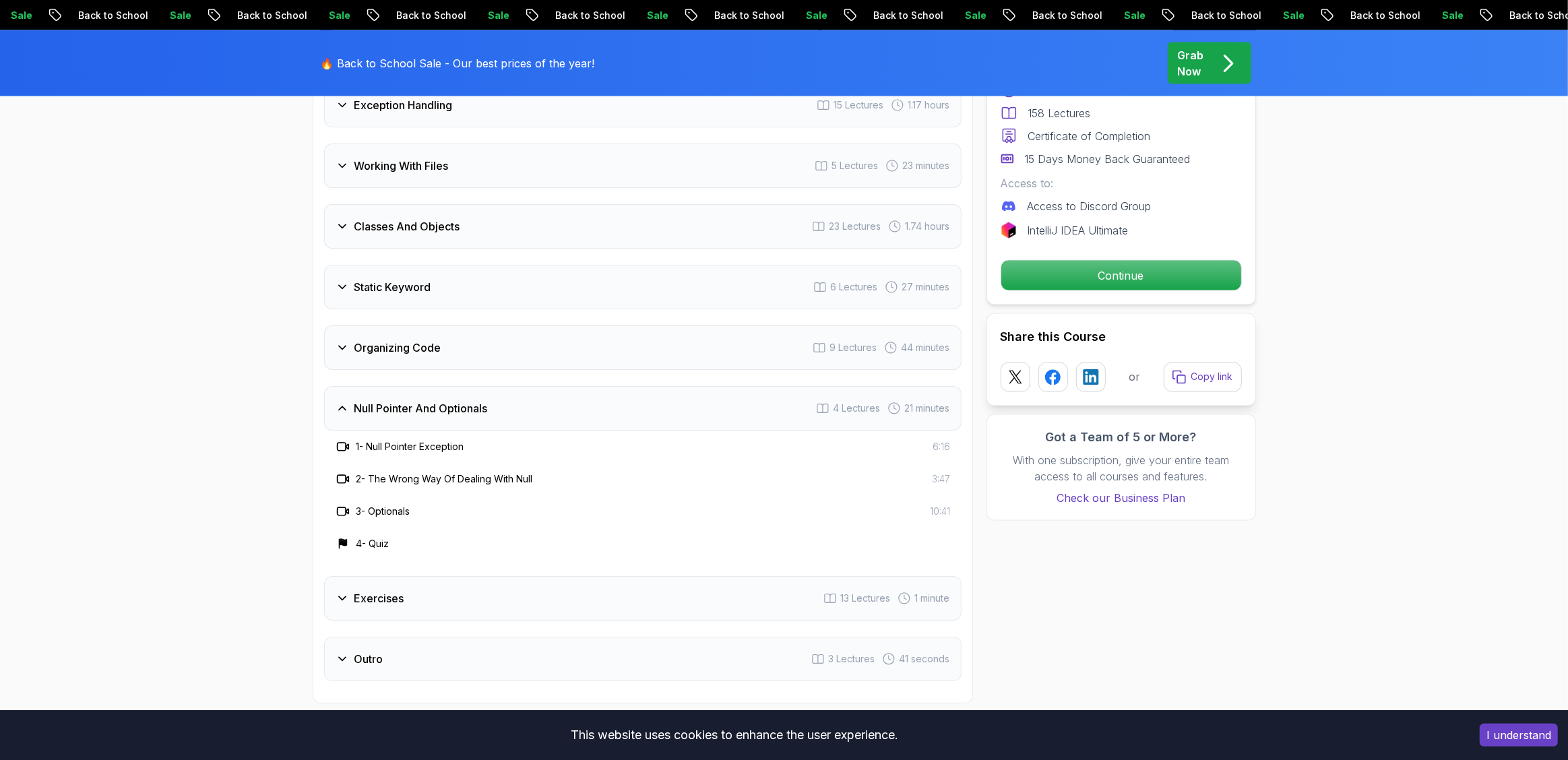
click at [340, 341] on icon at bounding box center [342, 347] width 13 height 13
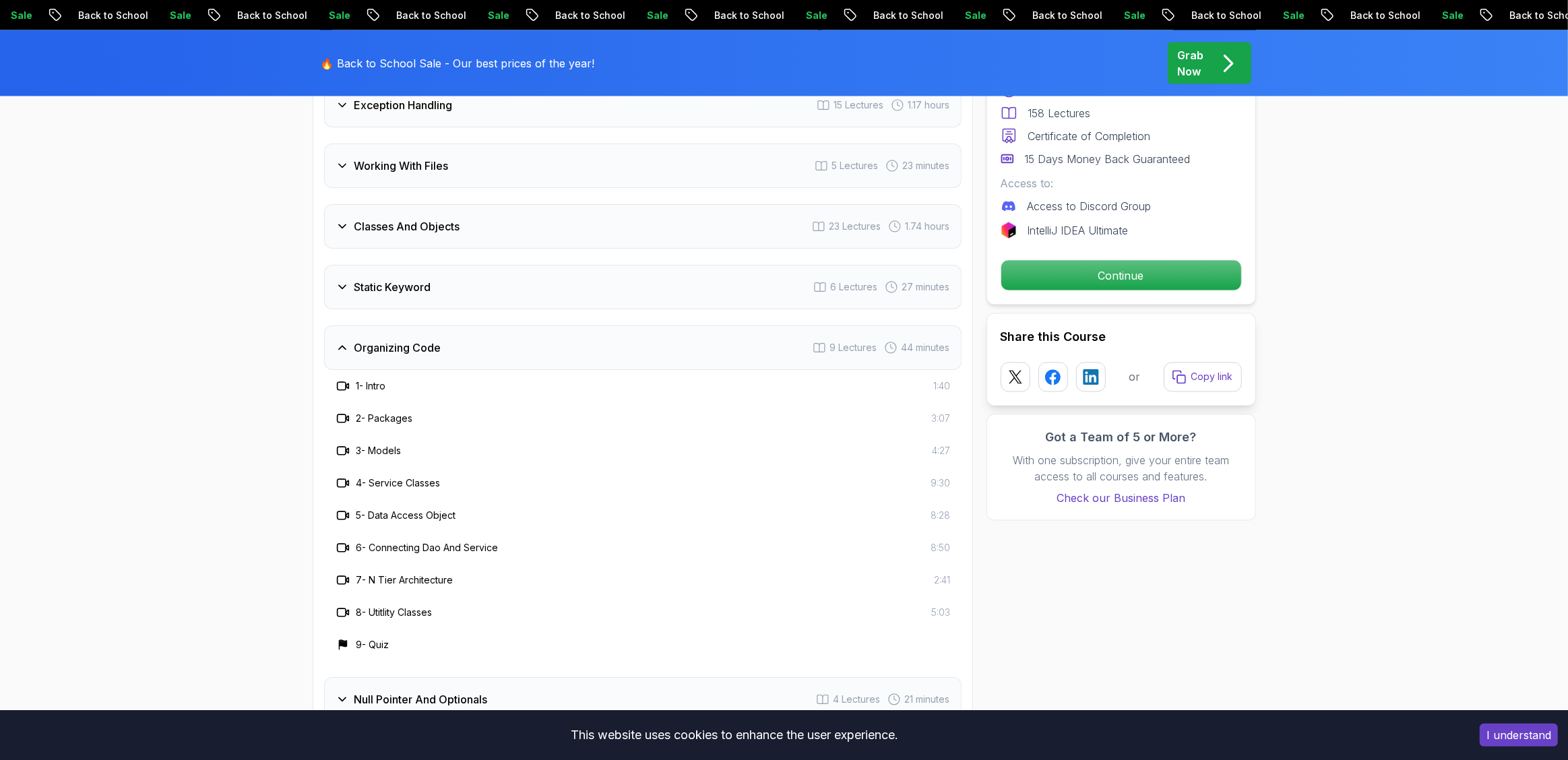
click at [346, 281] on icon at bounding box center [342, 287] width 13 height 13
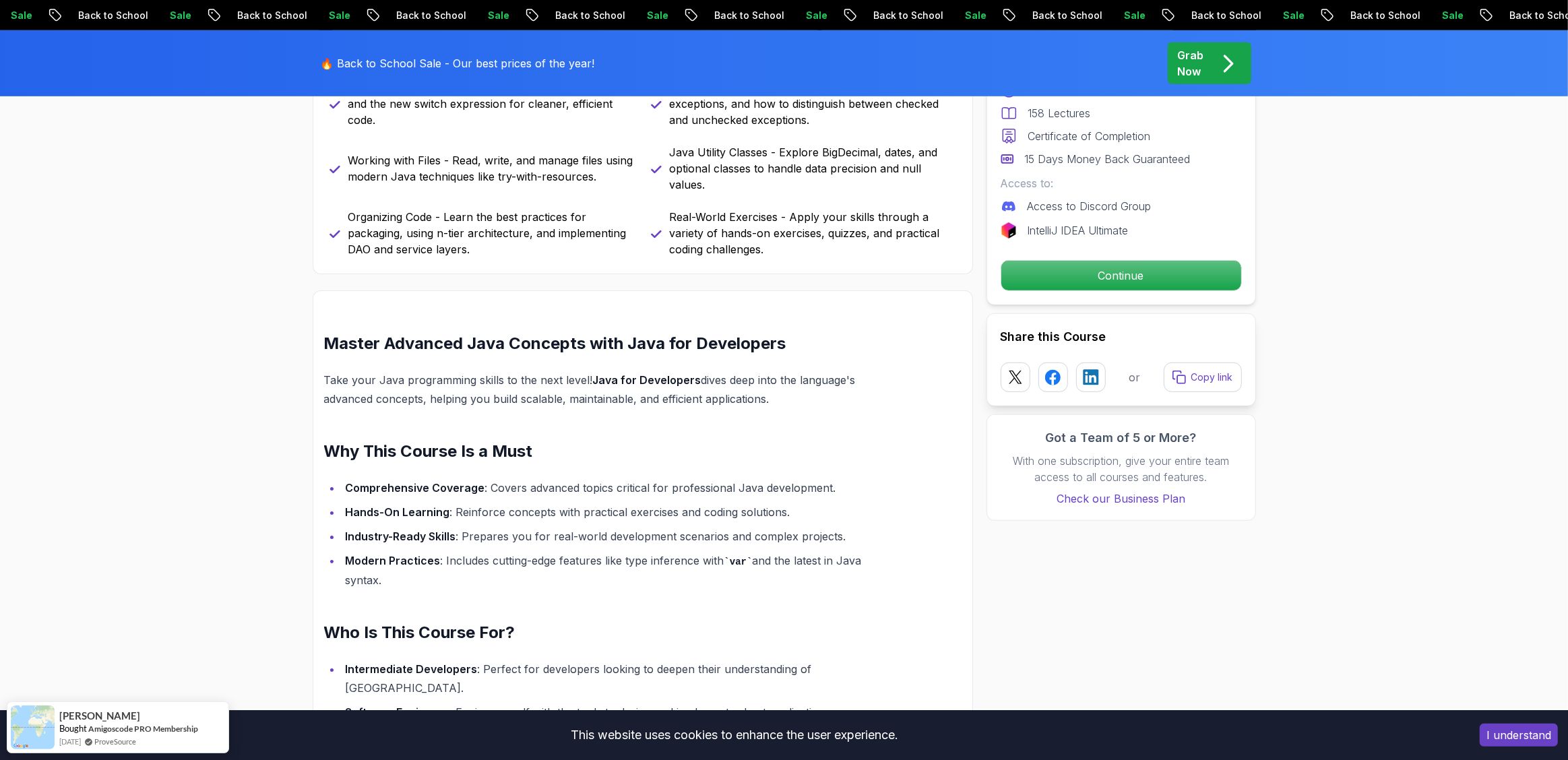
scroll to position [0, 0]
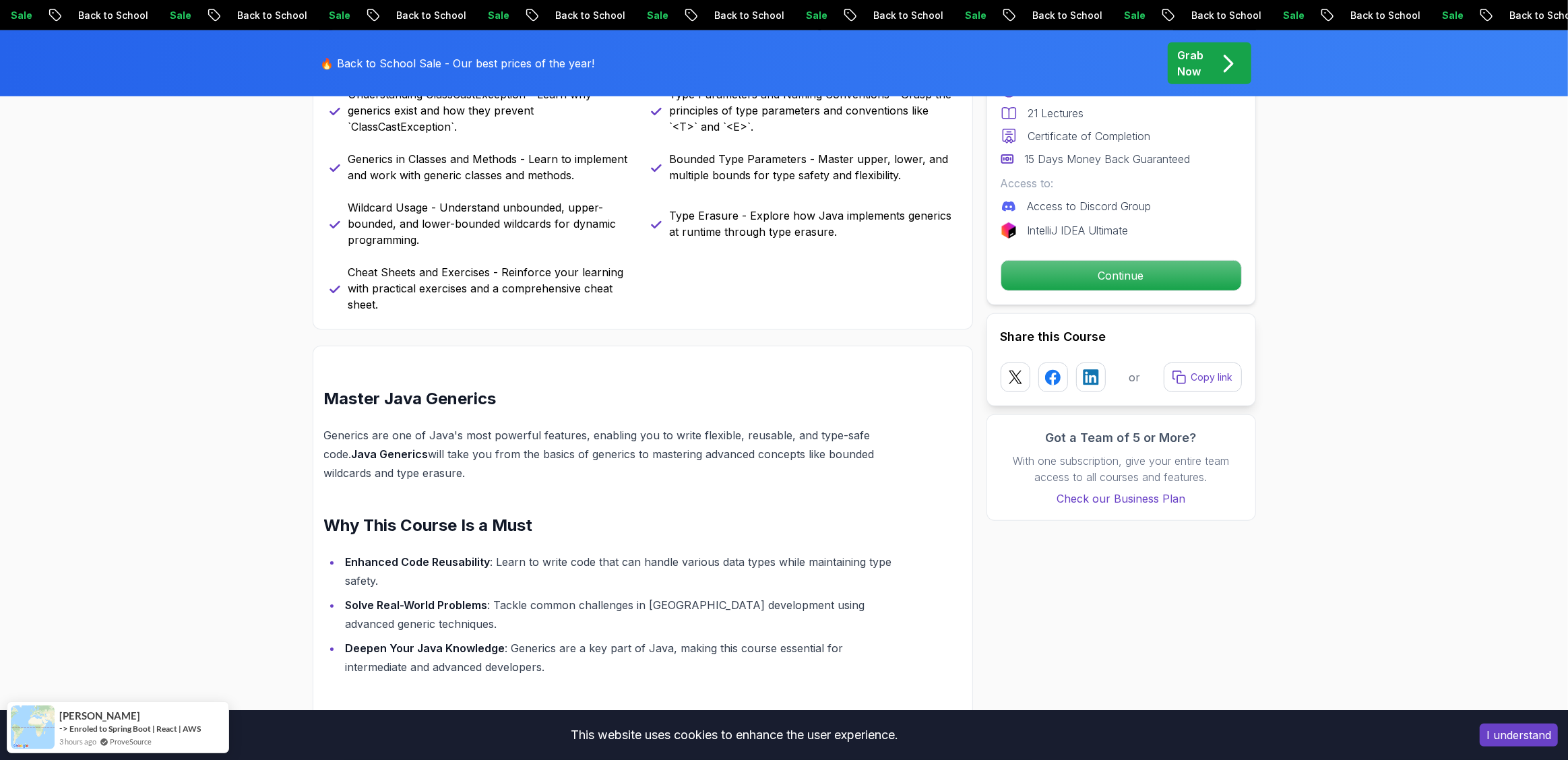
scroll to position [1035, 0]
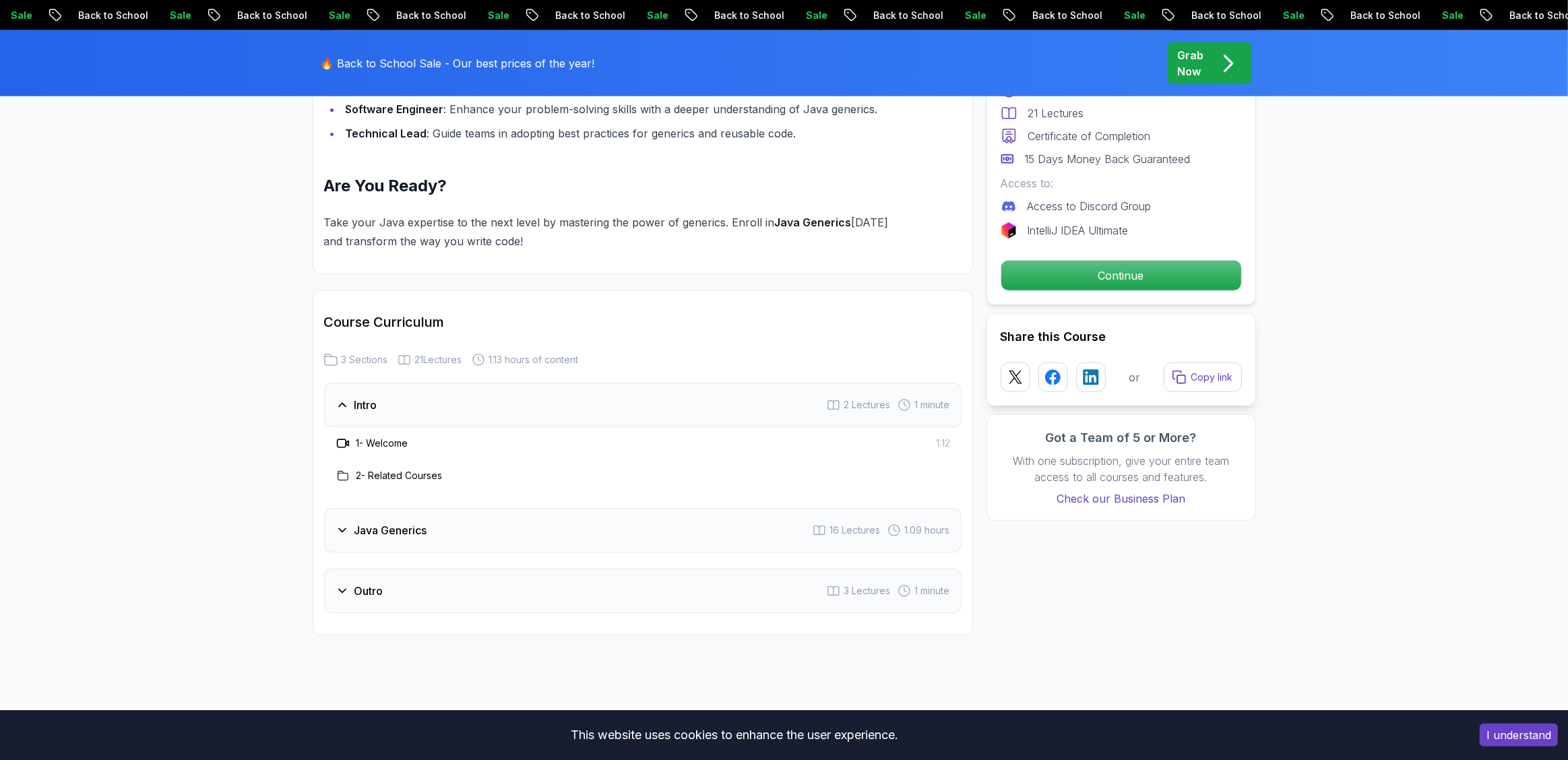
click at [339, 524] on icon at bounding box center [342, 530] width 13 height 13
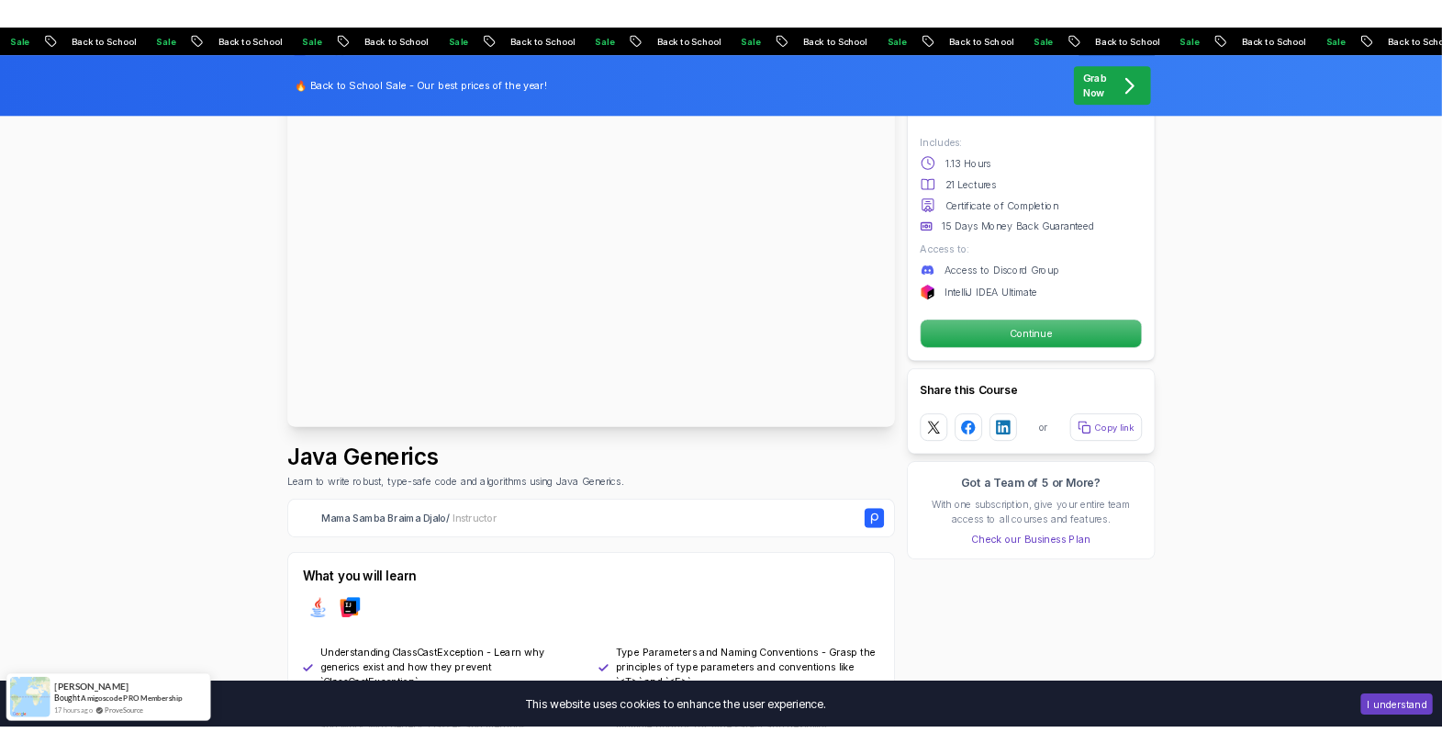
scroll to position [0, 0]
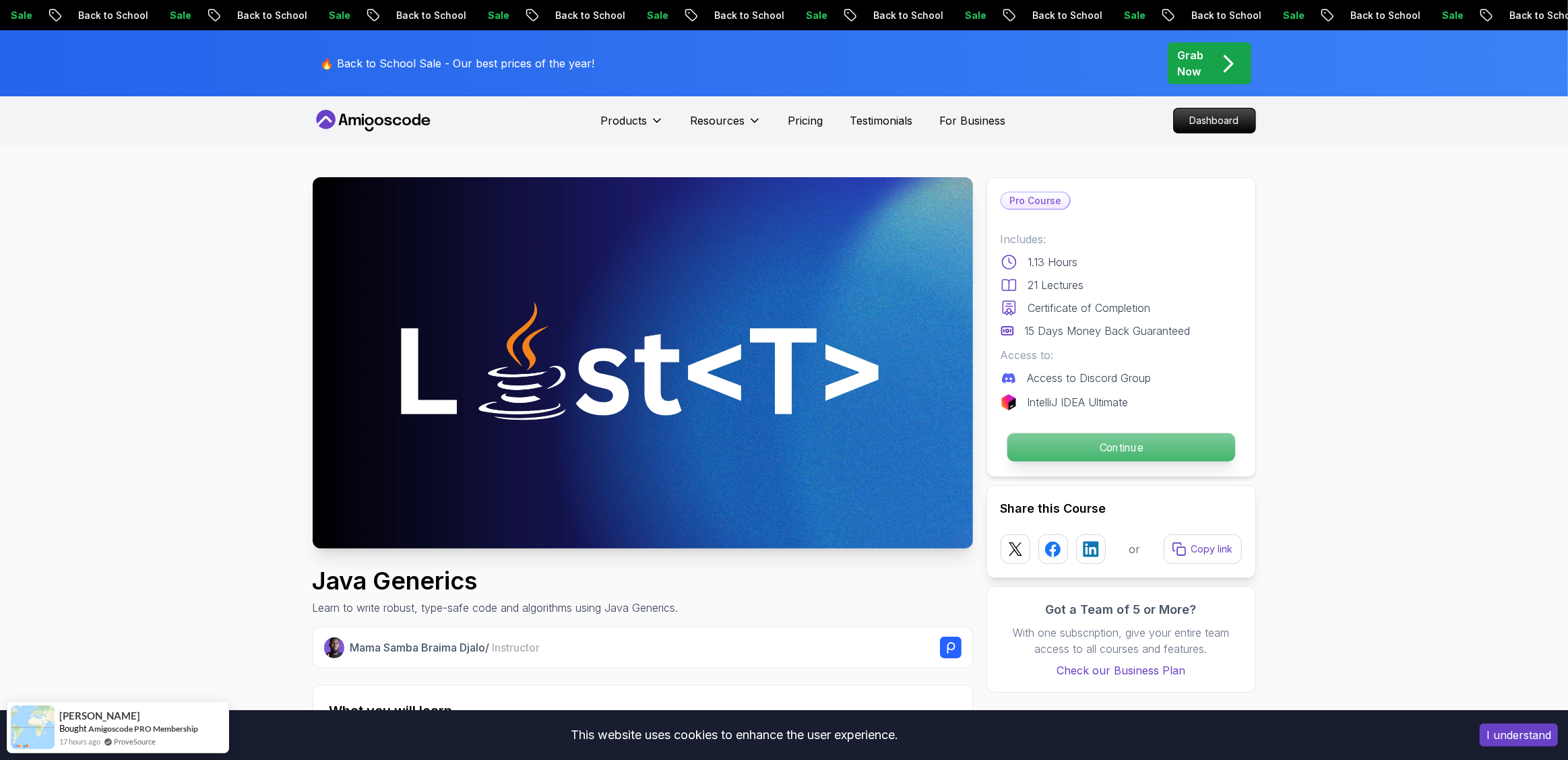
click at [1102, 443] on p "Continue" at bounding box center [1120, 447] width 228 height 29
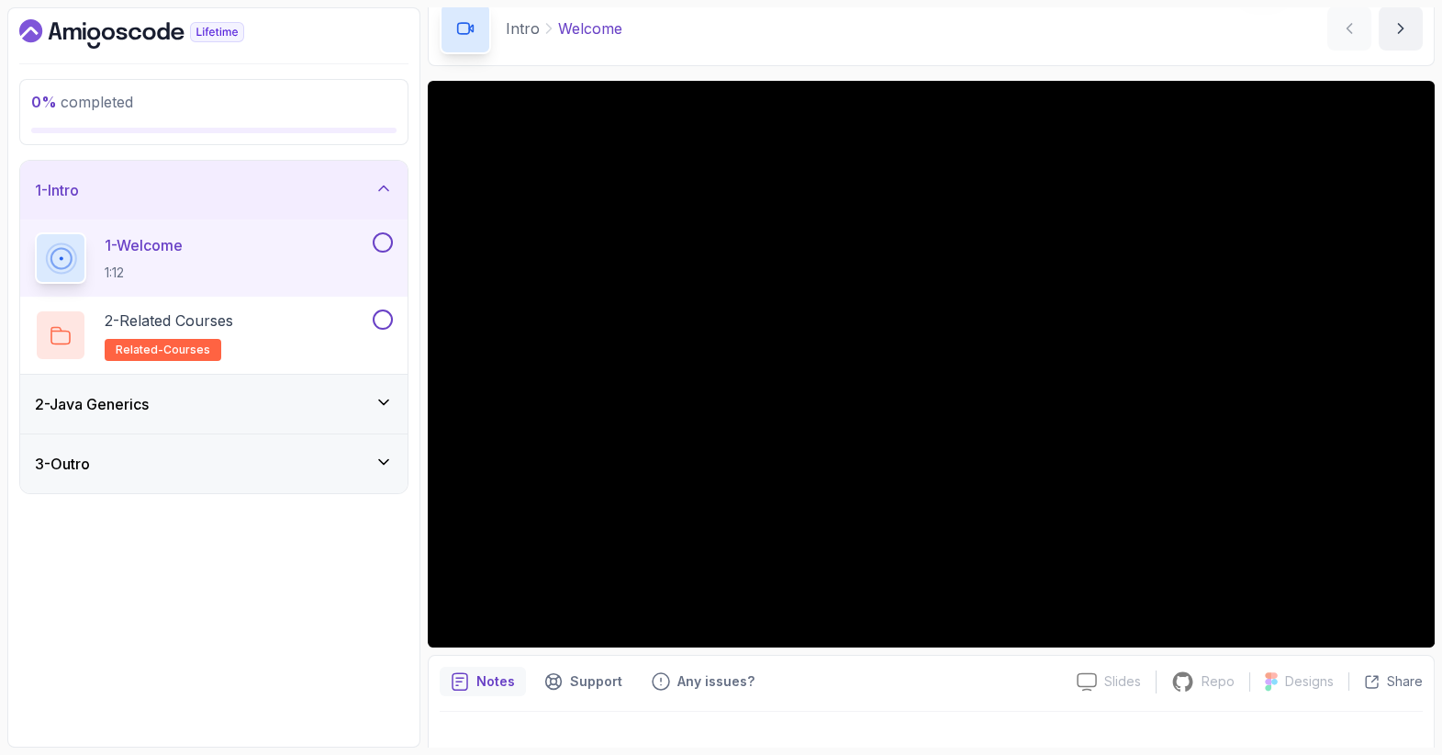
scroll to position [83, 0]
click at [233, 322] on p "2 - Related Courses" at bounding box center [169, 320] width 129 height 22
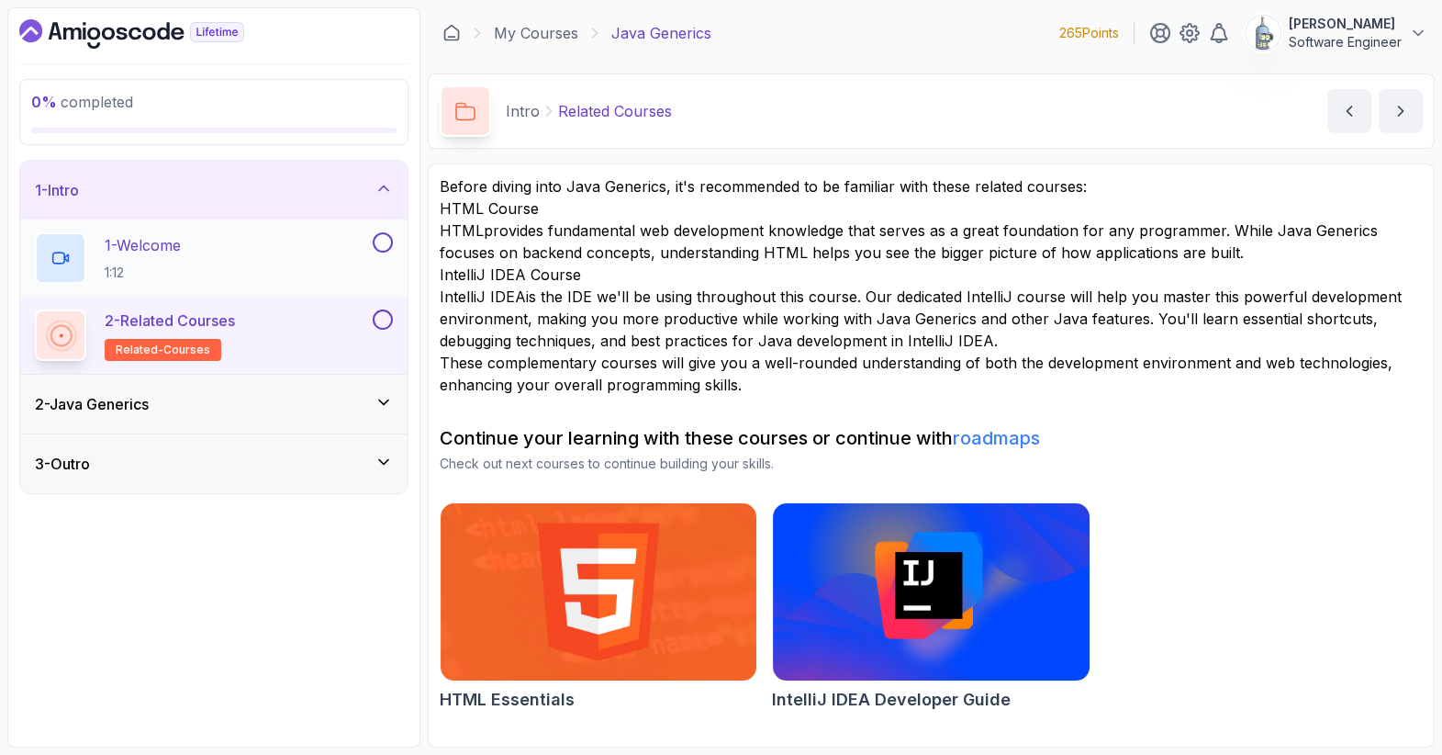
click at [218, 259] on div "1 - Welcome 1:12" at bounding box center [202, 257] width 334 height 51
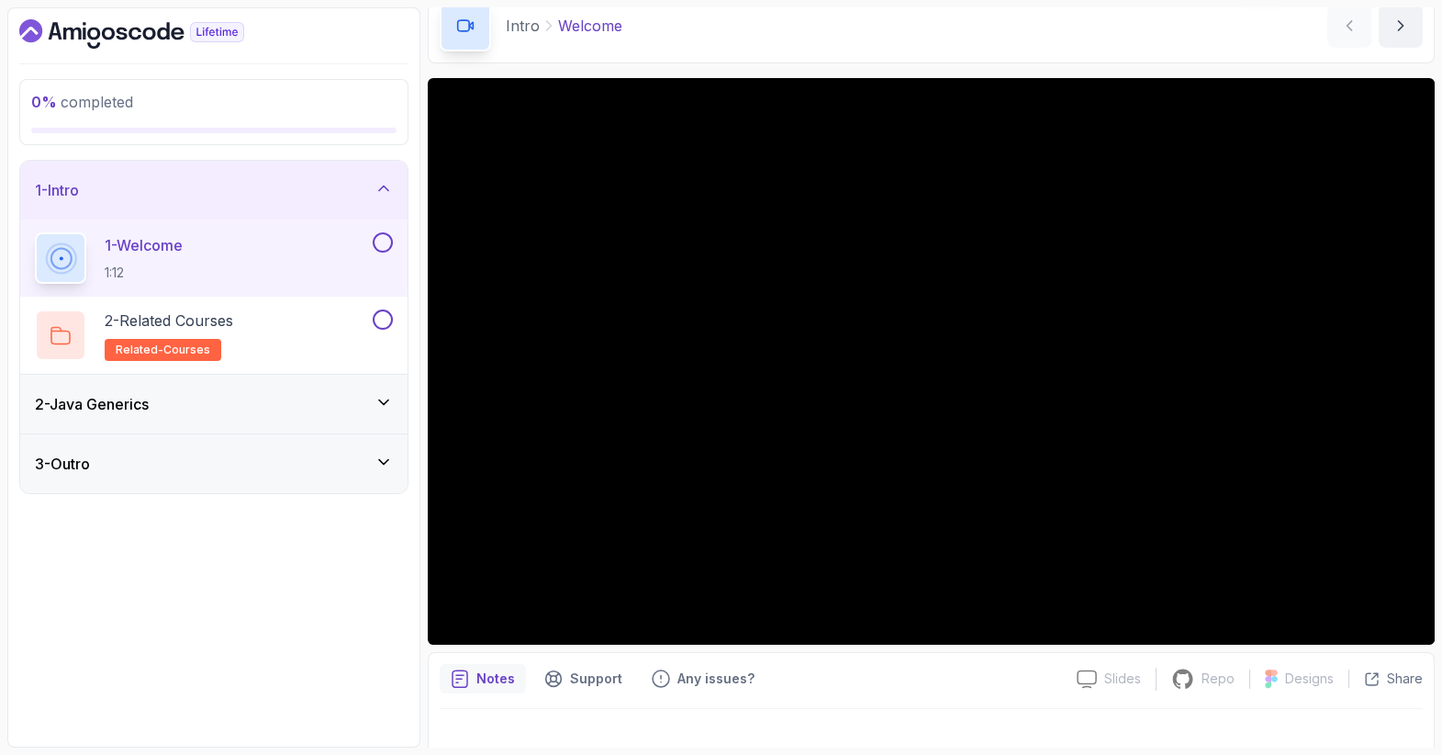
scroll to position [87, 0]
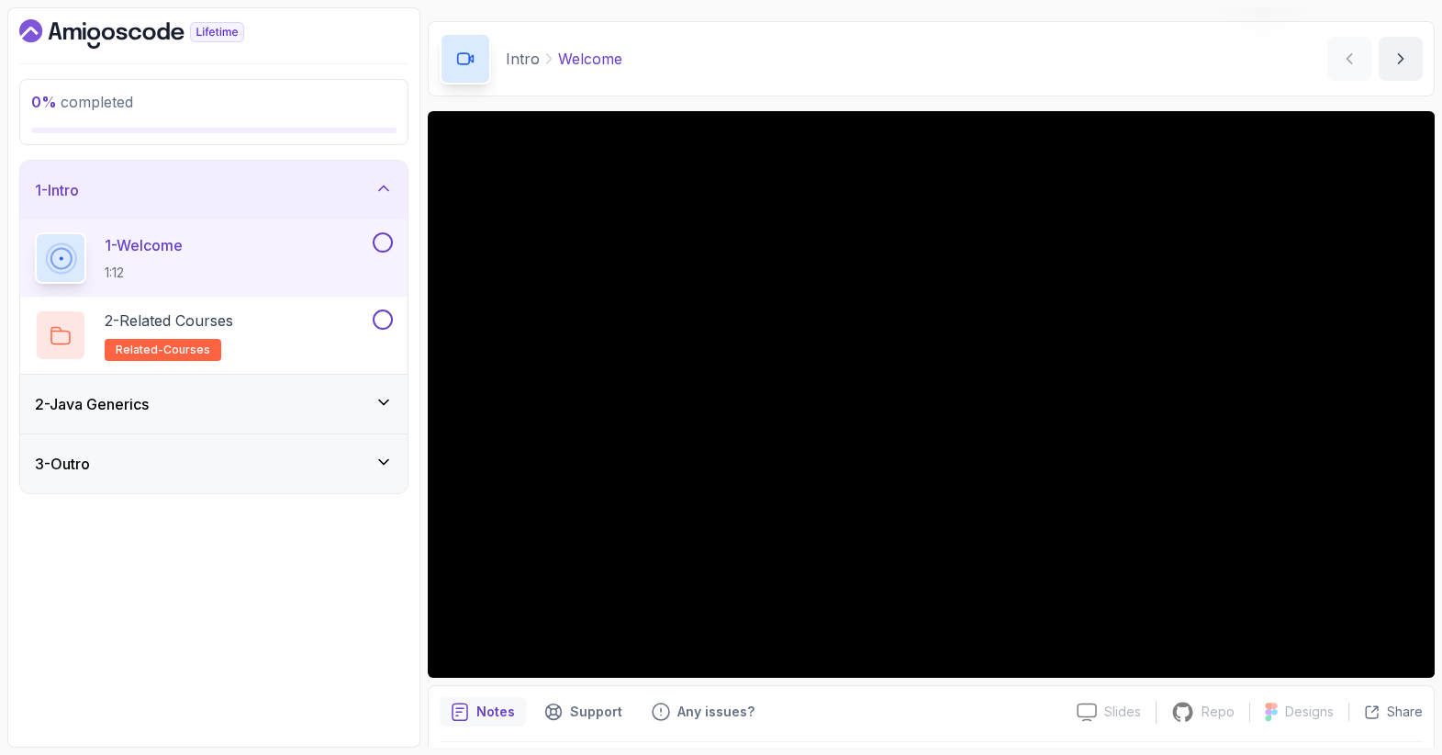
scroll to position [55, 0]
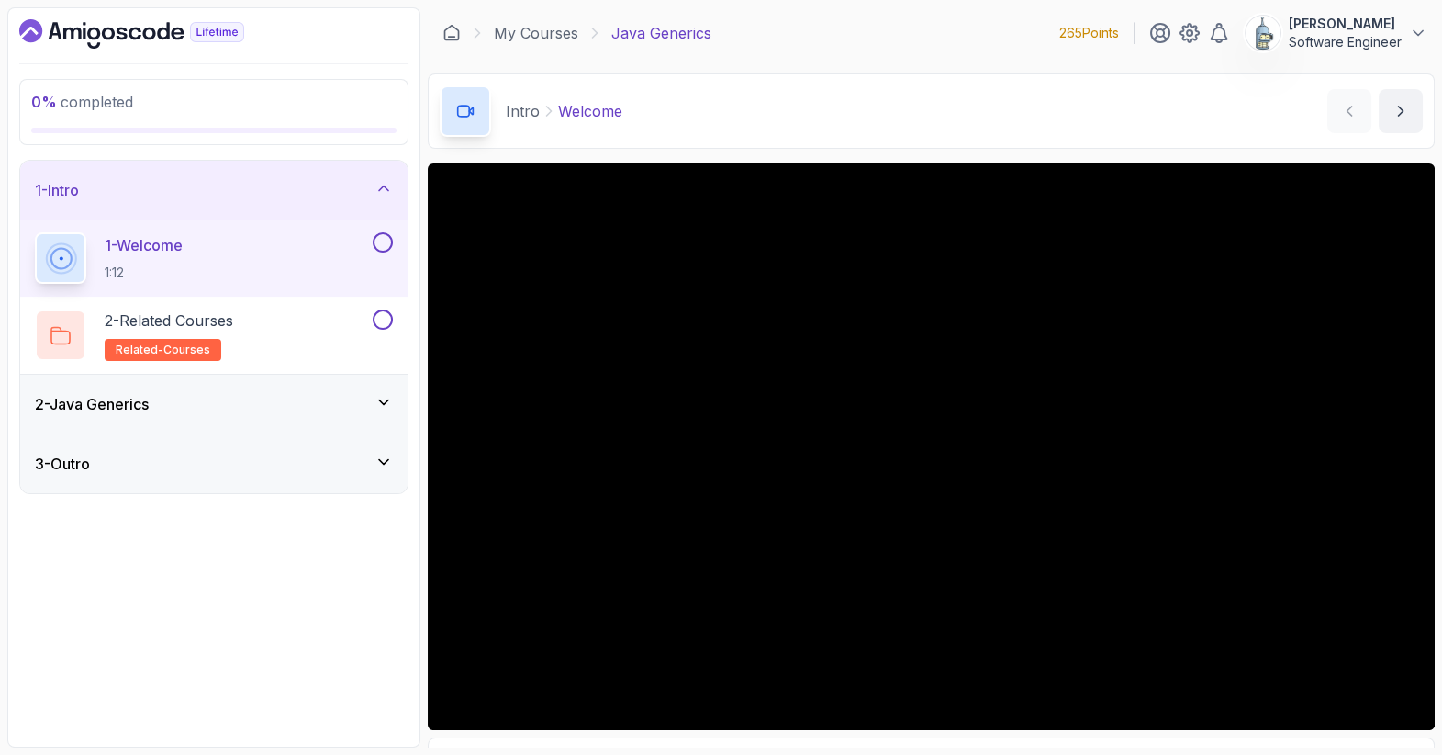
click at [975, 14] on div "My Courses Java Generics 265 Points Ewa Software Engineer" at bounding box center [931, 32] width 1007 height 51
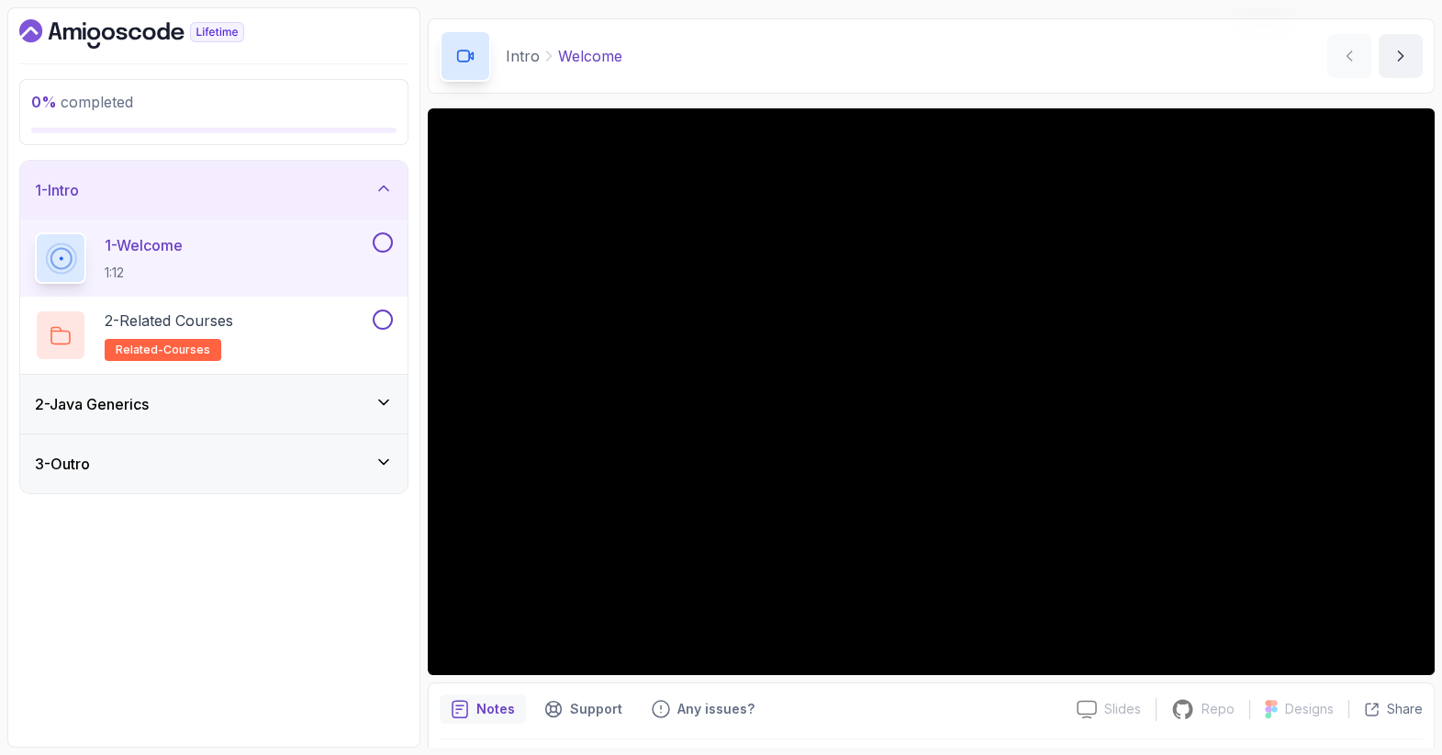
scroll to position [64, 0]
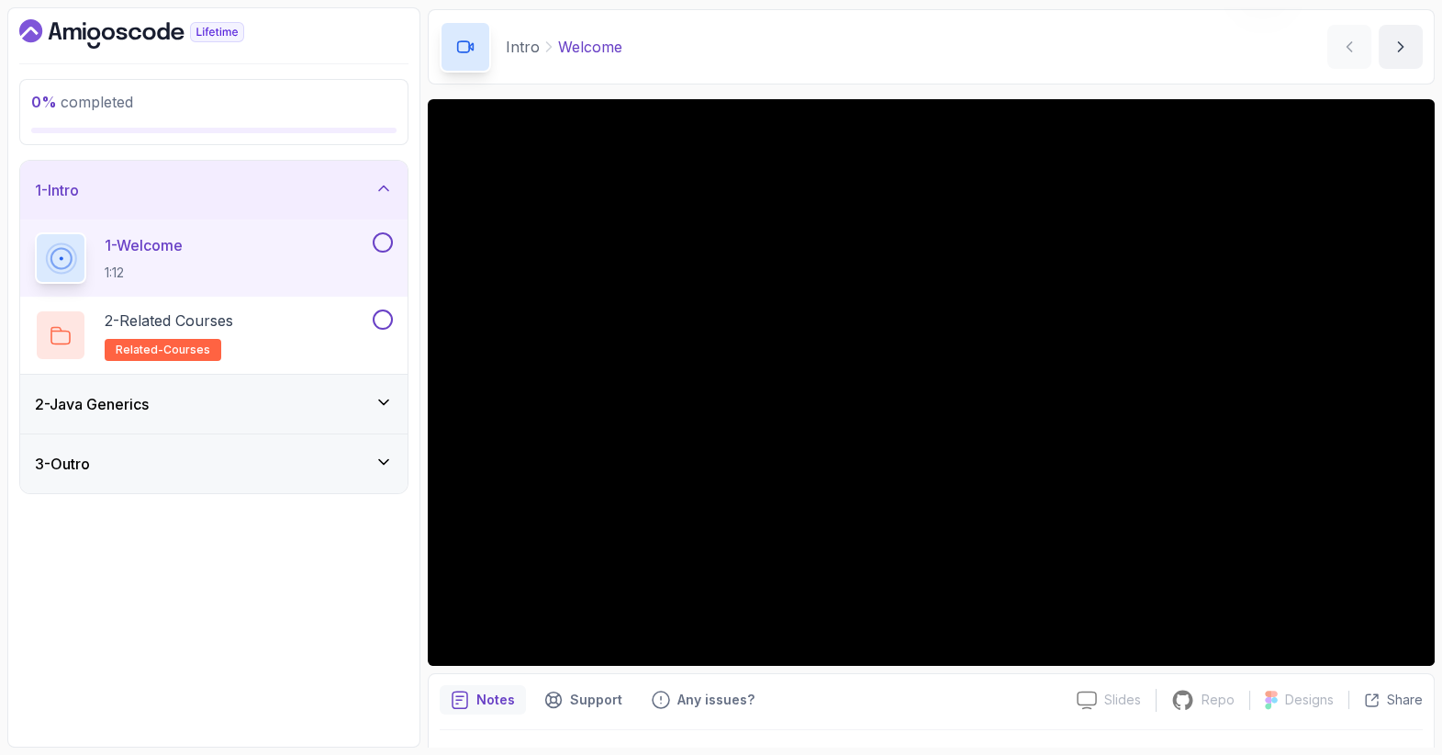
click at [134, 29] on icon "Dashboard" at bounding box center [131, 33] width 225 height 29
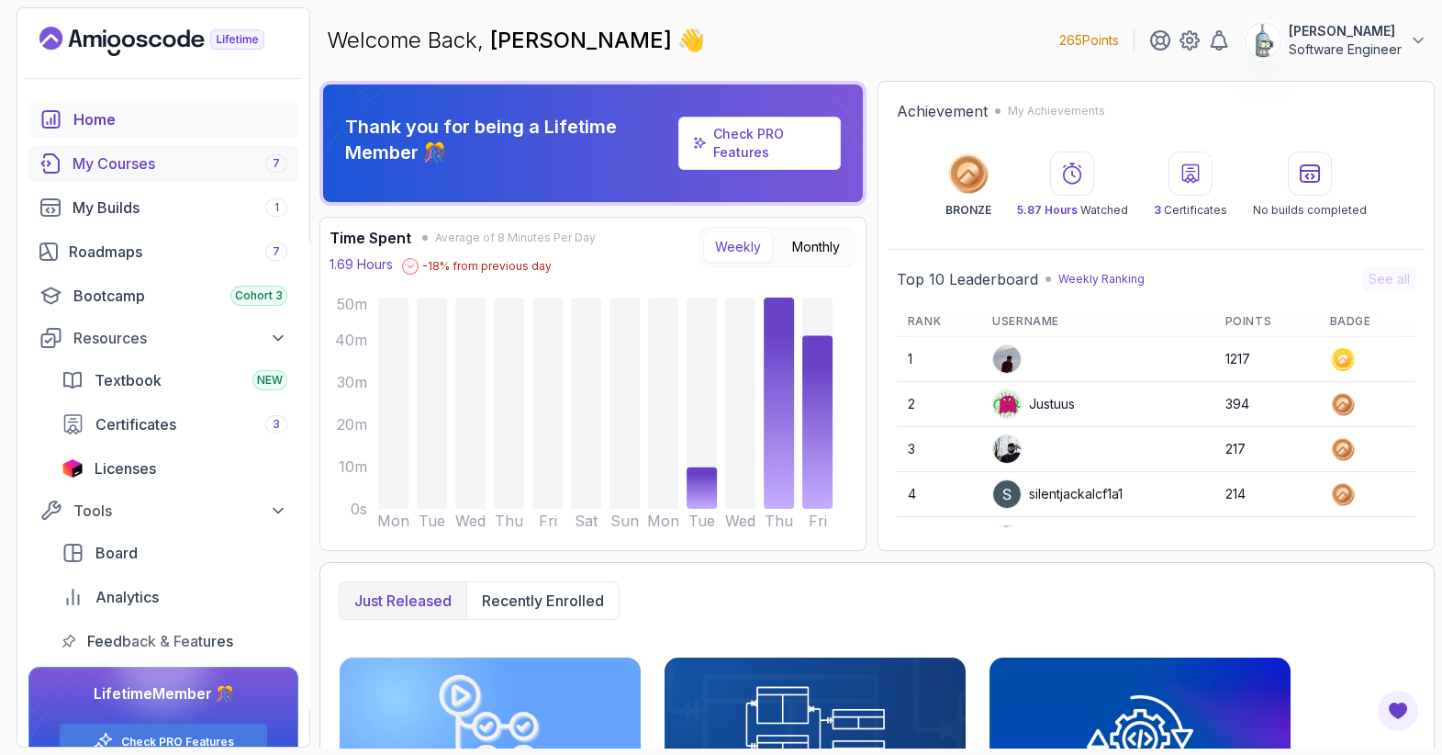
click at [166, 166] on div "My Courses 7" at bounding box center [180, 163] width 215 height 22
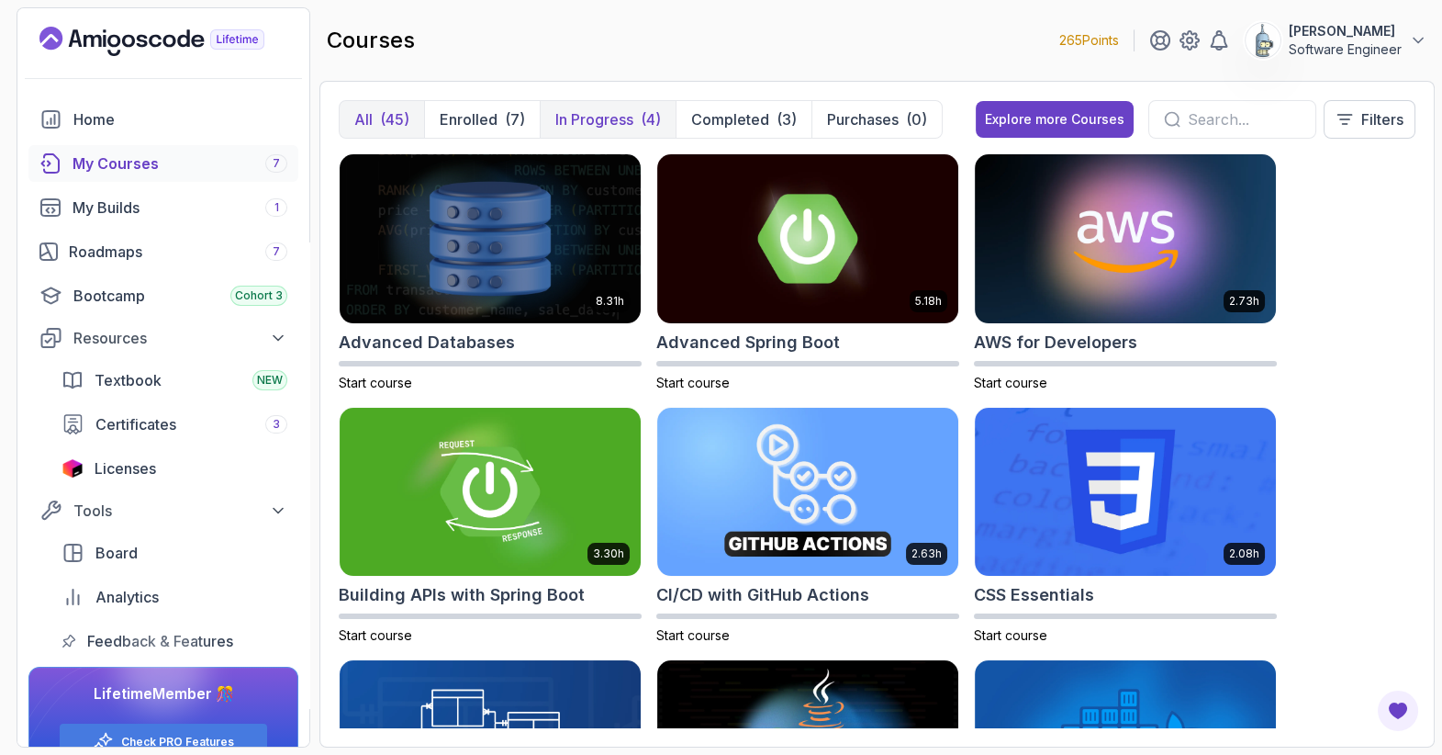
click at [604, 117] on p "In Progress" at bounding box center [594, 119] width 78 height 22
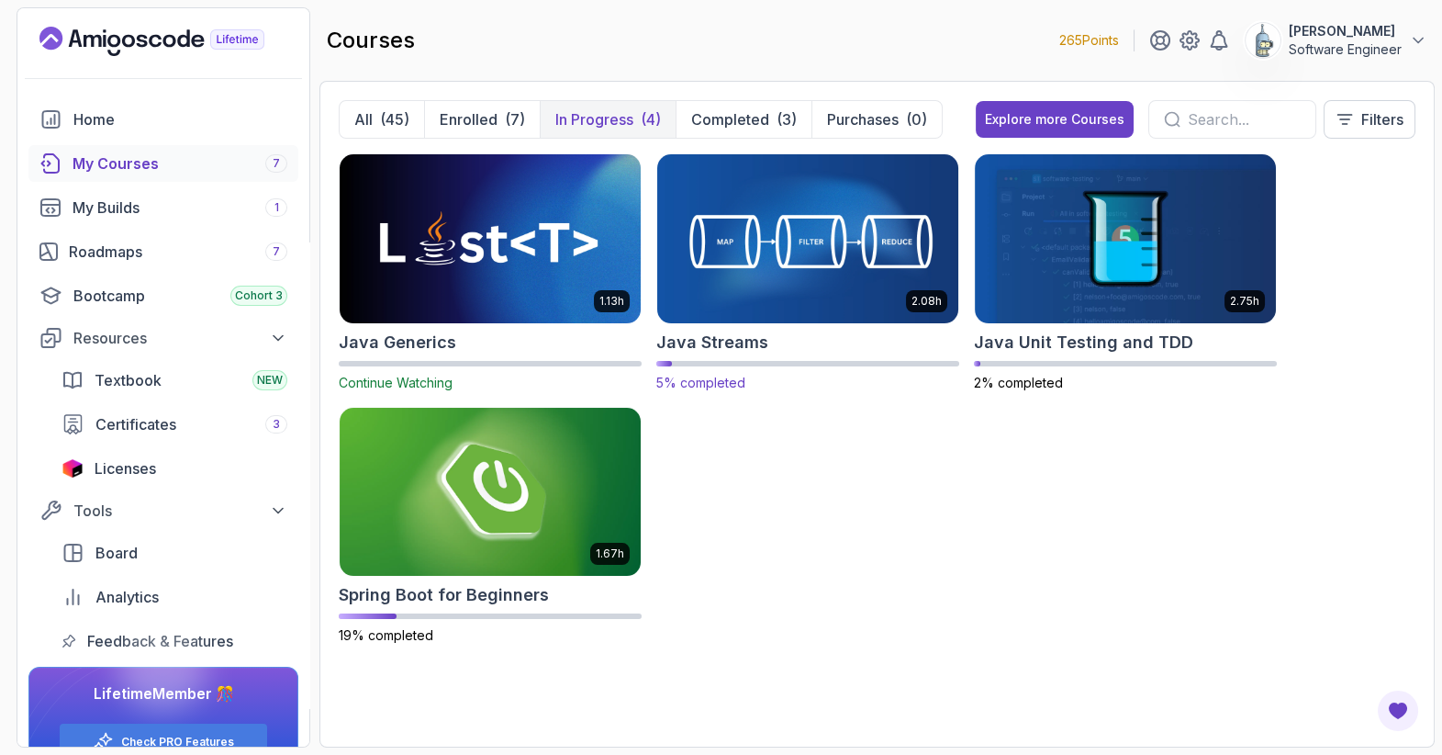
click at [856, 280] on img at bounding box center [808, 238] width 316 height 177
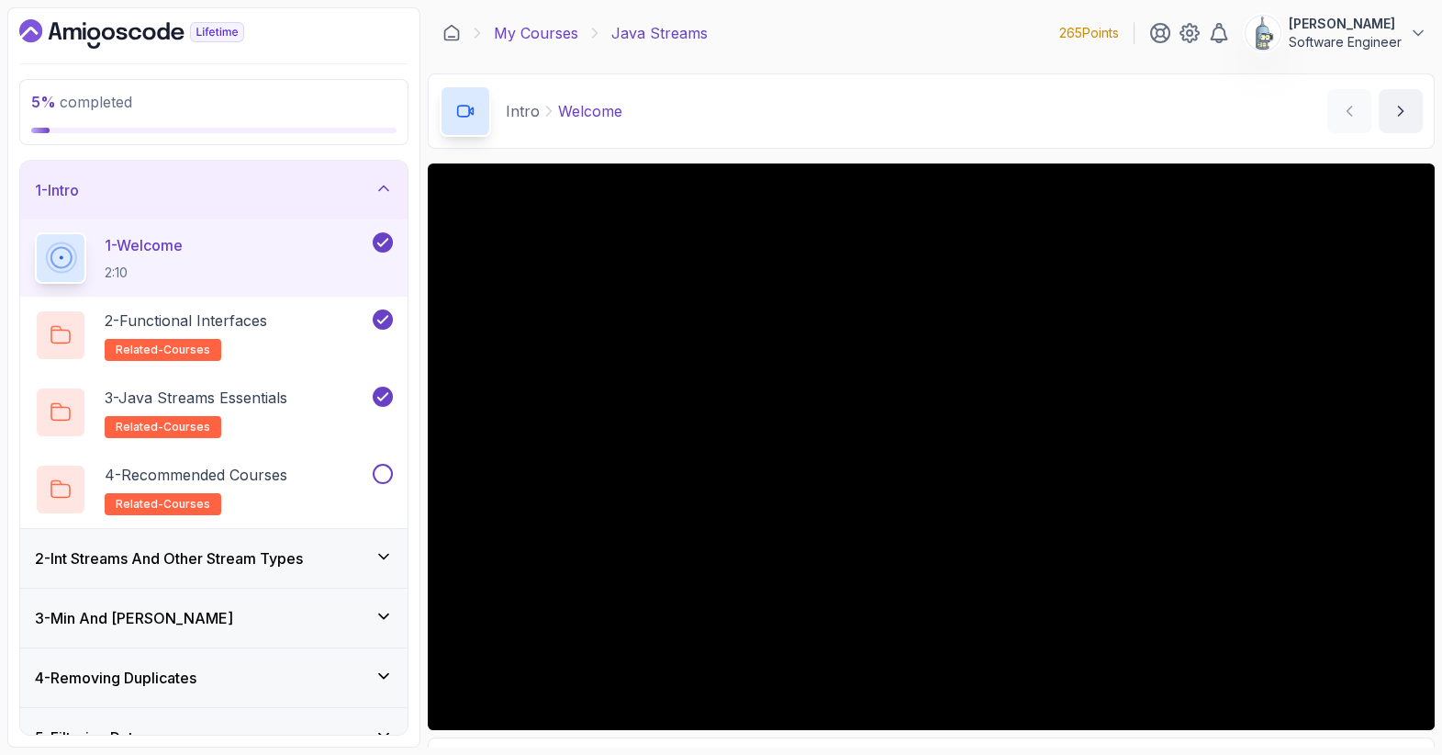
click at [540, 35] on link "My Courses" at bounding box center [536, 33] width 84 height 22
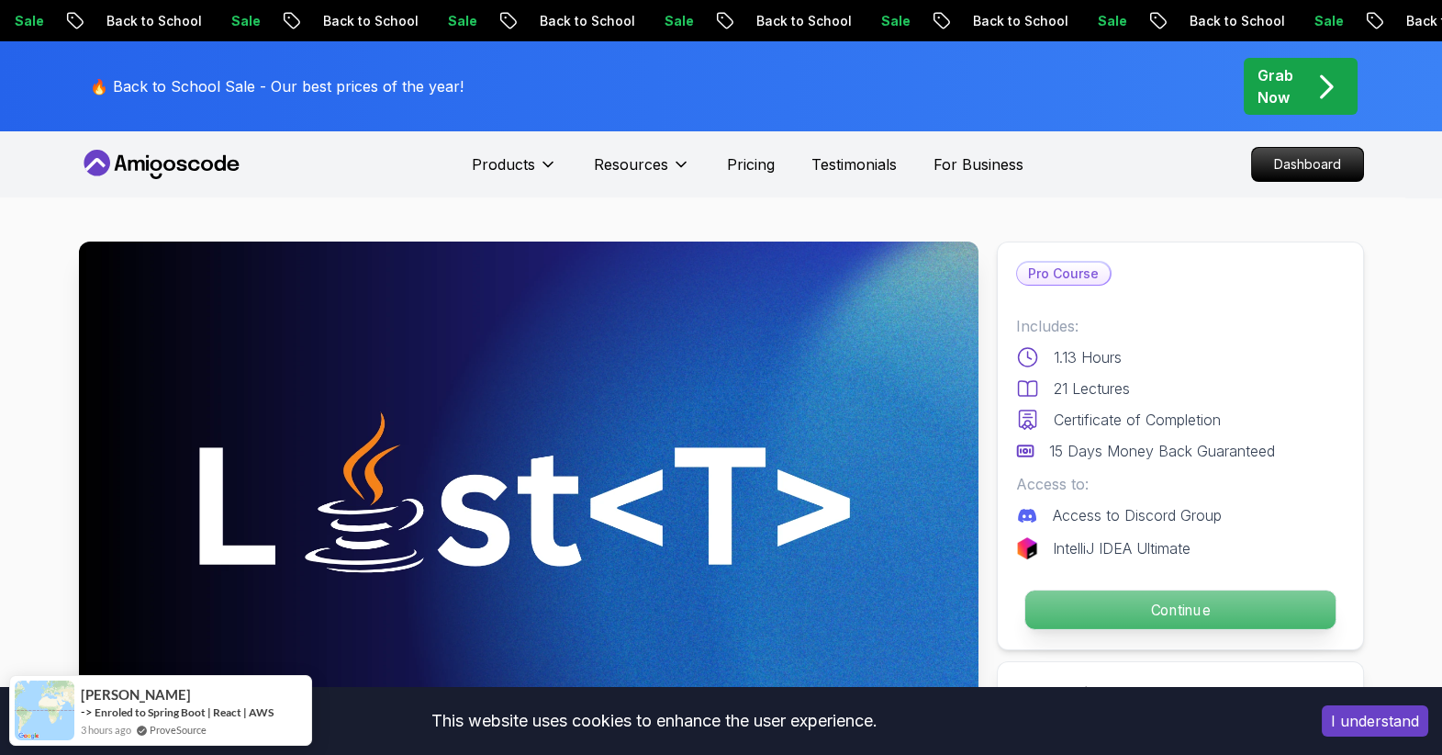
click at [1068, 609] on p "Continue" at bounding box center [1179, 609] width 310 height 39
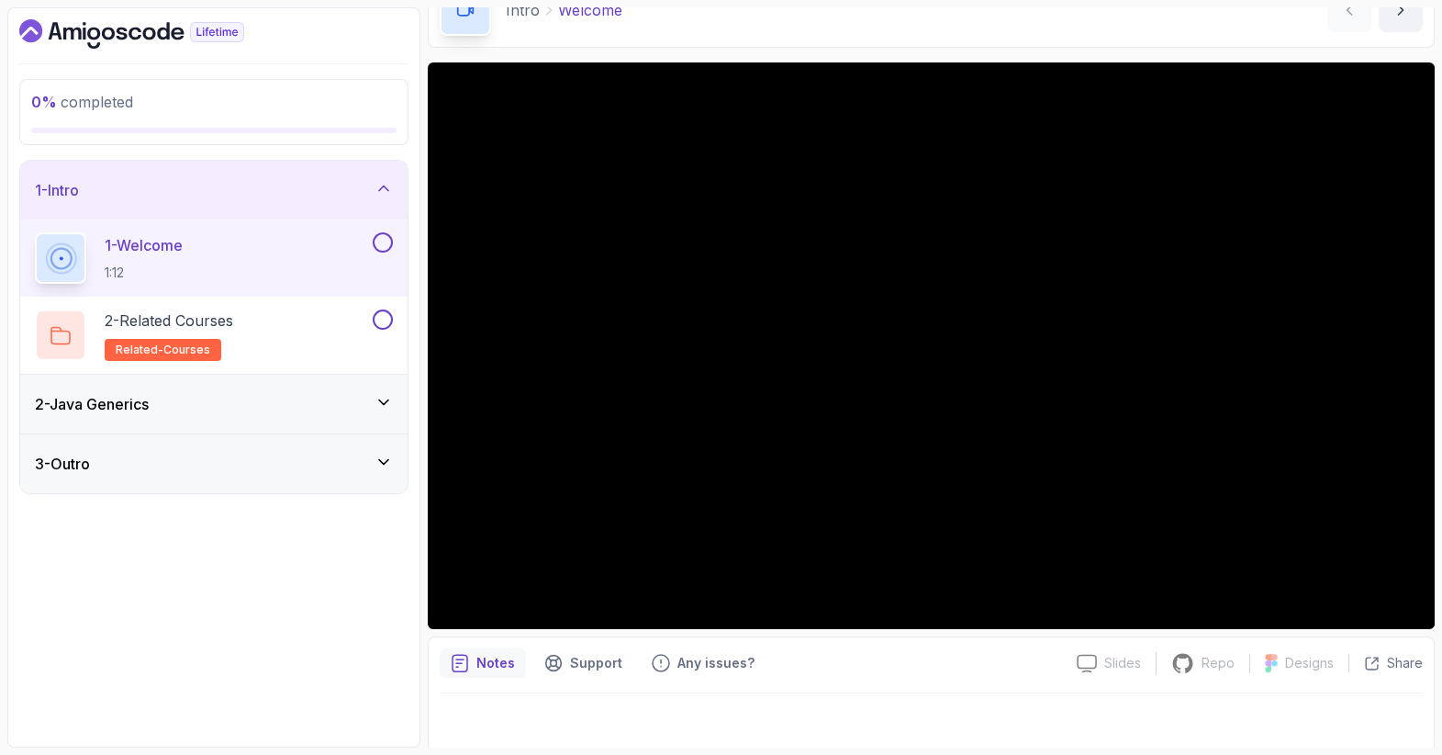
scroll to position [103, 0]
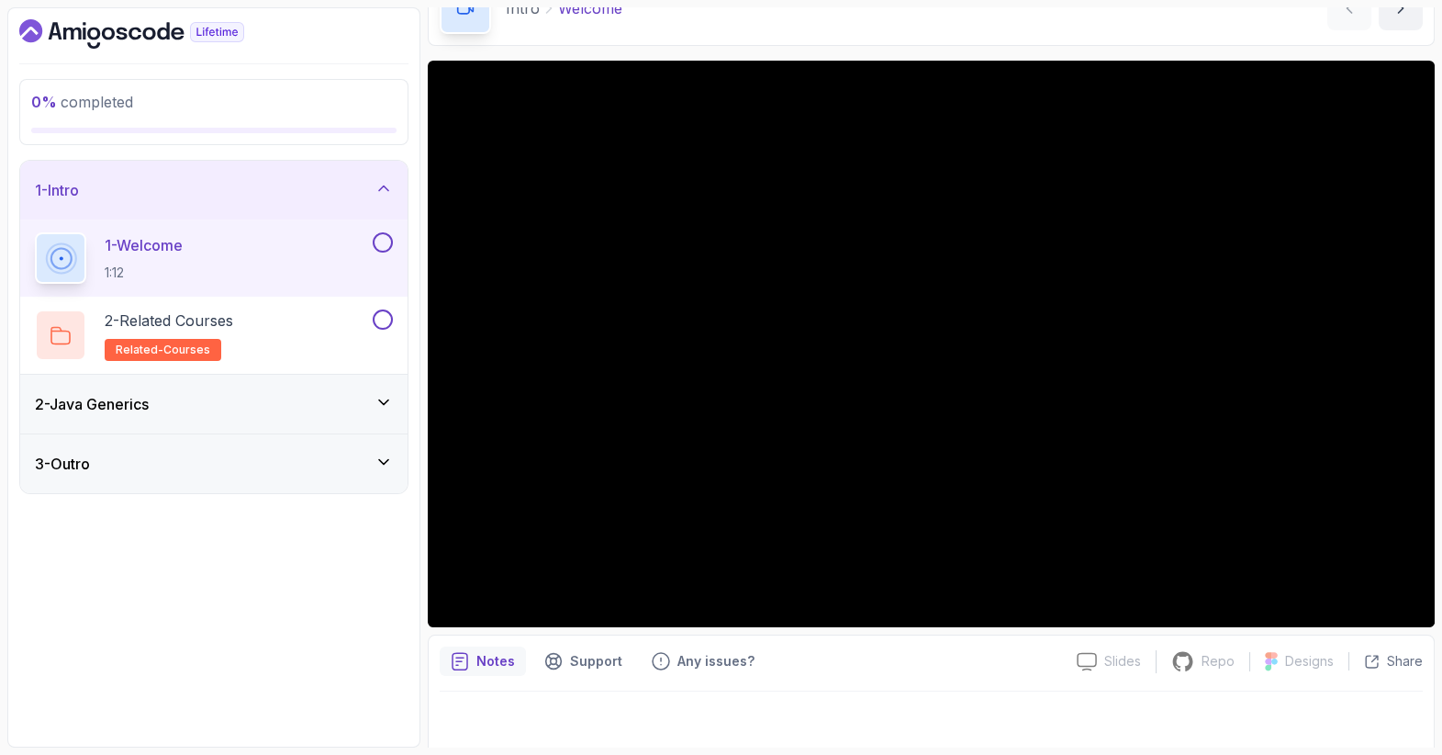
click at [384, 238] on button at bounding box center [383, 242] width 20 height 20
click at [290, 334] on div "2 - Related Courses related-courses" at bounding box center [202, 334] width 334 height 51
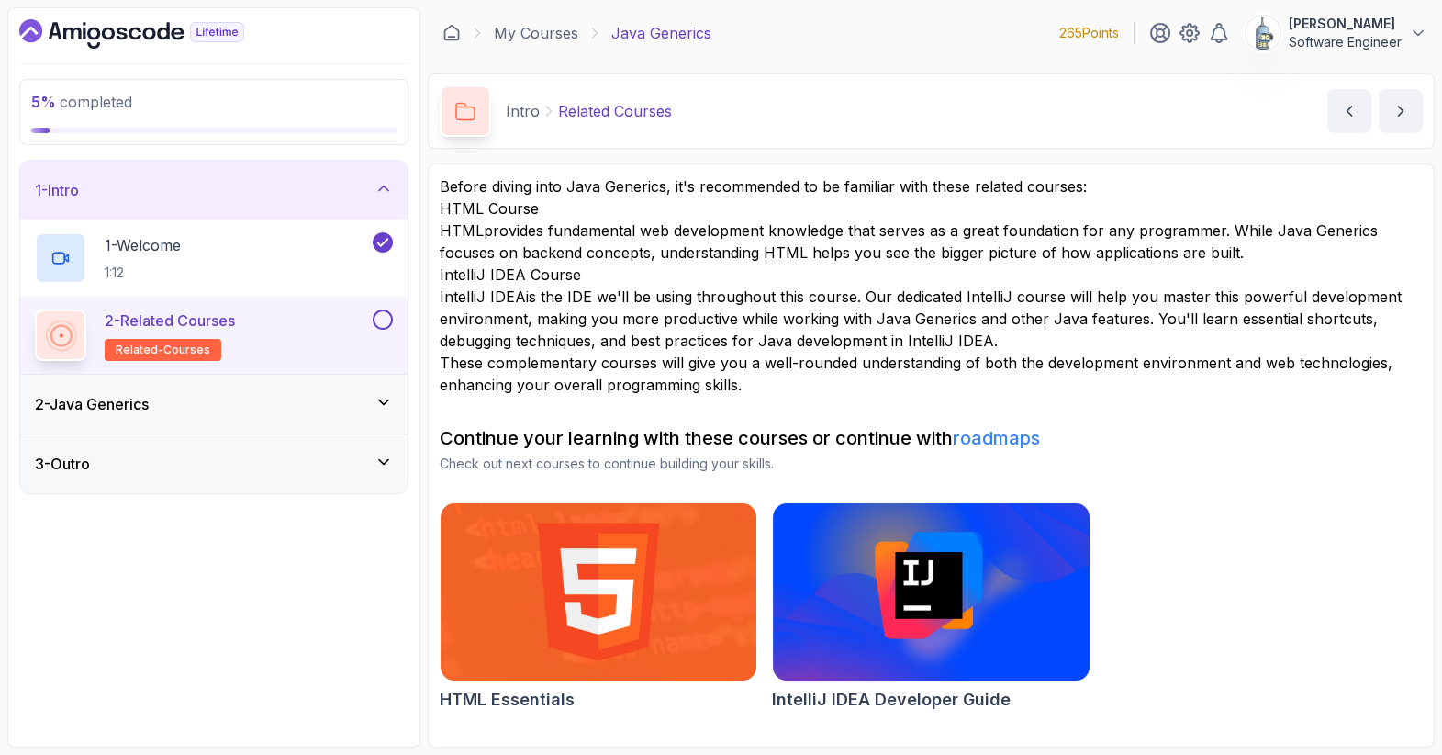
click at [382, 319] on button at bounding box center [383, 319] width 20 height 20
click at [378, 408] on icon at bounding box center [384, 402] width 18 height 18
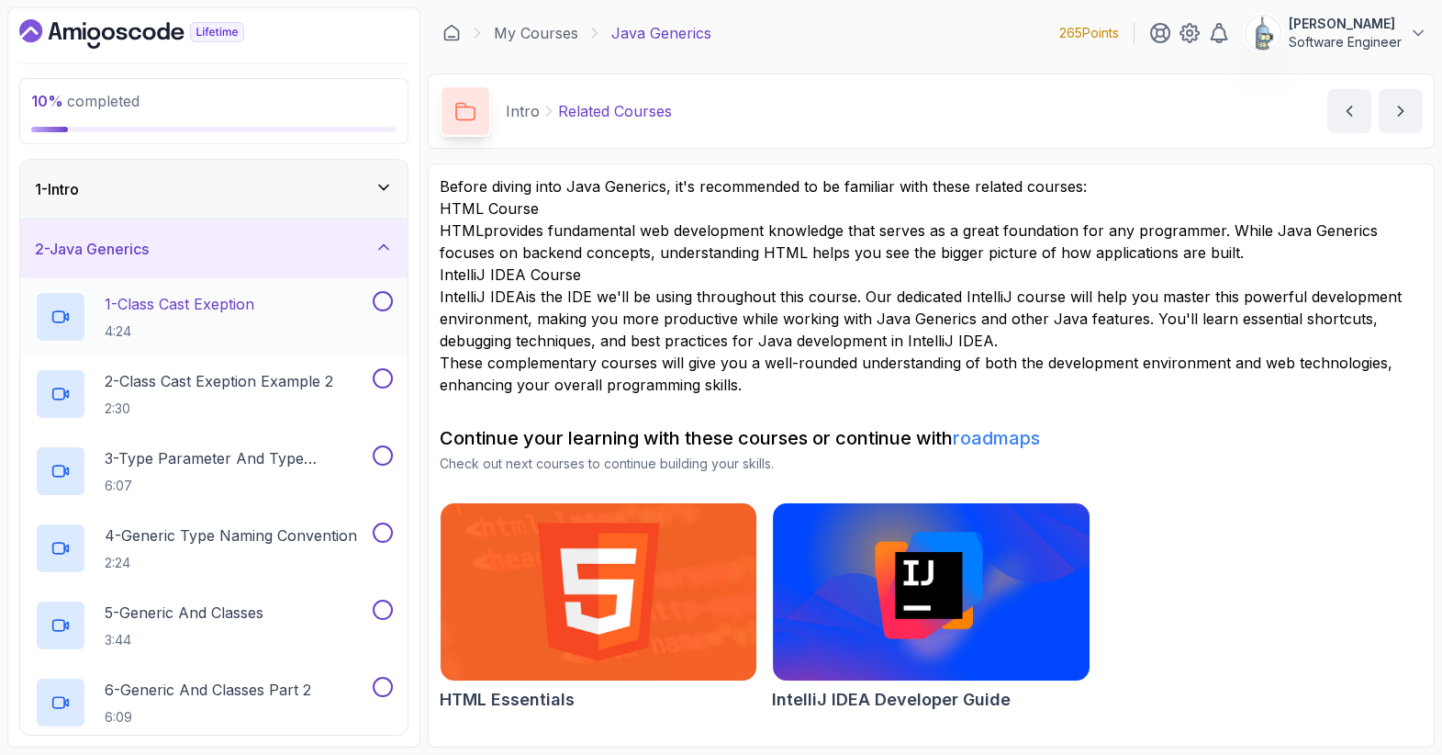
click at [254, 302] on p "1 - Class Cast Exeption" at bounding box center [180, 304] width 150 height 22
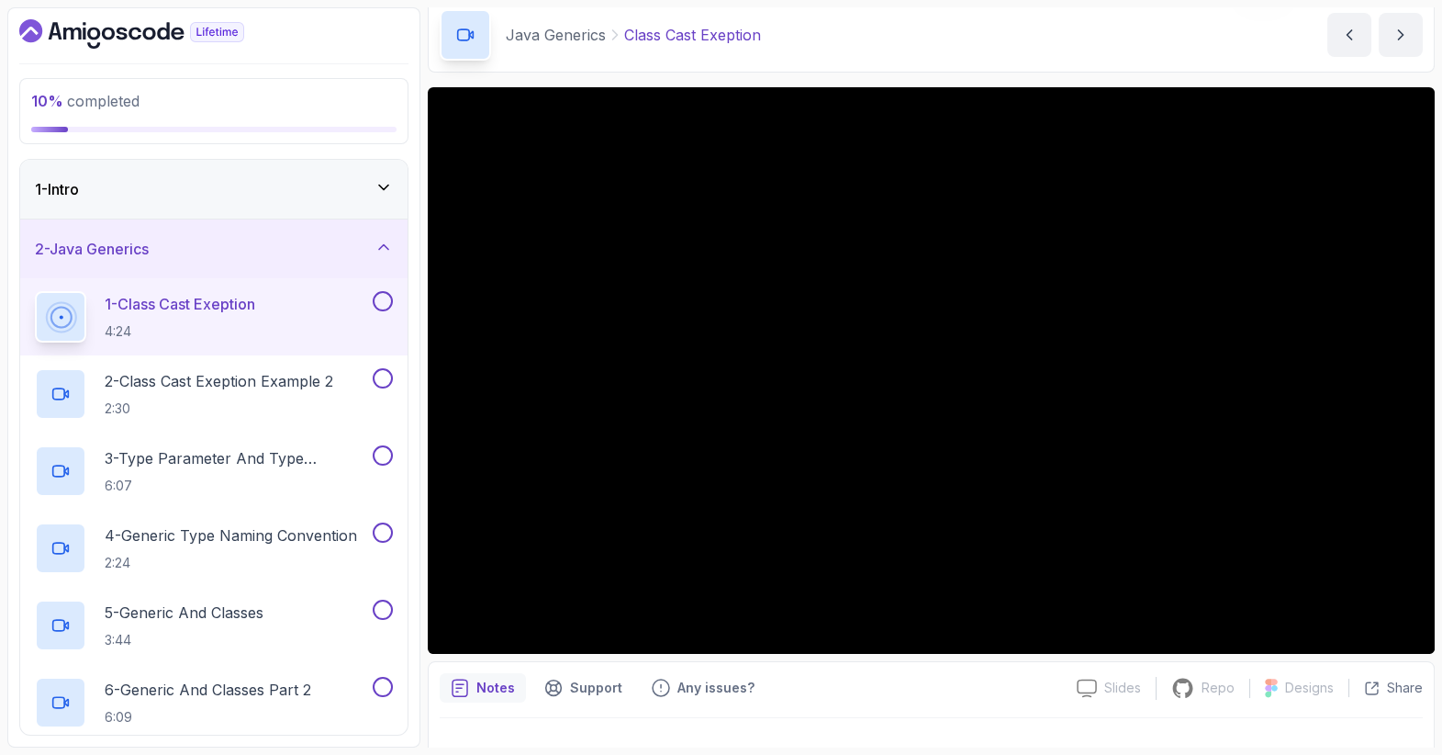
scroll to position [106, 0]
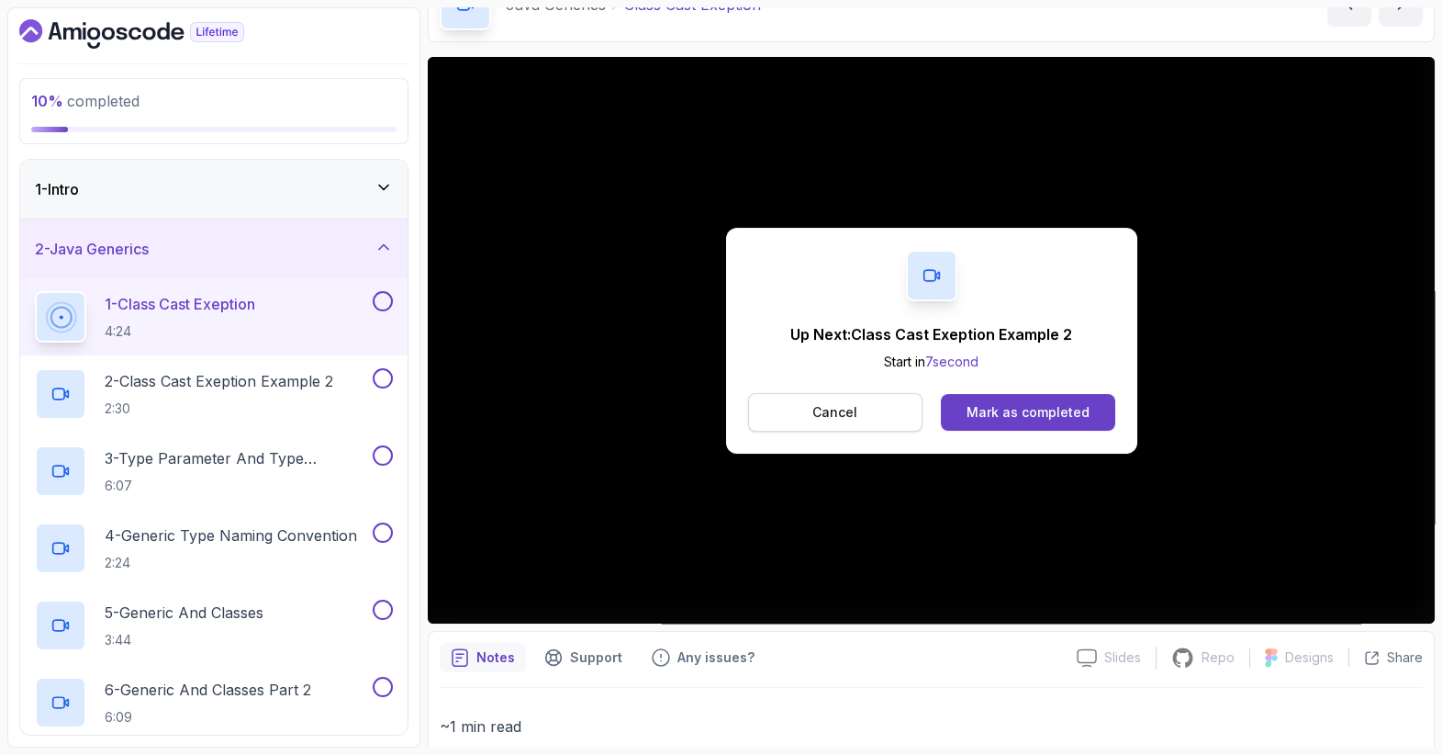
click at [844, 408] on p "Cancel" at bounding box center [834, 412] width 45 height 18
click at [1085, 403] on div "Mark as completed" at bounding box center [1028, 412] width 123 height 18
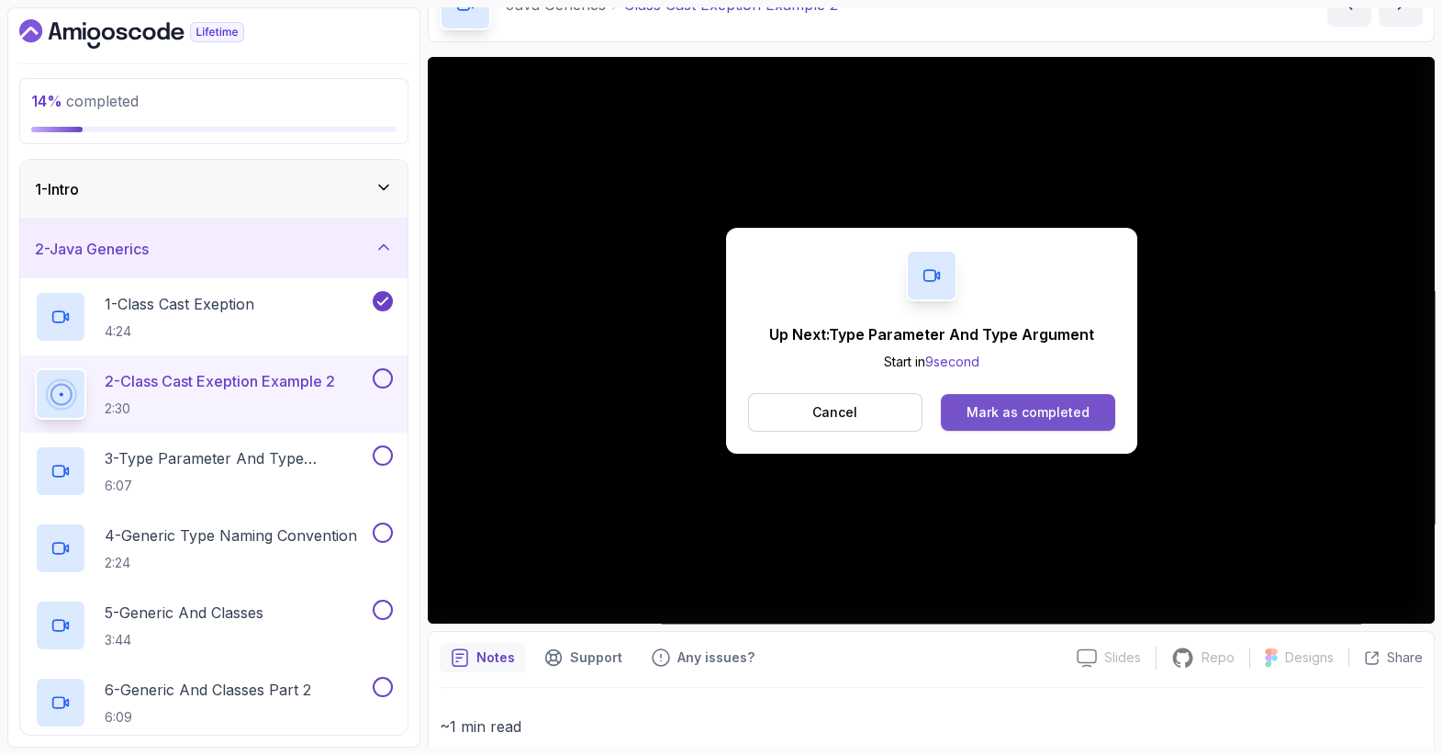
click at [989, 405] on div "Mark as completed" at bounding box center [1028, 412] width 123 height 18
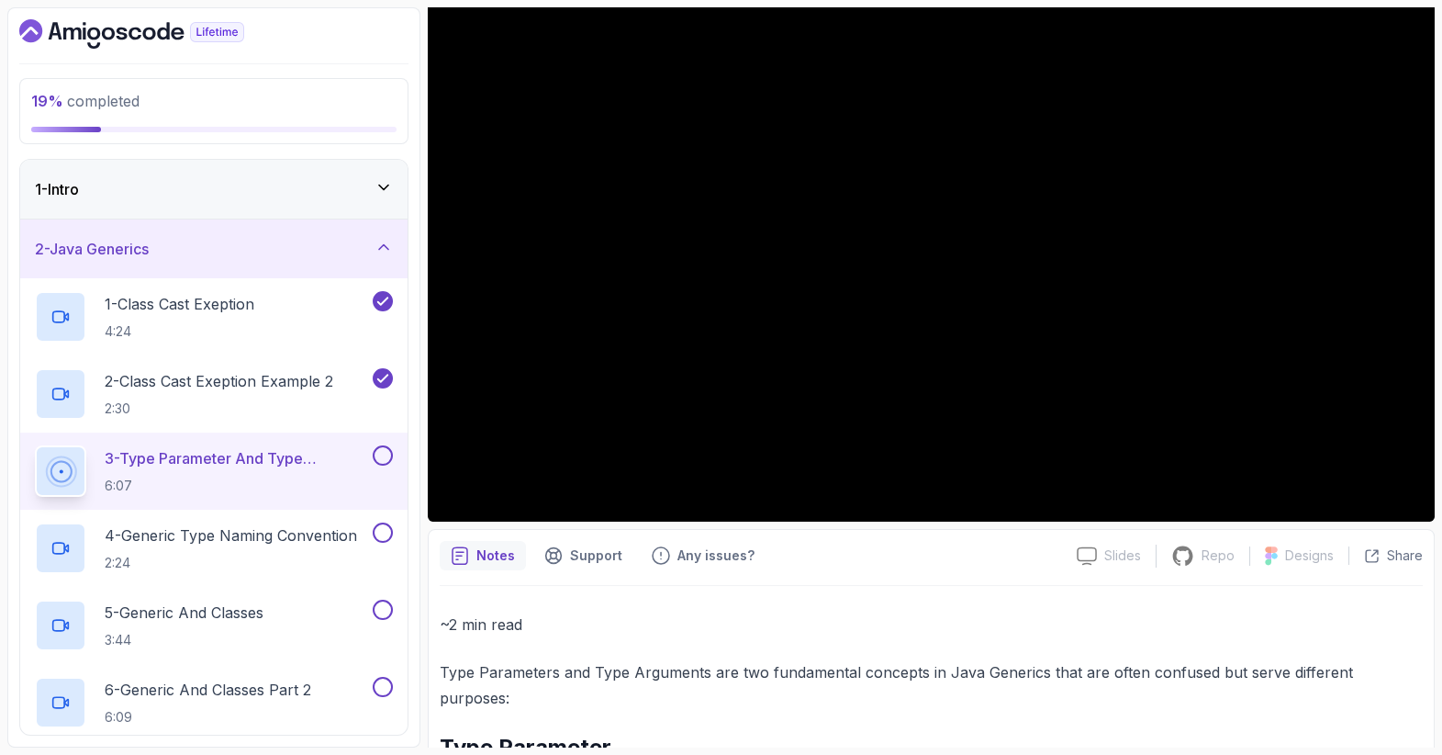
scroll to position [209, 0]
